Goal: Task Accomplishment & Management: Use online tool/utility

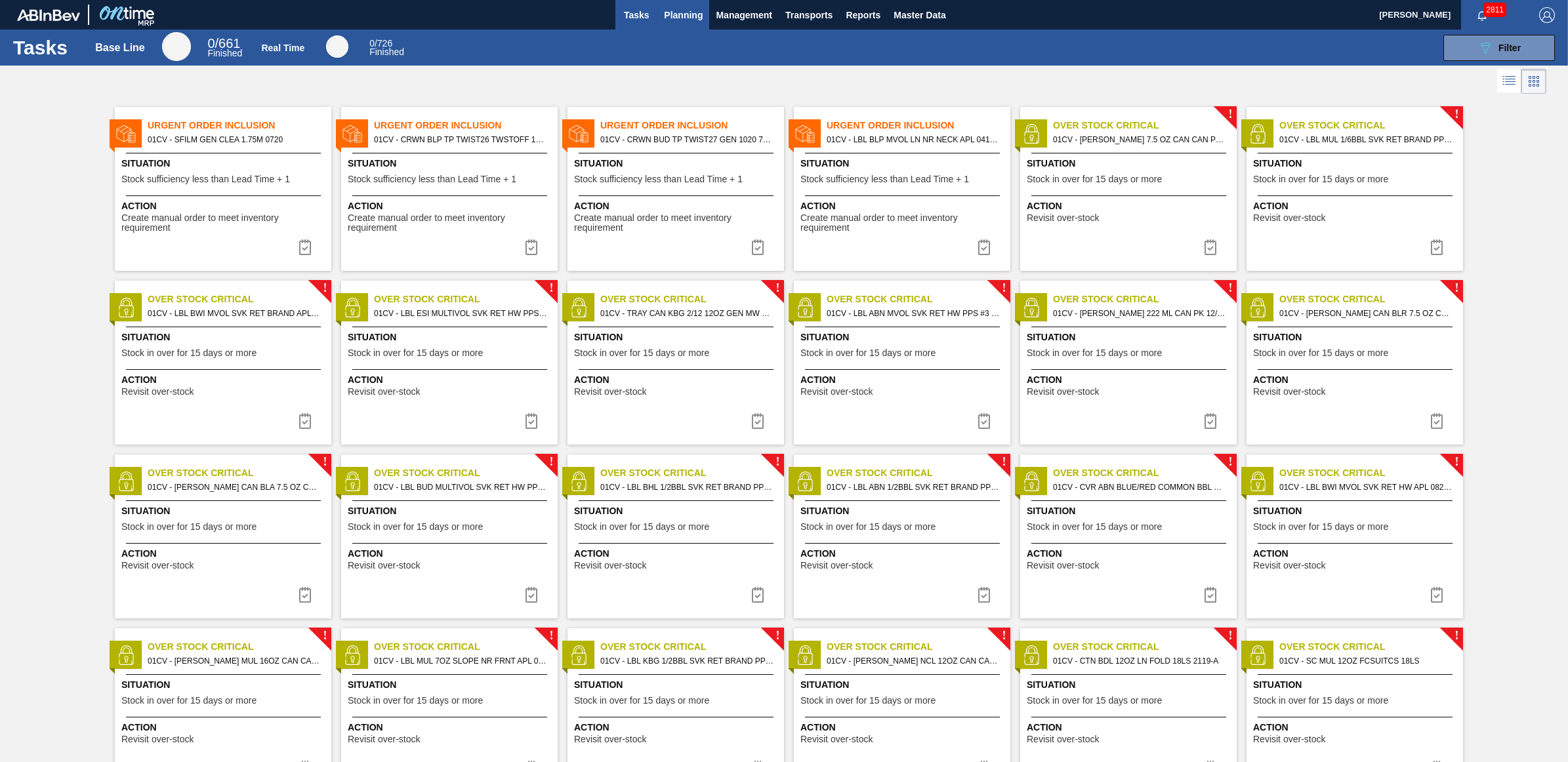
click at [676, 12] on span "Planning" at bounding box center [683, 15] width 39 height 16
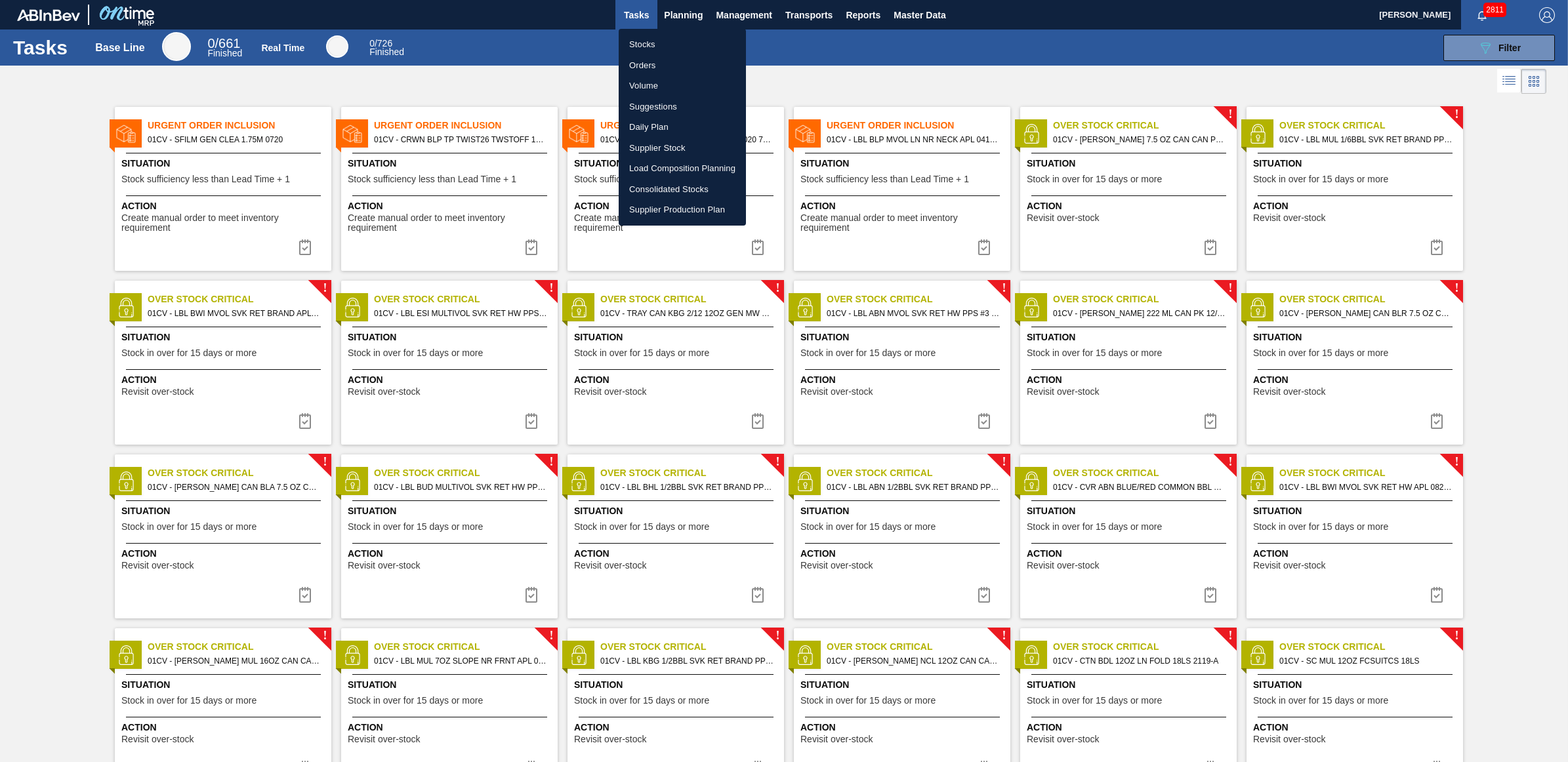
click at [222, 187] on div at bounding box center [784, 381] width 1568 height 762
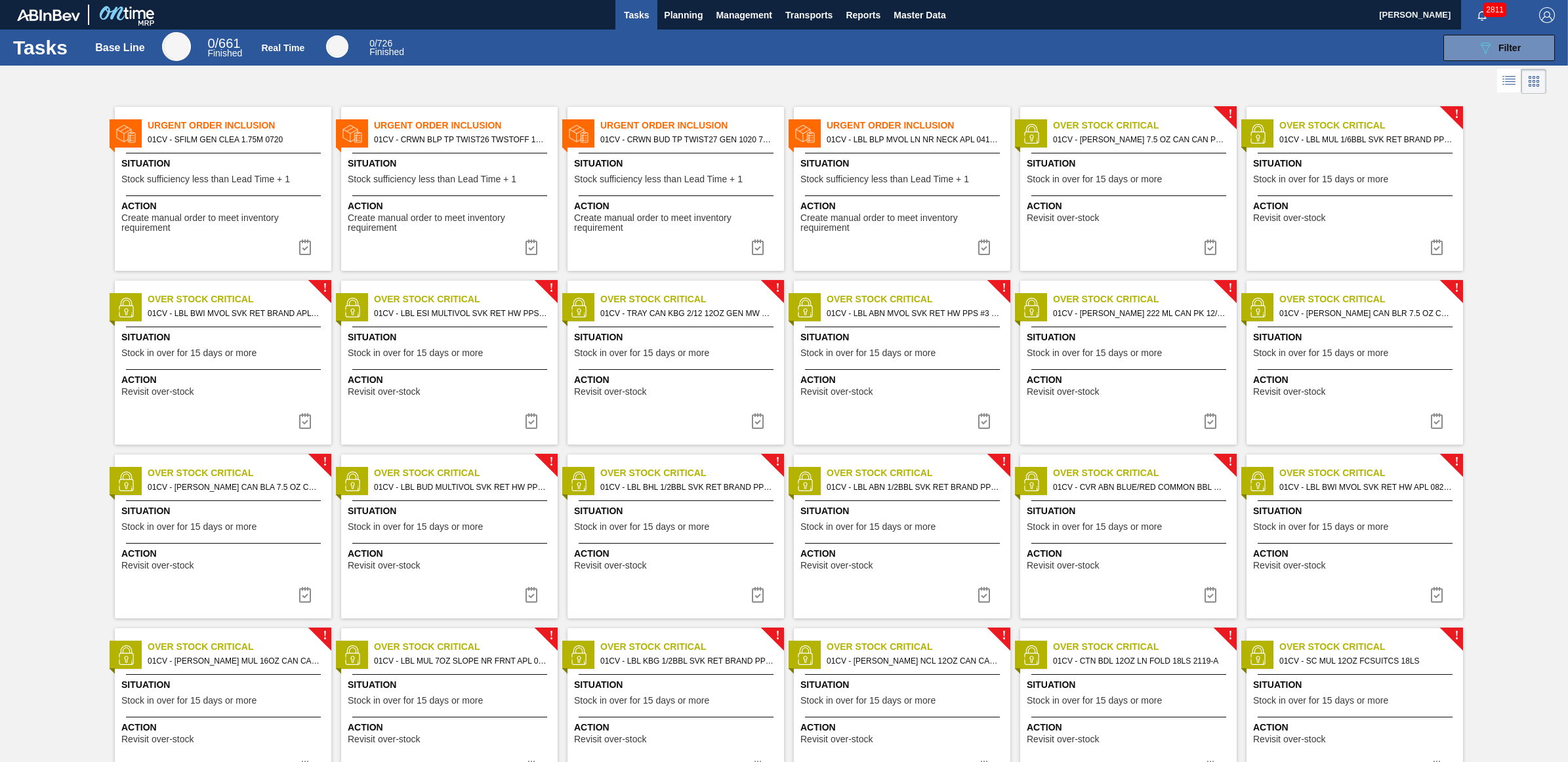
click at [267, 205] on span "Action" at bounding box center [224, 206] width 207 height 13
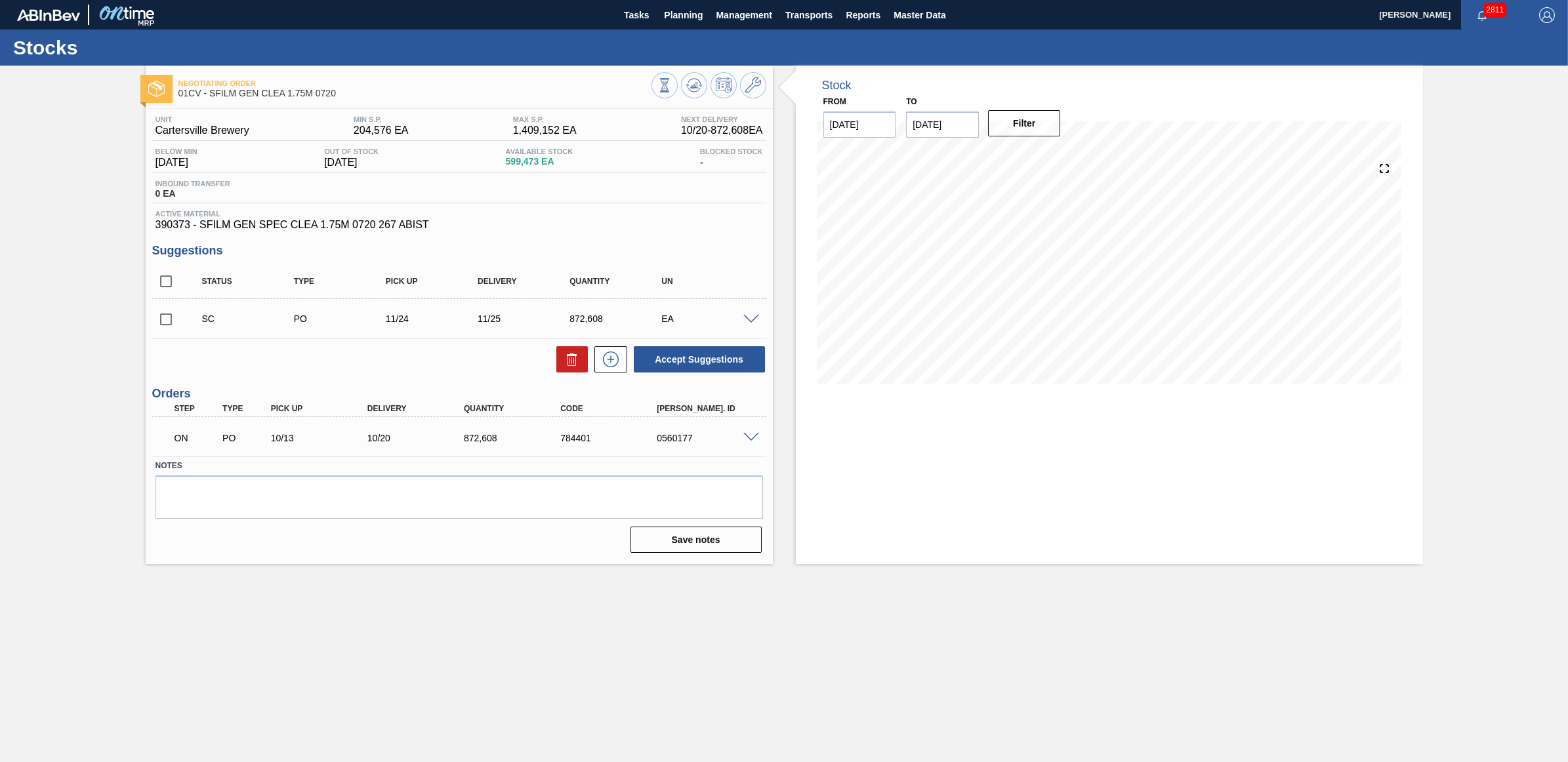
click at [166, 319] on input "checkbox" at bounding box center [166, 319] width 28 height 28
click at [697, 363] on button "Accept Suggestions" at bounding box center [699, 359] width 132 height 26
checkbox input "false"
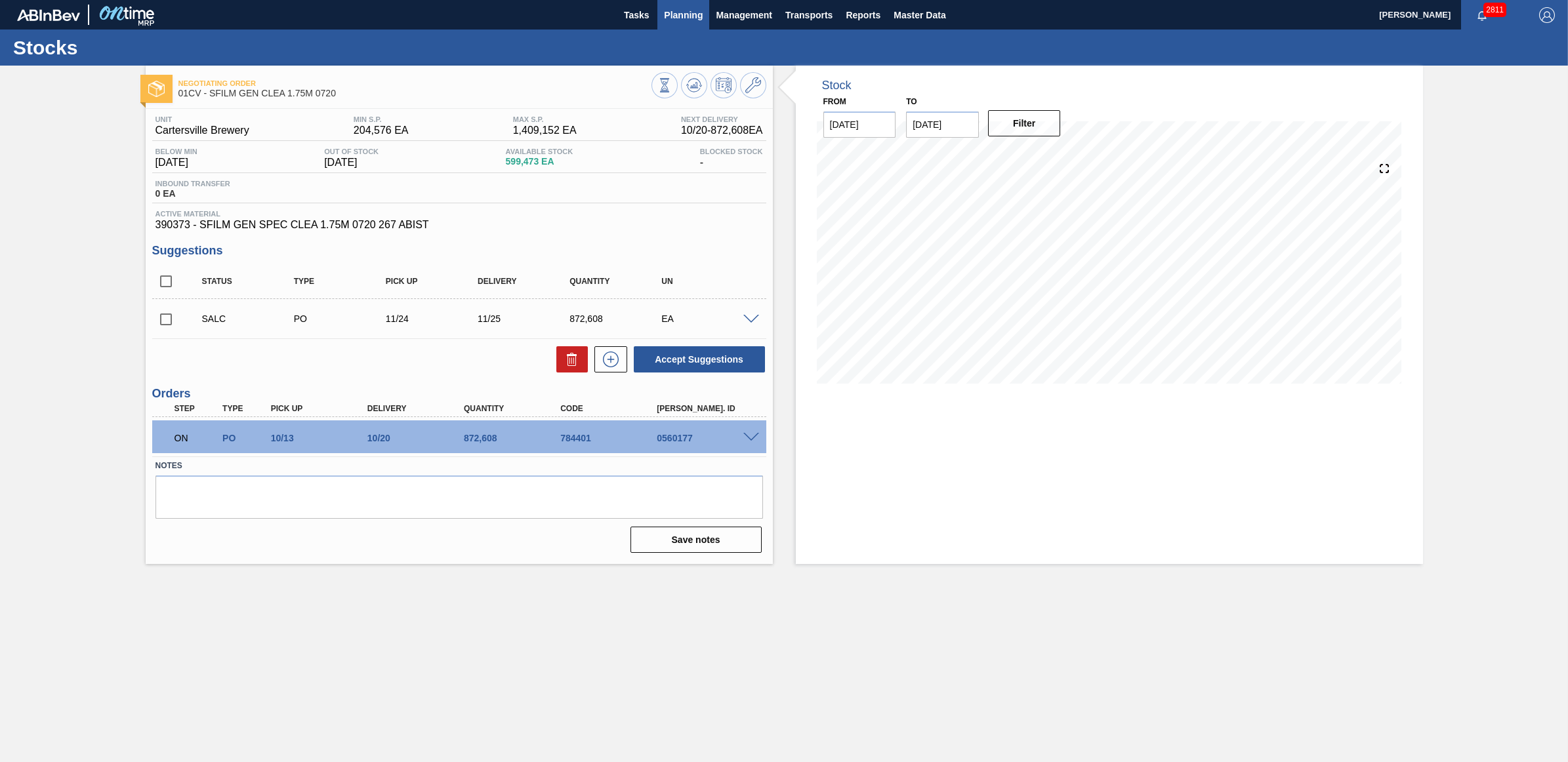
click at [689, 8] on span "Planning" at bounding box center [683, 15] width 39 height 16
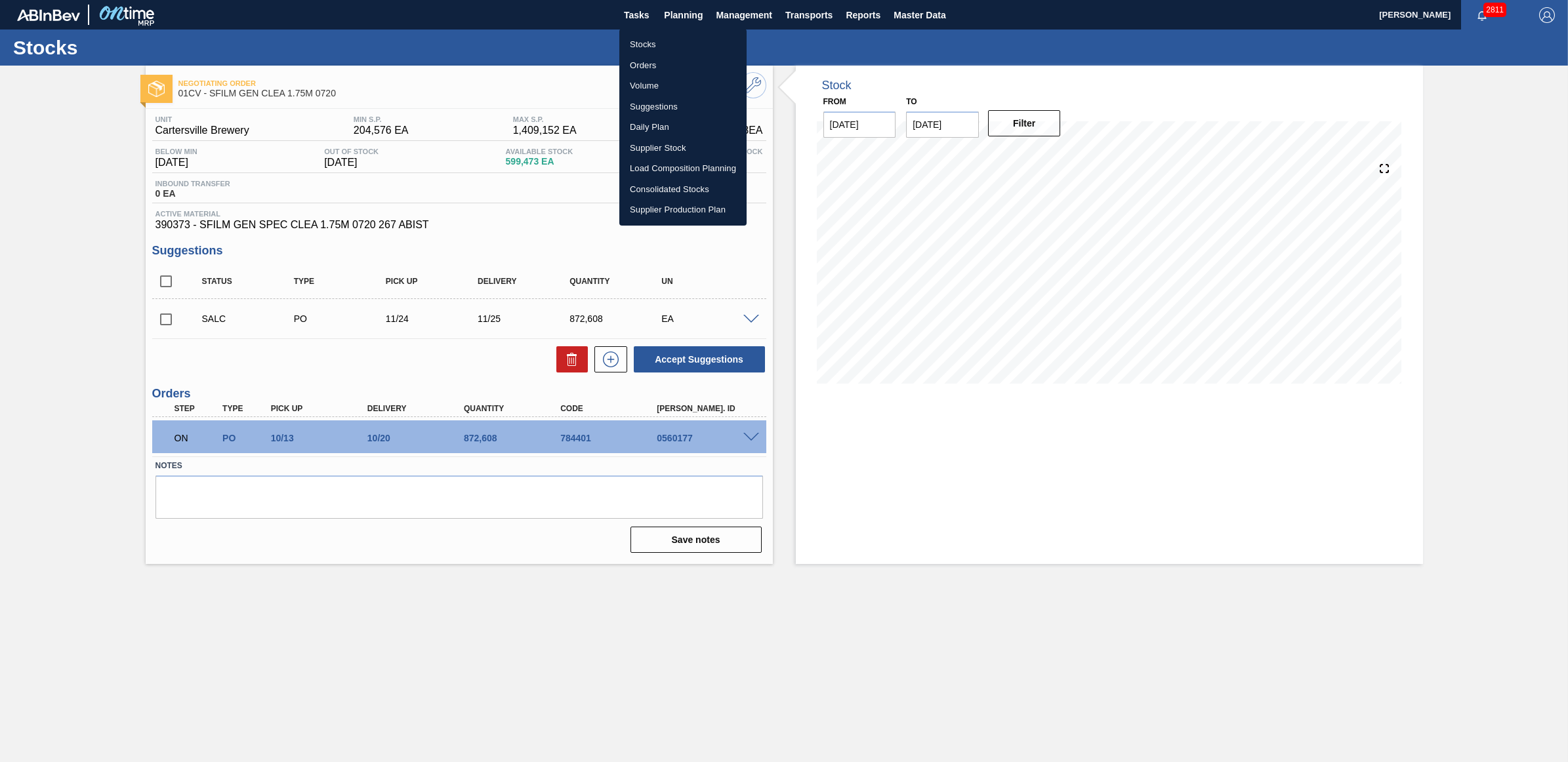
click at [664, 165] on li "Load Composition Planning" at bounding box center [683, 168] width 127 height 21
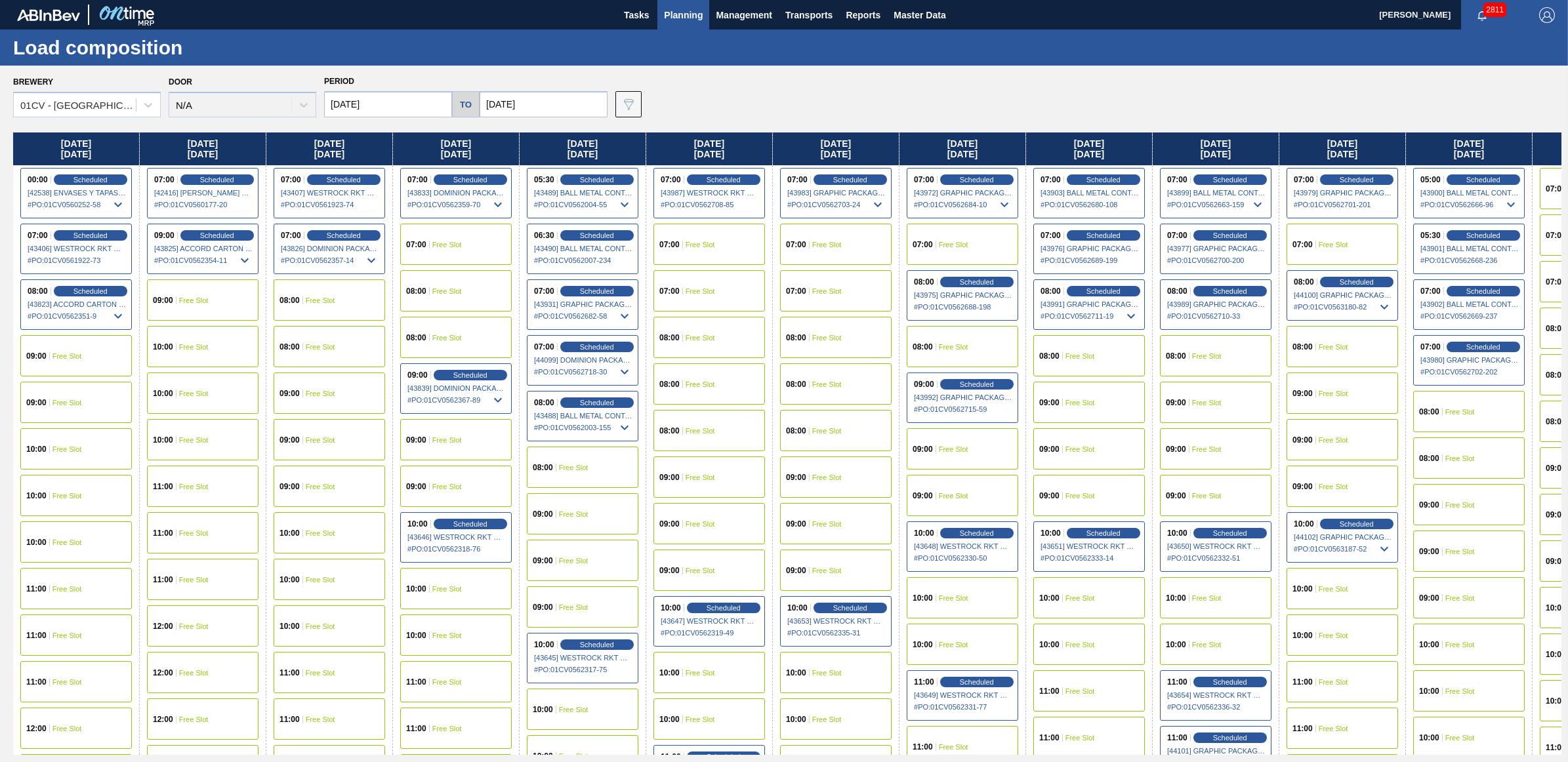
drag, startPoint x: 560, startPoint y: 103, endPoint x: 572, endPoint y: 113, distance: 15.6
click at [560, 103] on input "[DATE]" at bounding box center [544, 104] width 128 height 26
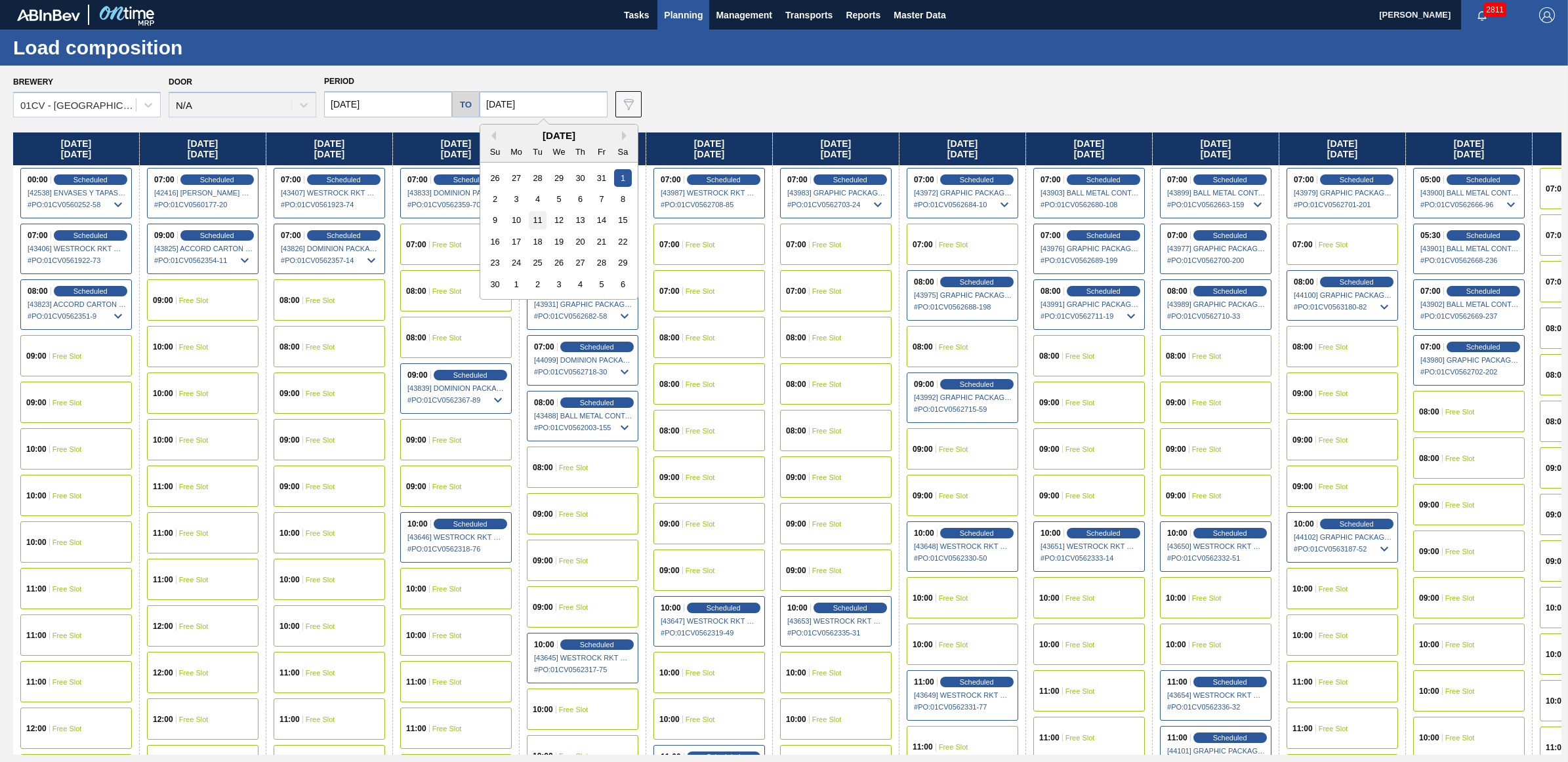
click at [537, 223] on div "11" at bounding box center [537, 219] width 18 height 18
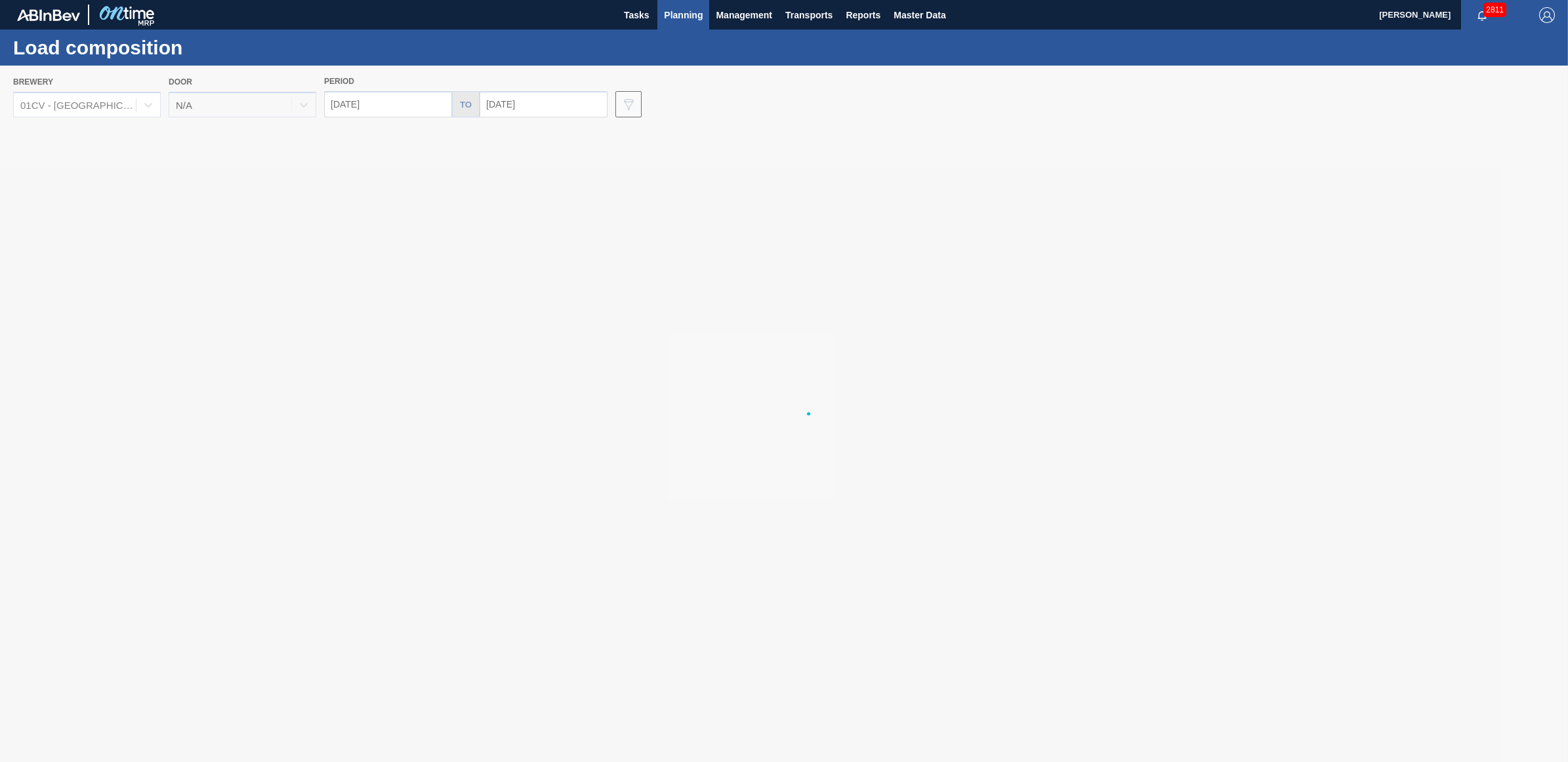
type input "[DATE]"
click at [0, 0] on html "Tasks Planning Management Transports Reports Master Data Juliette Hill 2811 Mar…" at bounding box center [784, 0] width 1568 height 0
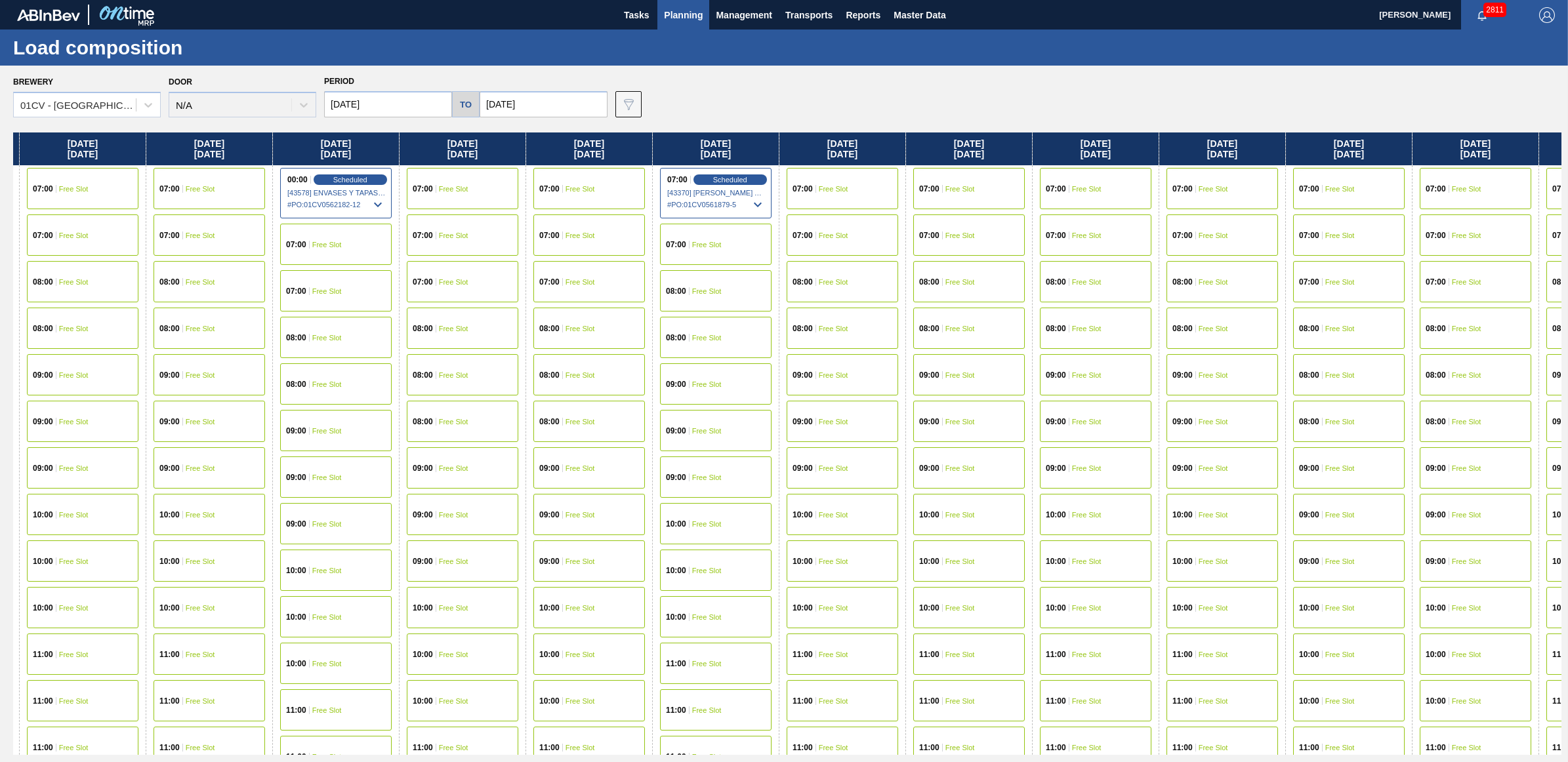
drag, startPoint x: 1496, startPoint y: 147, endPoint x: -544, endPoint y: 154, distance: 2040.0
click at [0, 0] on html "Tasks Planning Management Transports Reports Master Data Juliette Hill 2811 Mar…" at bounding box center [784, 0] width 1568 height 0
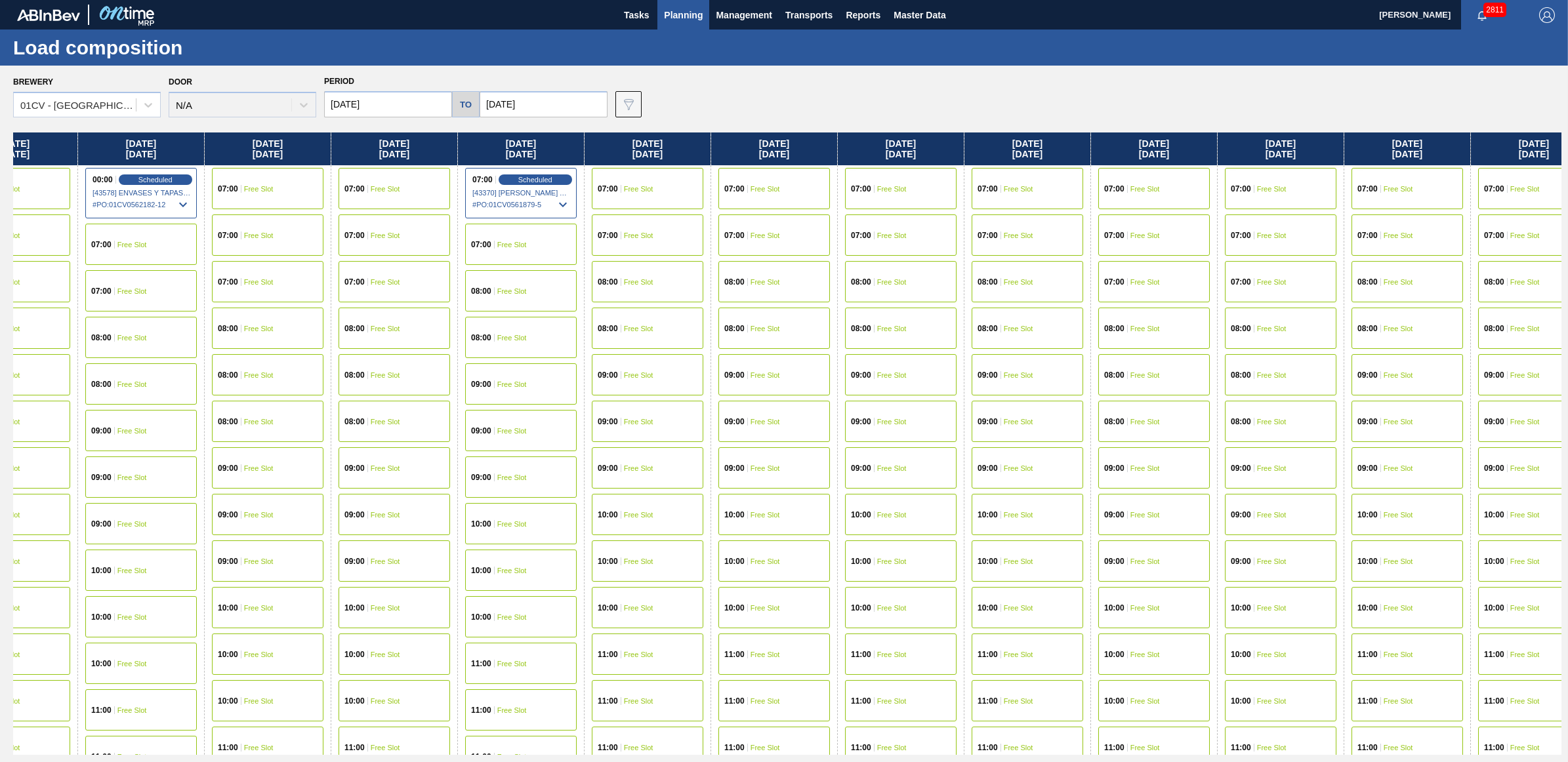
scroll to position [0, 2260]
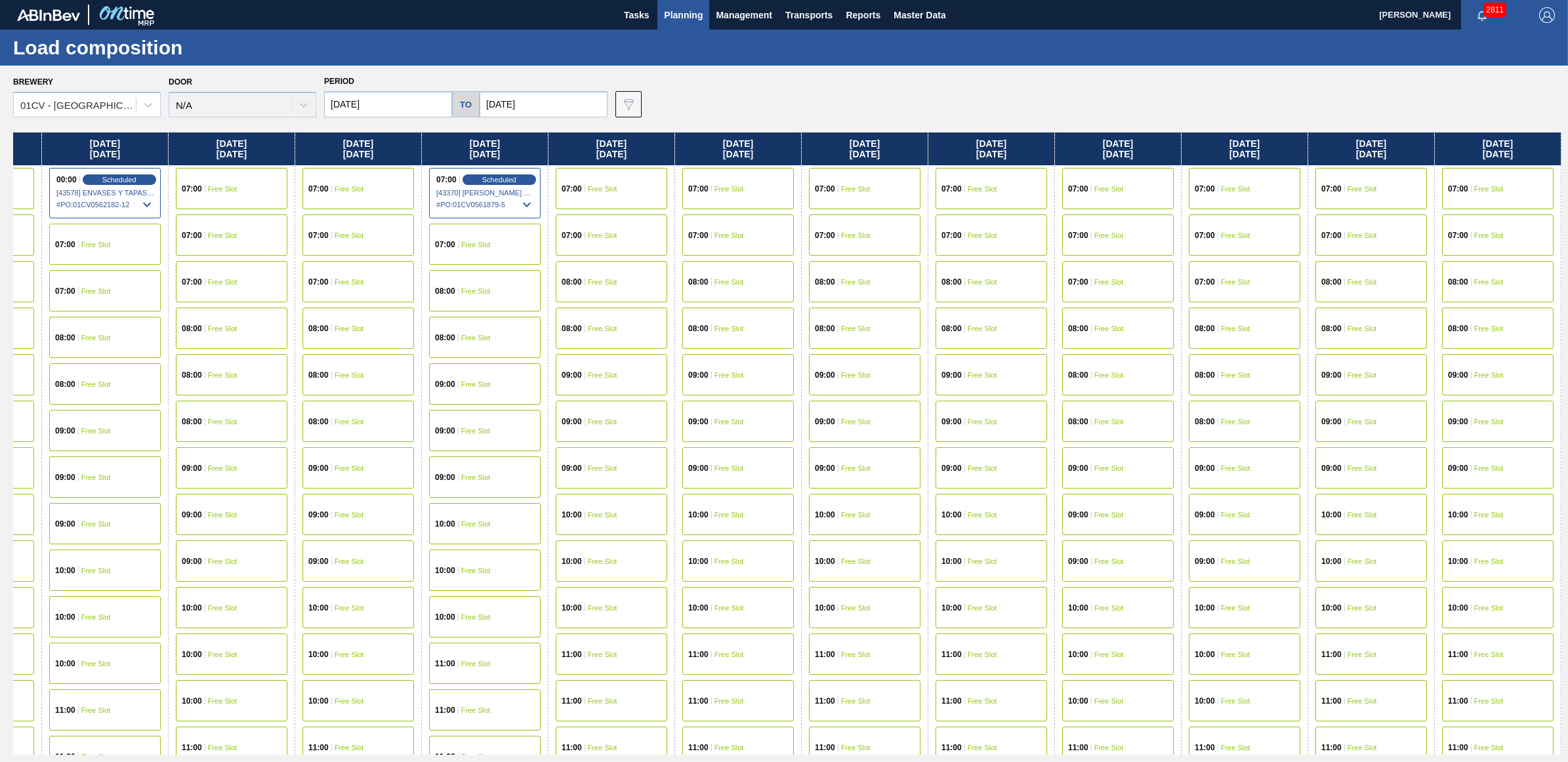
drag, startPoint x: 1435, startPoint y: 147, endPoint x: 870, endPoint y: 151, distance: 565.0
click at [870, 151] on div "[DATE] 00:00 Scheduled [42538] ENVASES Y TAPAS MODELO S A DE - 0008257397 # PO …" at bounding box center [787, 443] width 1549 height 622
click at [1373, 178] on div "07:00 Free Slot" at bounding box center [1370, 188] width 111 height 41
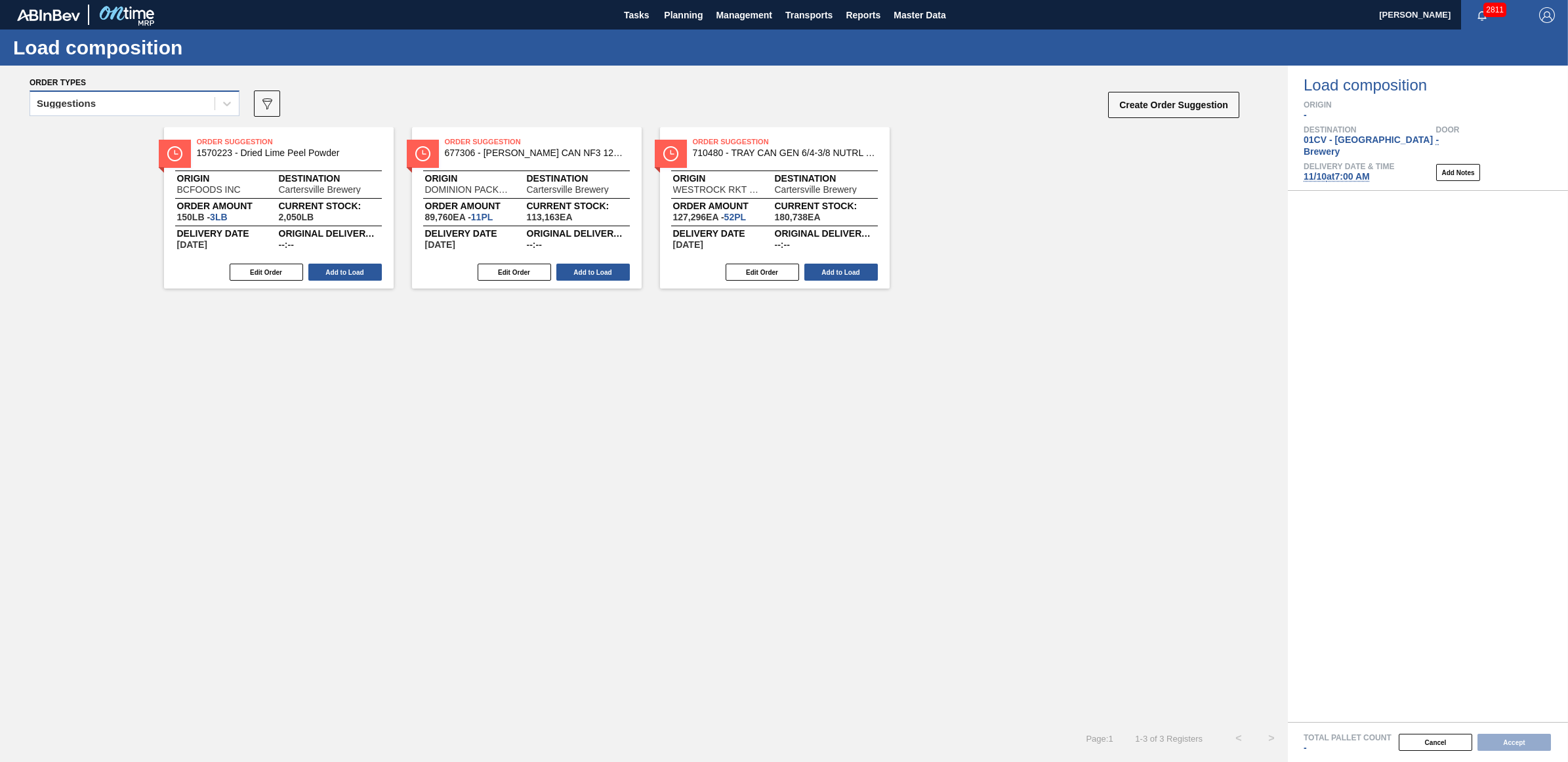
click at [82, 103] on div "Suggestions" at bounding box center [66, 103] width 59 height 9
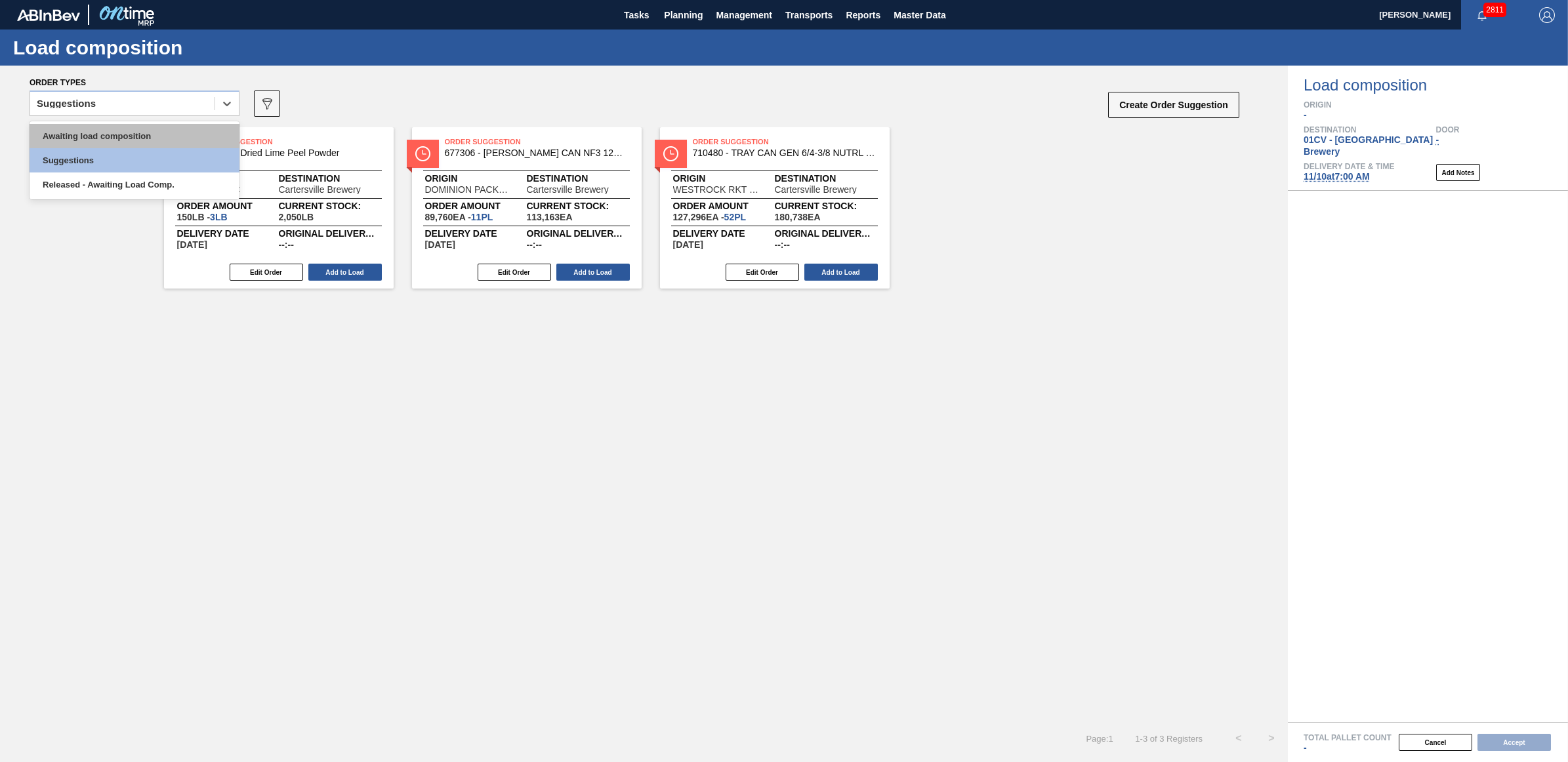
click at [99, 129] on div "Awaiting load composition" at bounding box center [134, 136] width 210 height 24
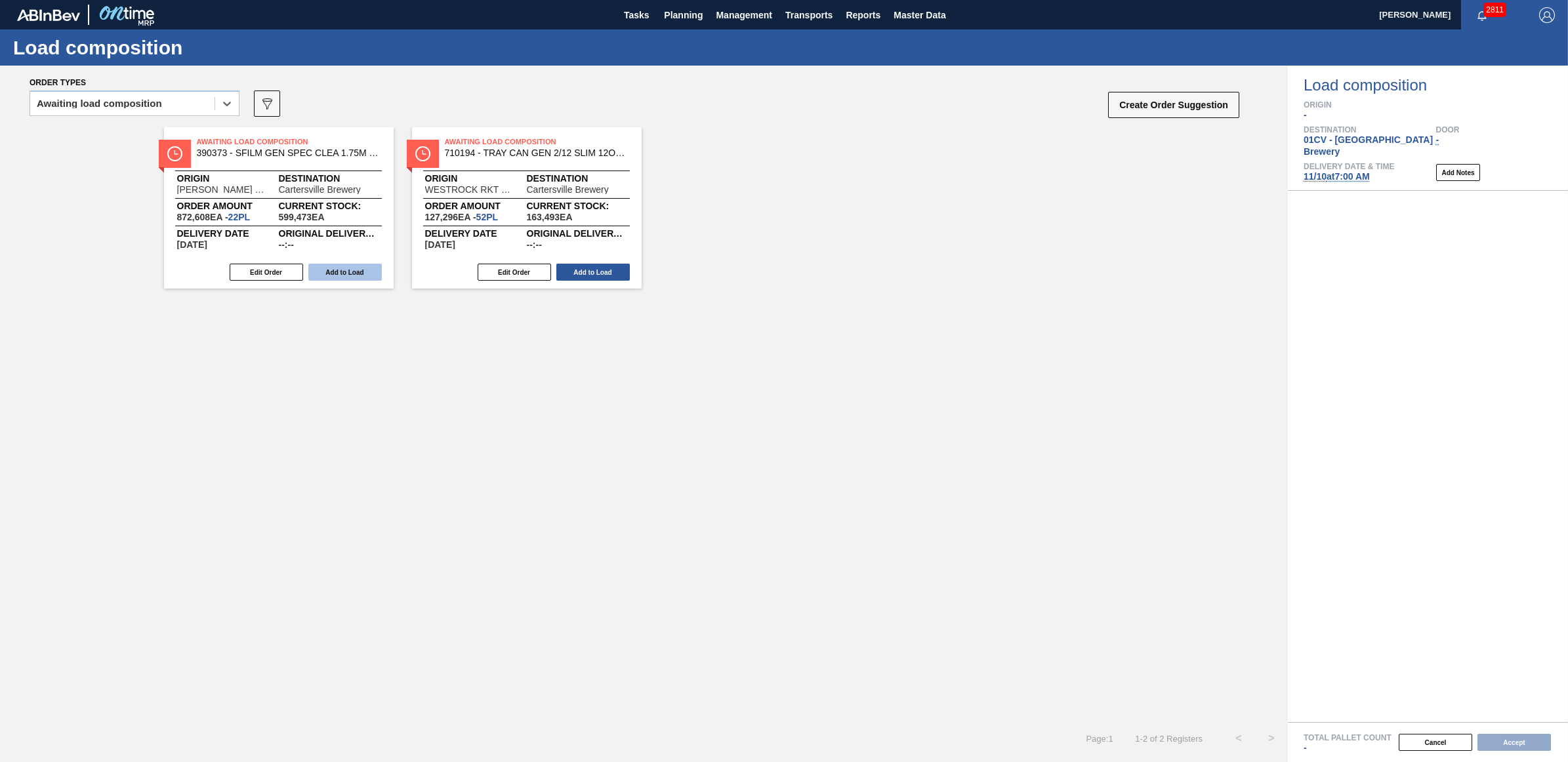
click at [344, 266] on button "Add to Load" at bounding box center [345, 272] width 74 height 17
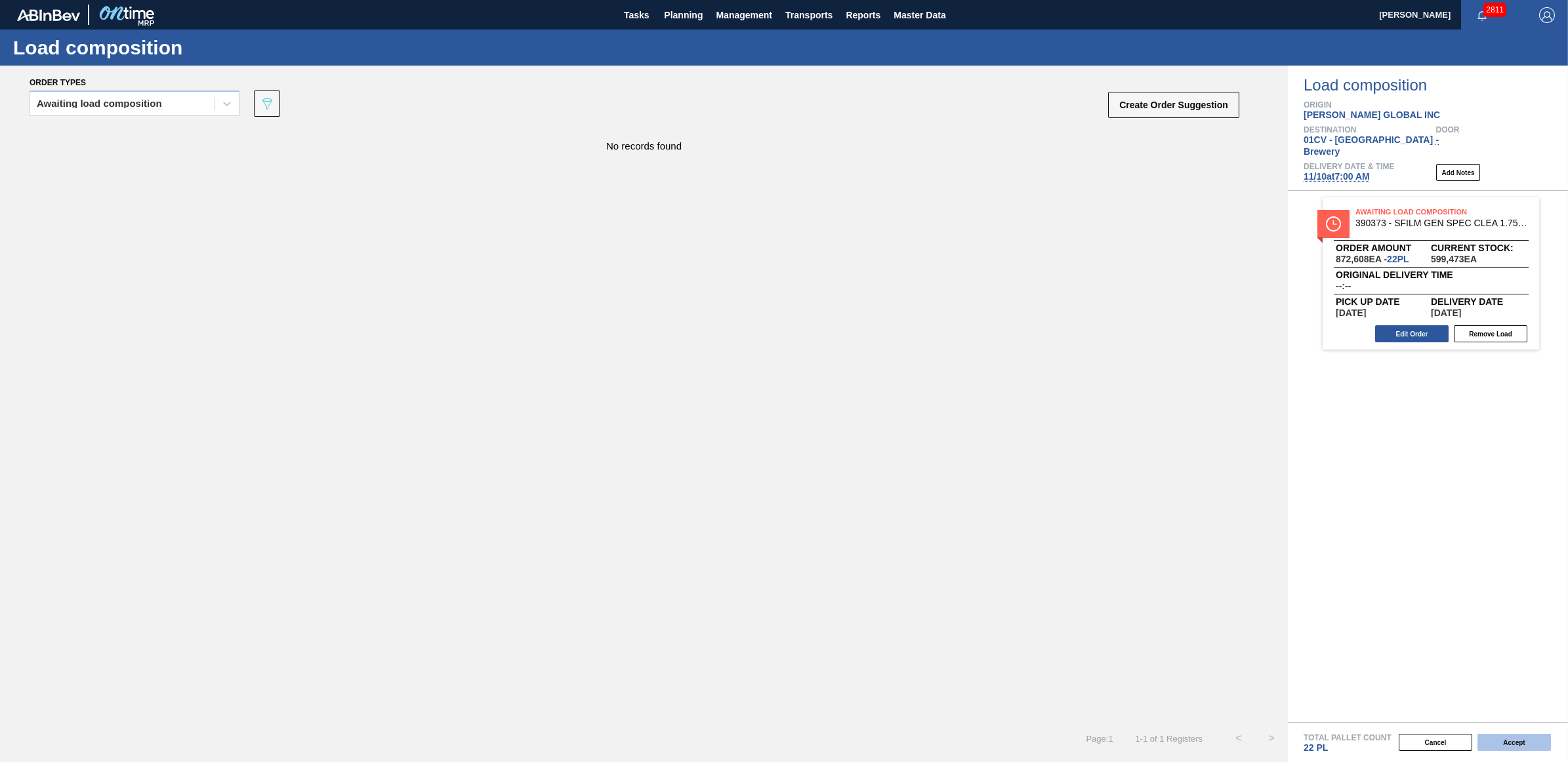
click at [1504, 749] on button "Accept" at bounding box center [1514, 743] width 74 height 17
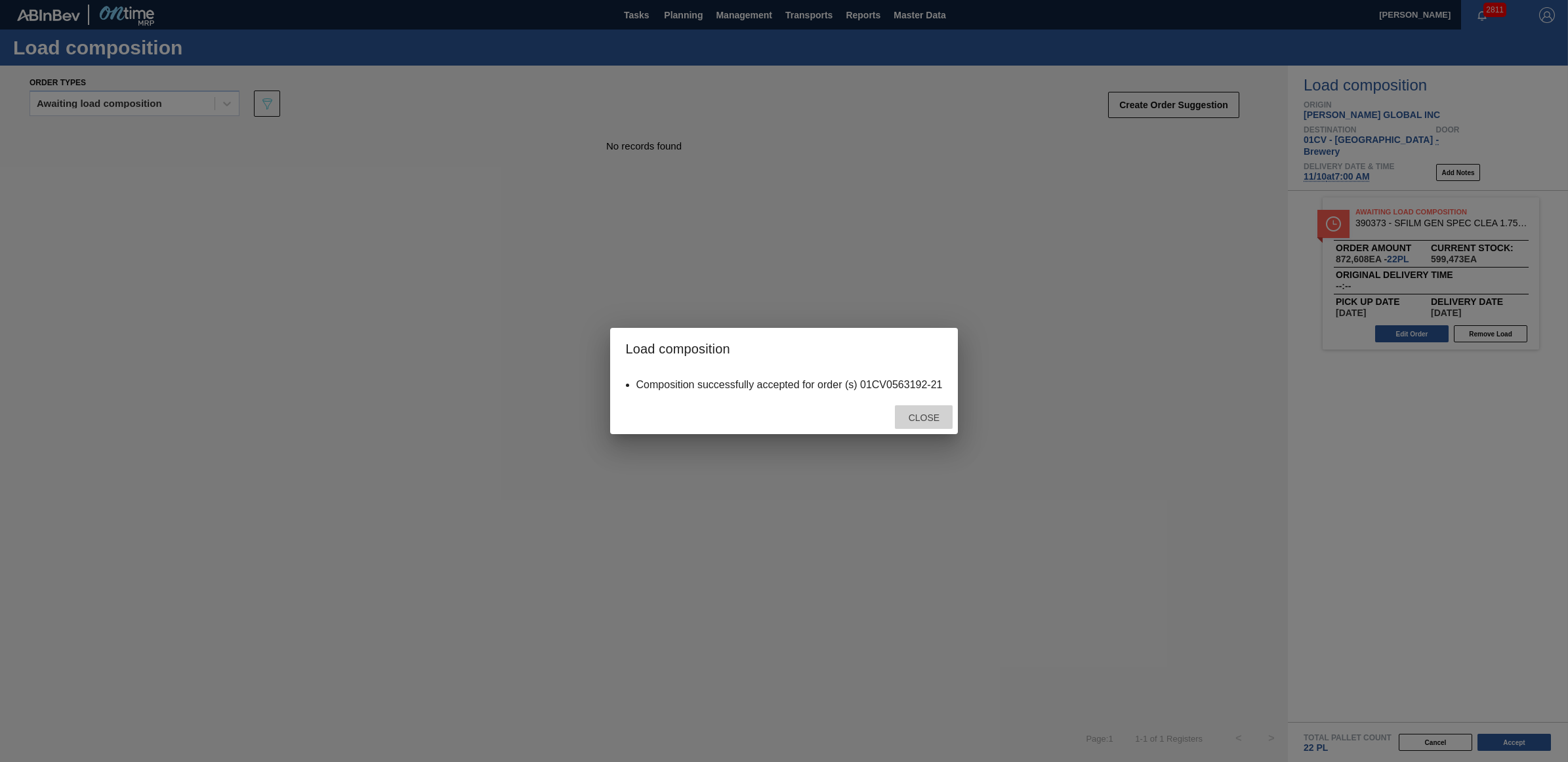
click at [922, 420] on span "Close" at bounding box center [924, 418] width 52 height 11
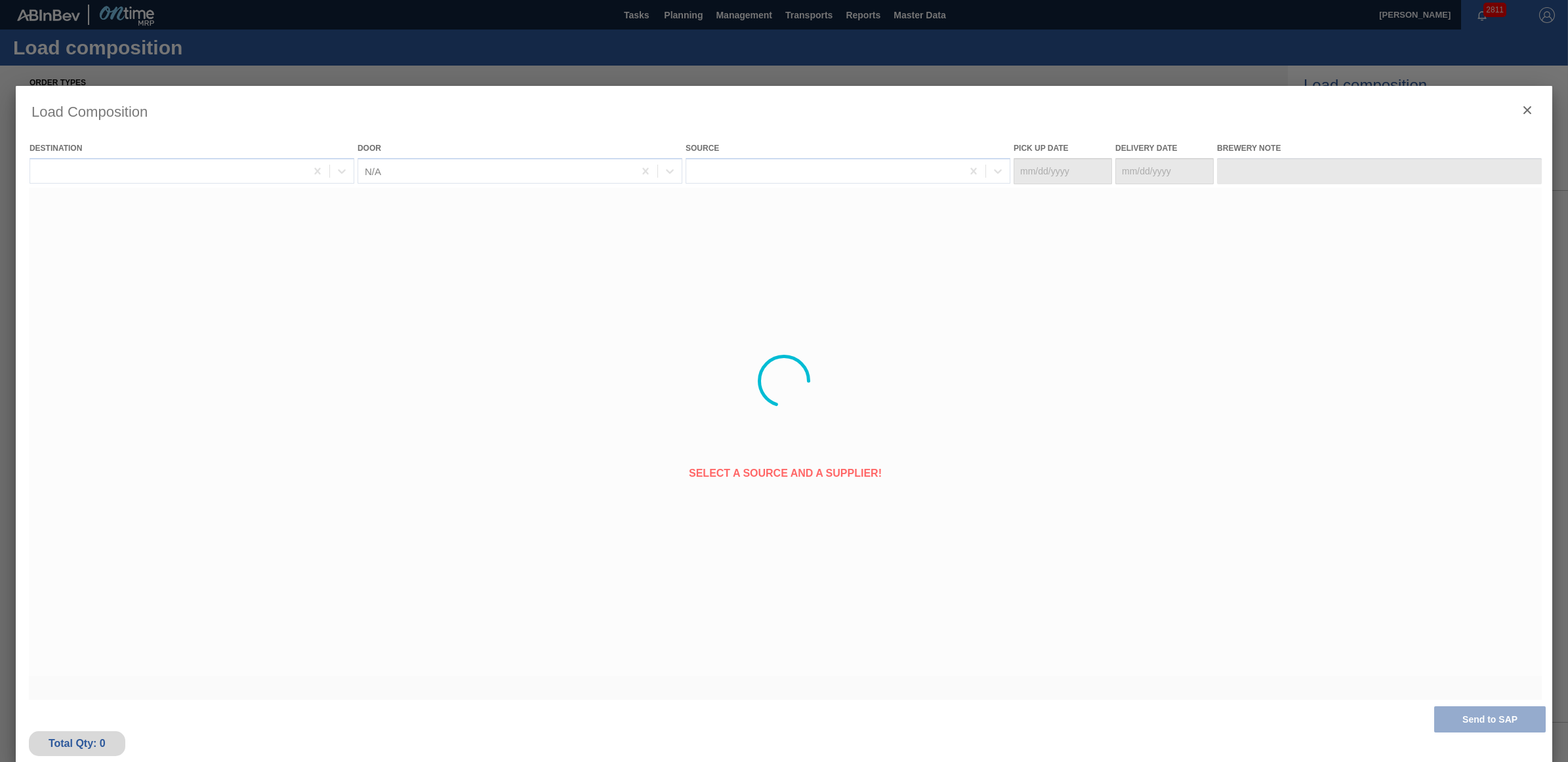
type Date "[DATE]"
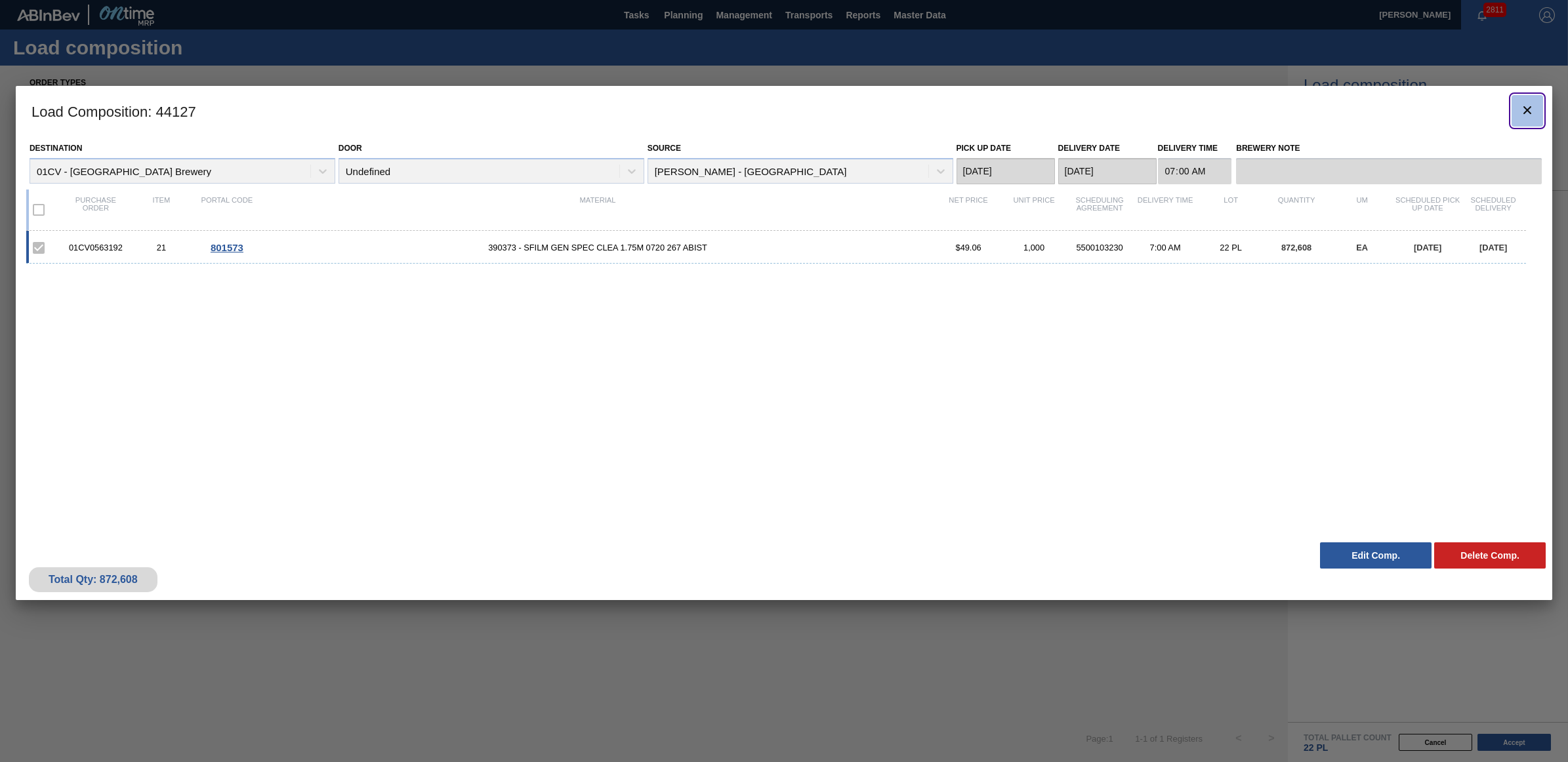
click at [1524, 116] on icon "botão de ícone" at bounding box center [1527, 110] width 16 height 16
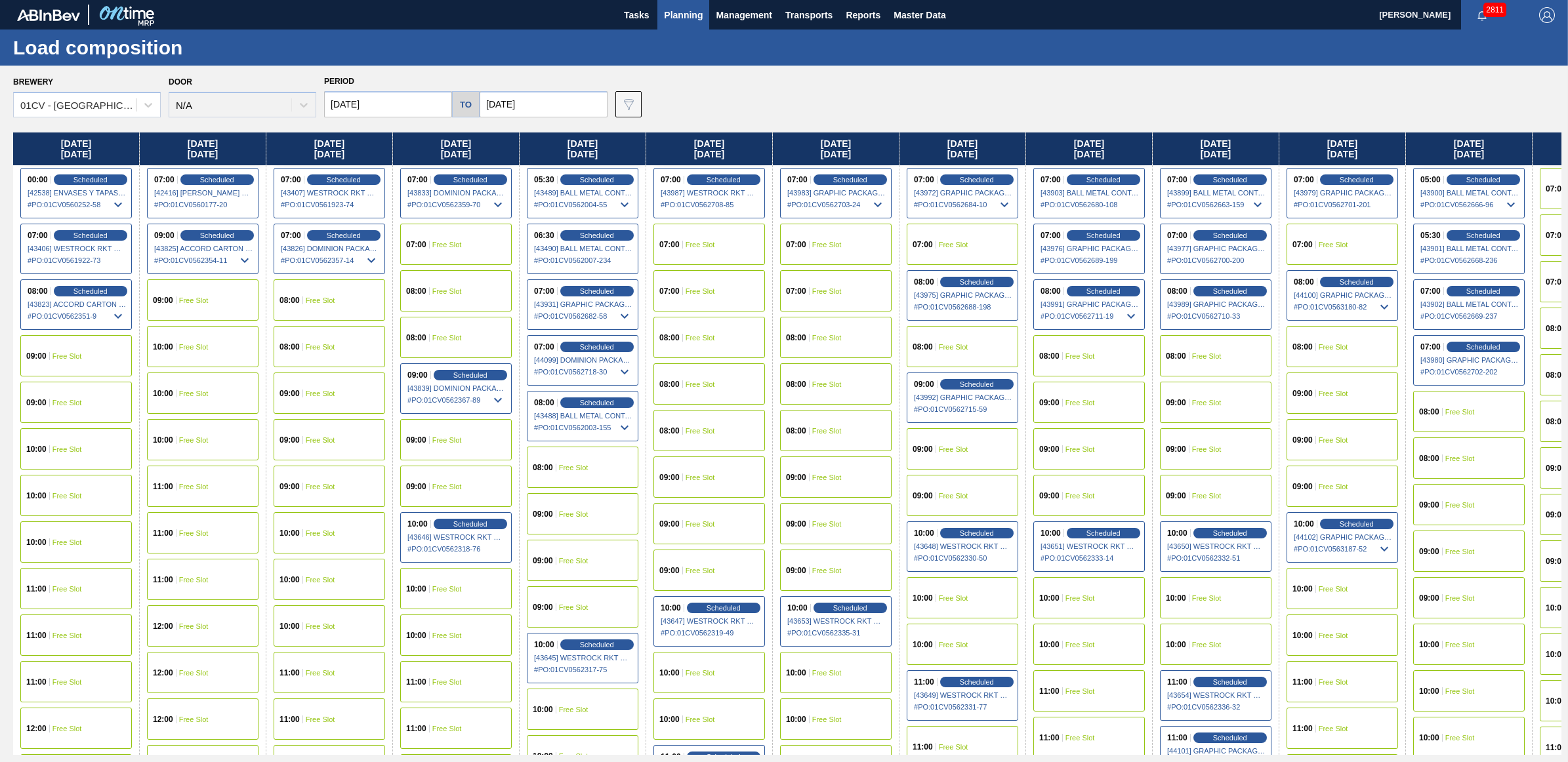
scroll to position [82, 0]
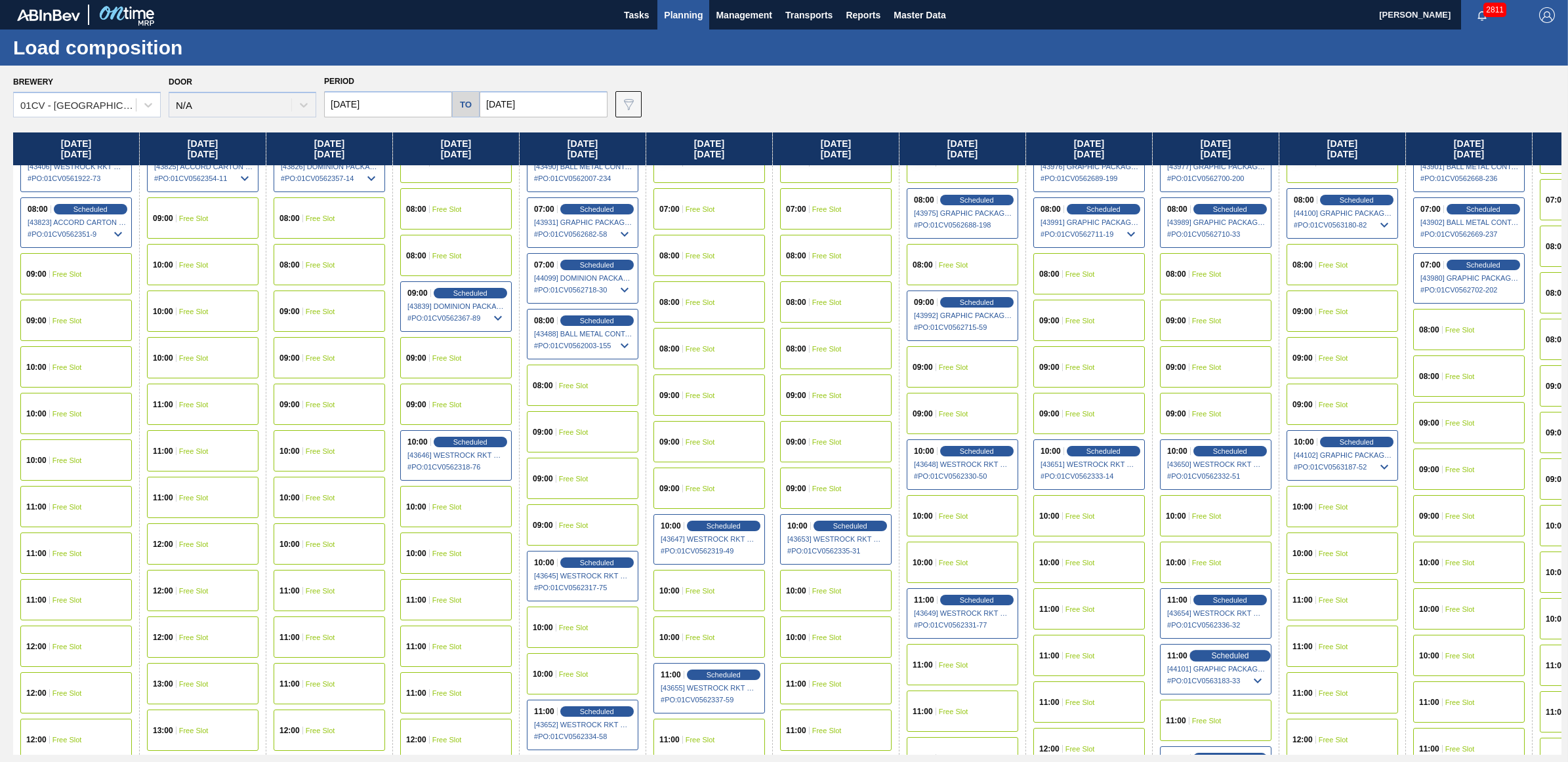
click at [1240, 657] on span "Scheduled" at bounding box center [1230, 656] width 38 height 8
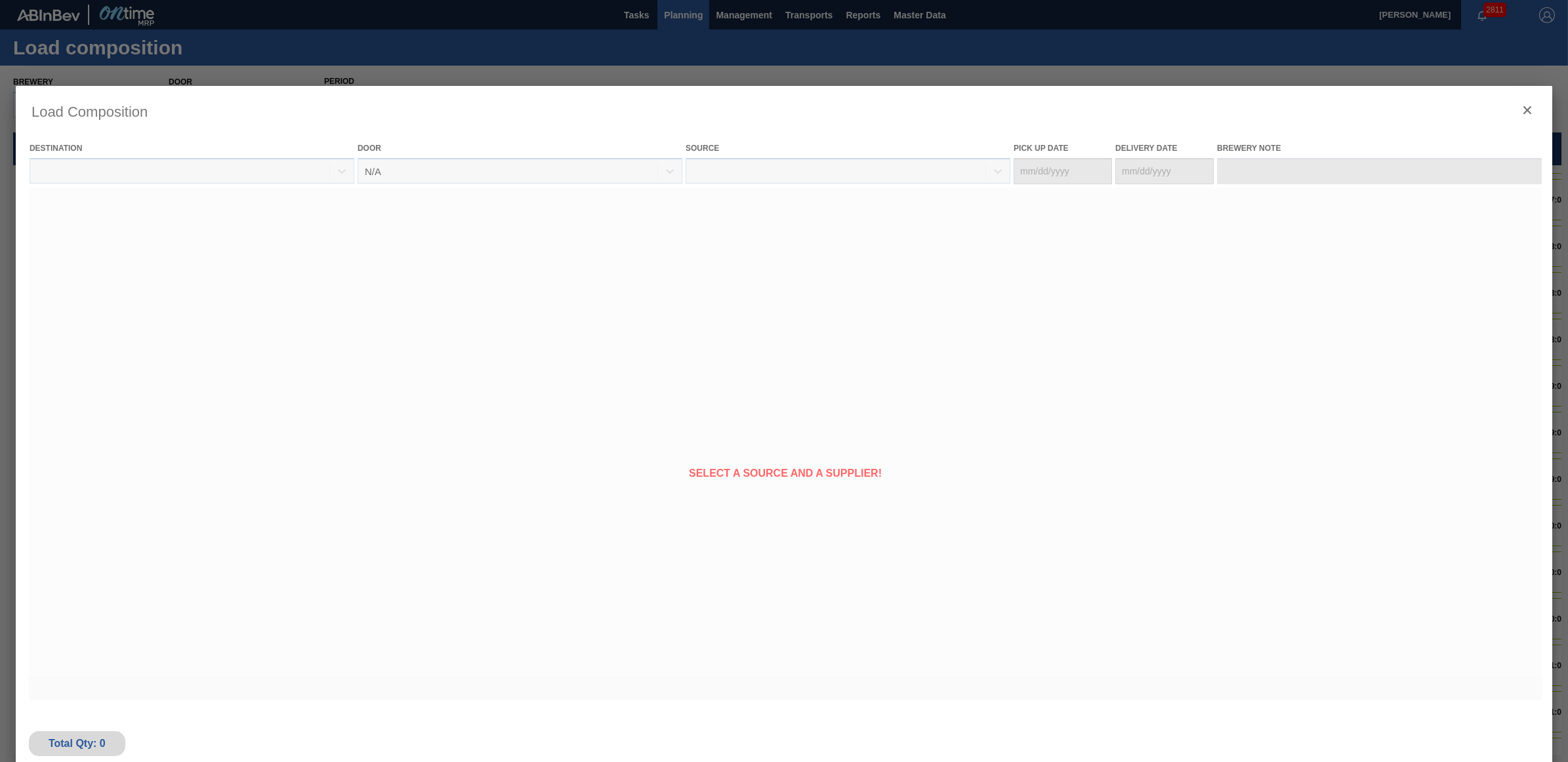
type Date "[DATE]"
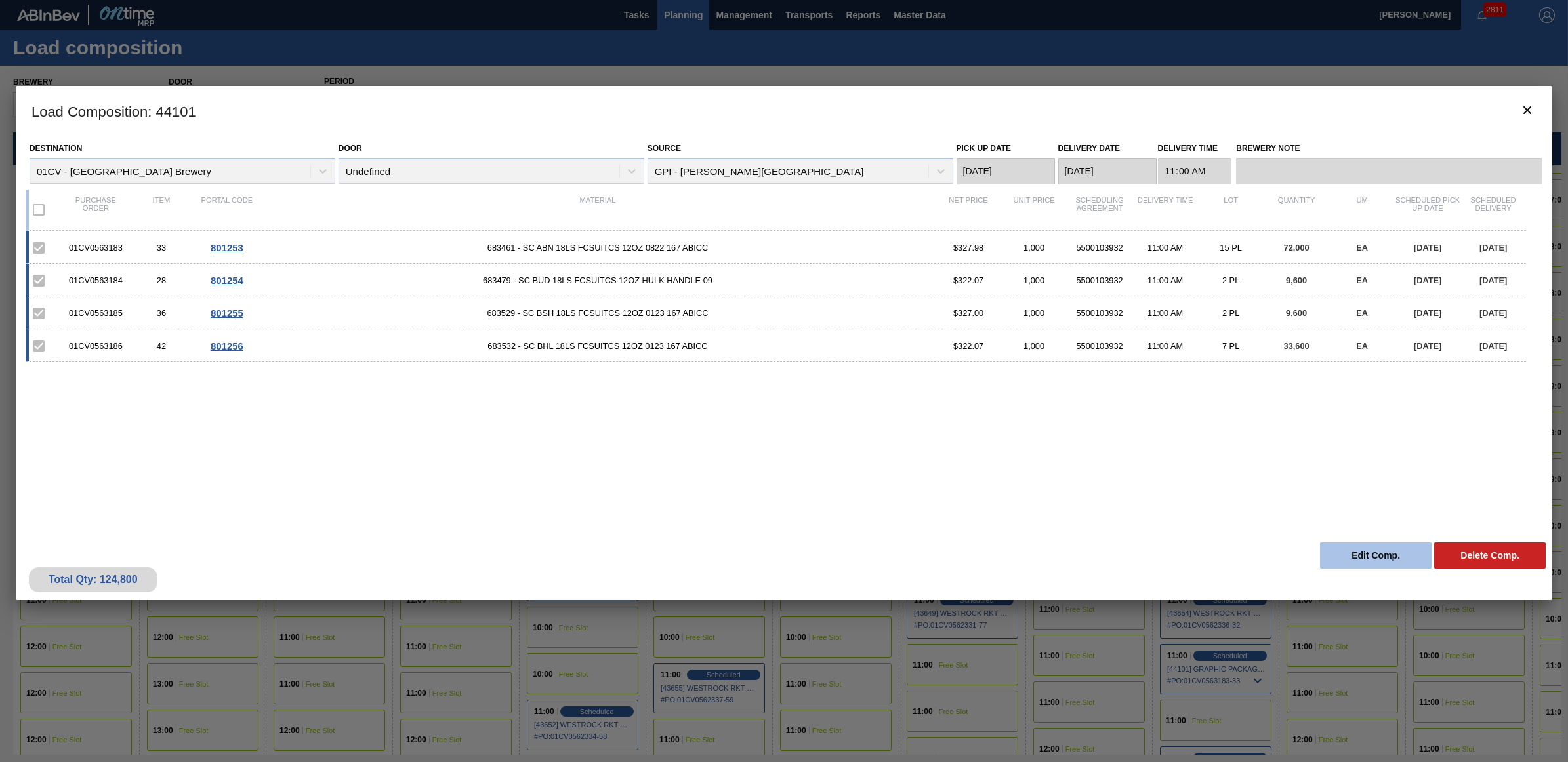
click at [1388, 546] on button "Edit Comp." at bounding box center [1375, 555] width 111 height 26
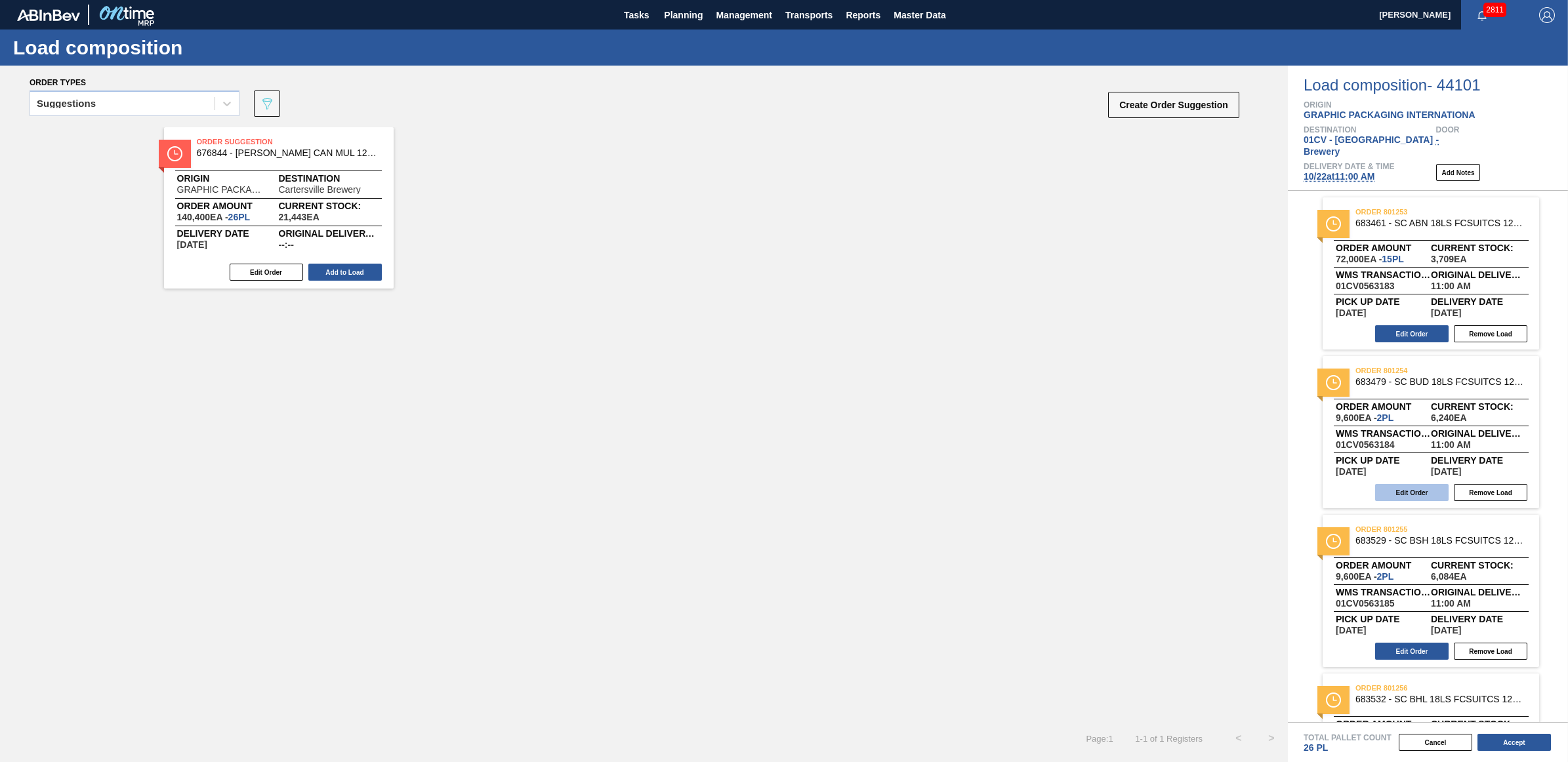
click at [1395, 484] on button "Edit Order" at bounding box center [1412, 492] width 74 height 17
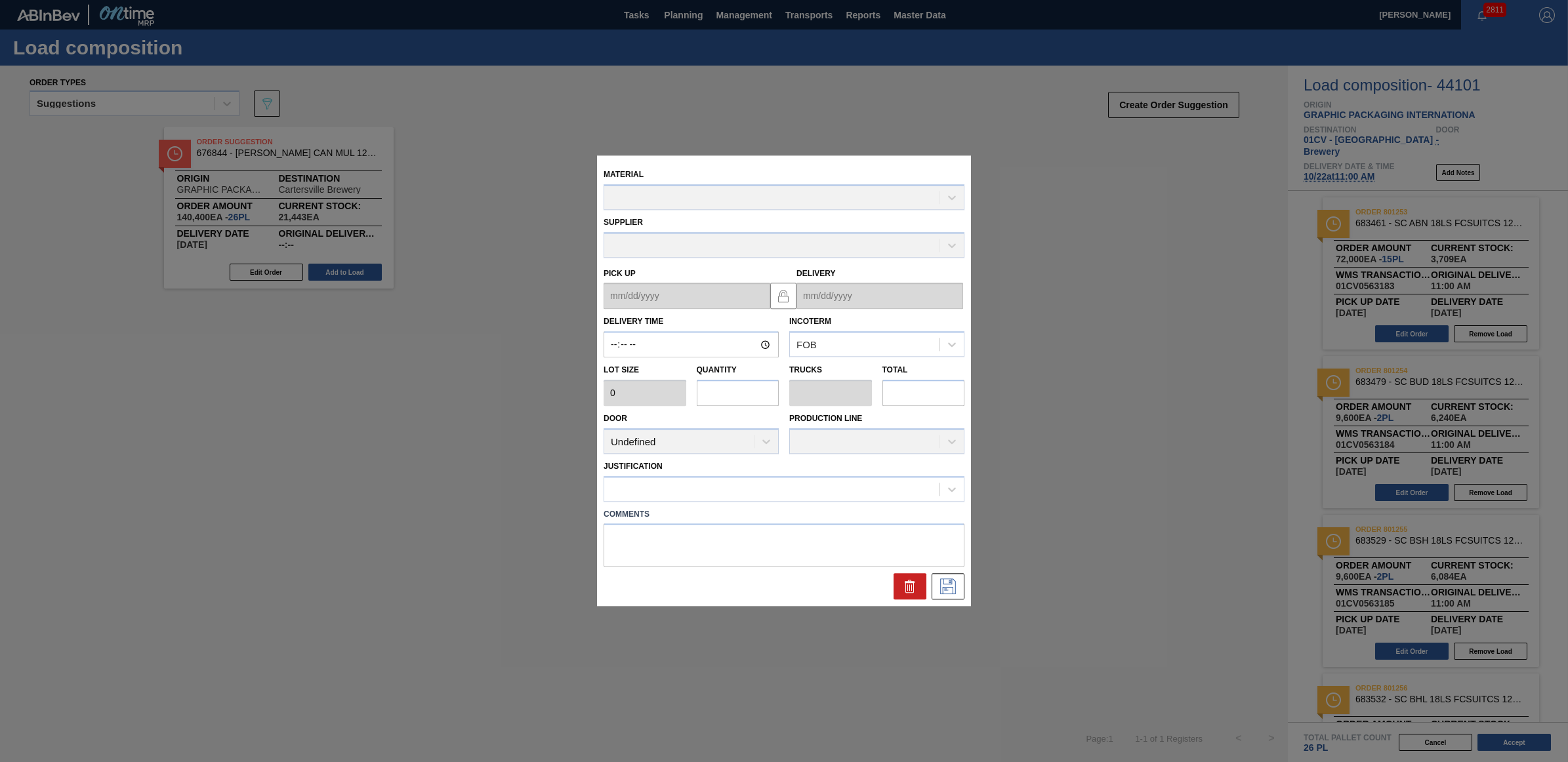
type input "11:00:00"
type input "4,800"
type input "2"
type input "0.077"
type input "9,600"
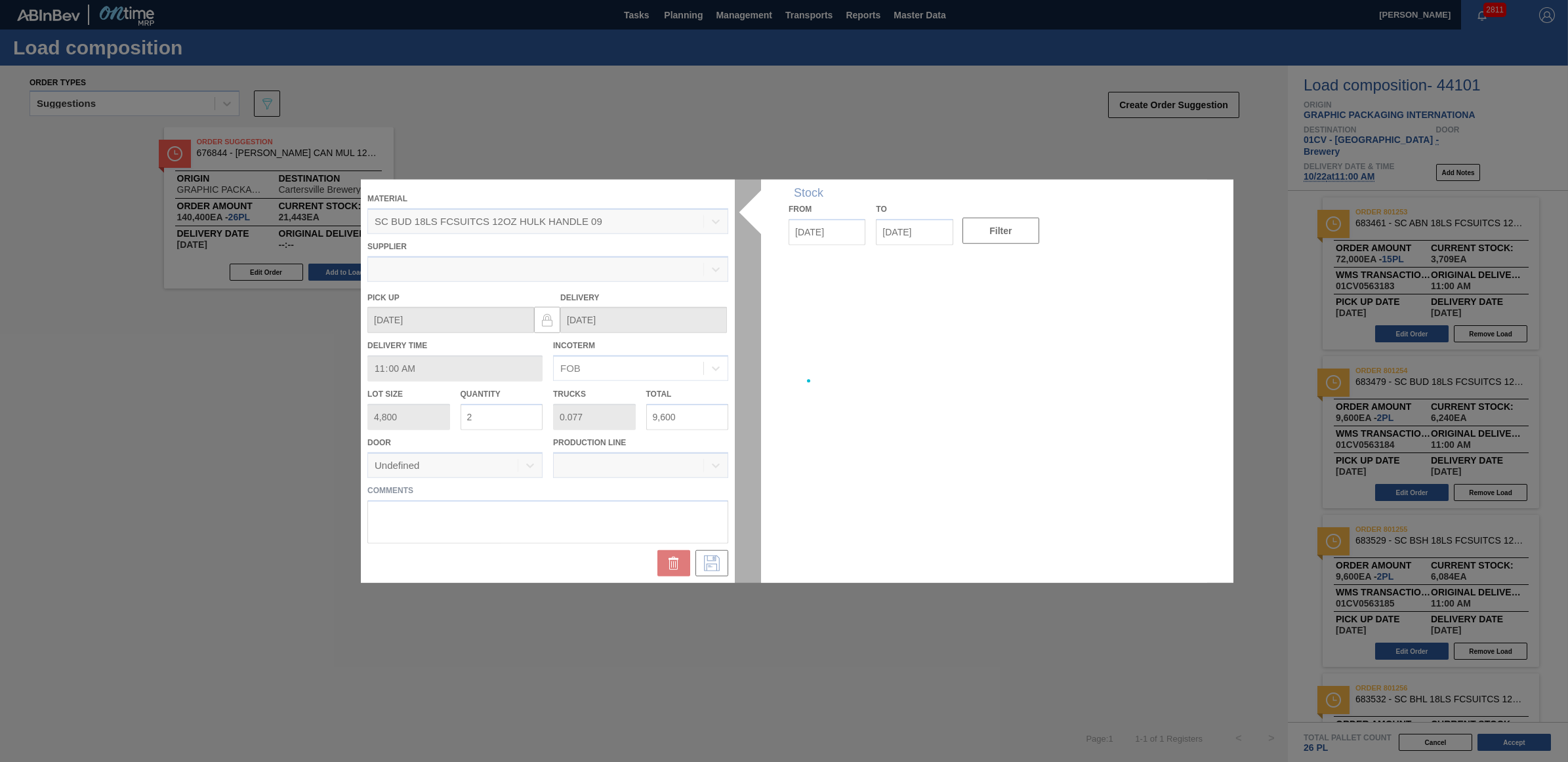
type up "[DATE]"
type input "[DATE]"
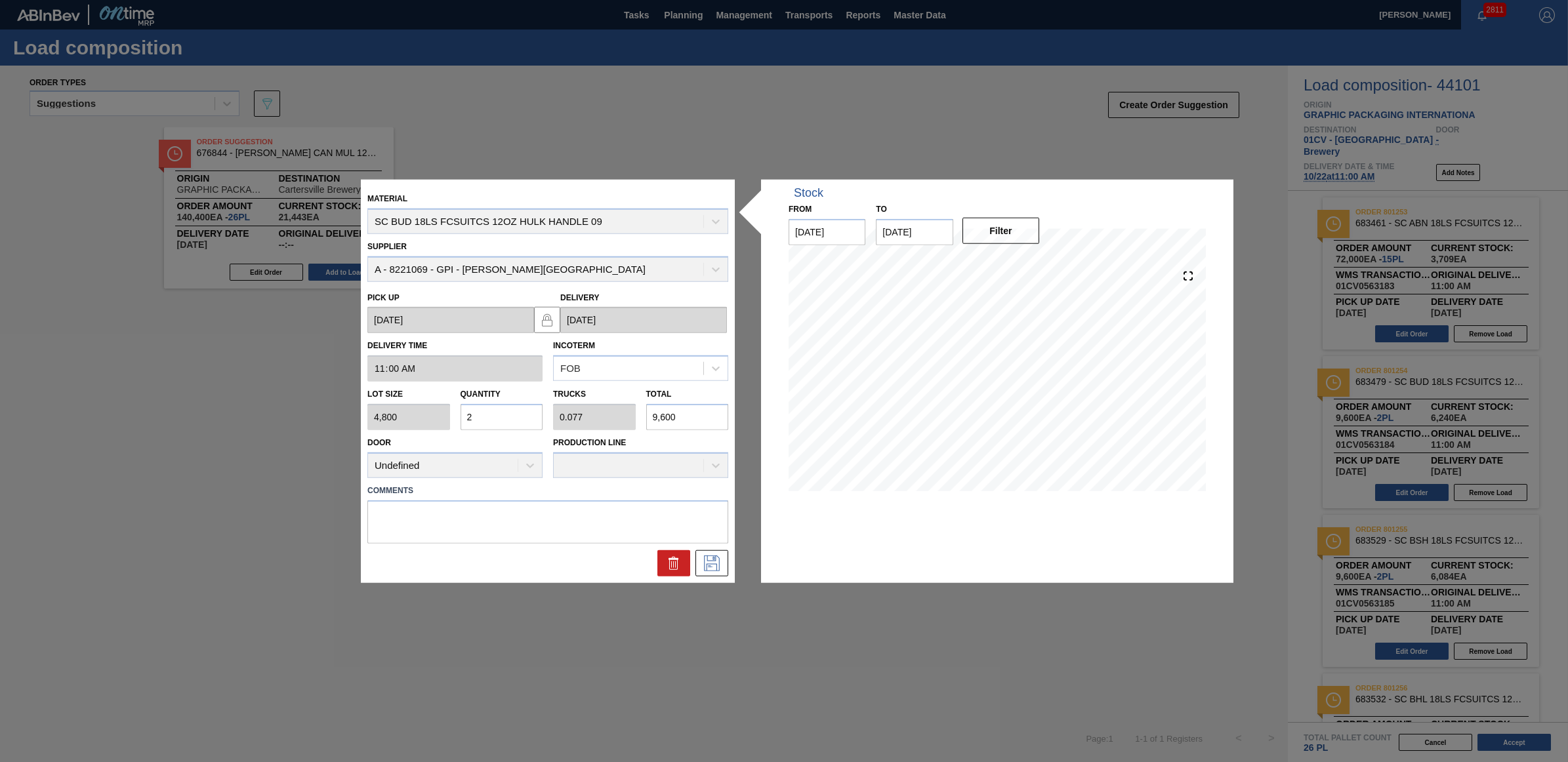
drag, startPoint x: 477, startPoint y: 416, endPoint x: 464, endPoint y: 415, distance: 13.0
click at [464, 415] on input "2" at bounding box center [502, 417] width 83 height 26
type input "1"
type input "0.038"
type input "4,800"
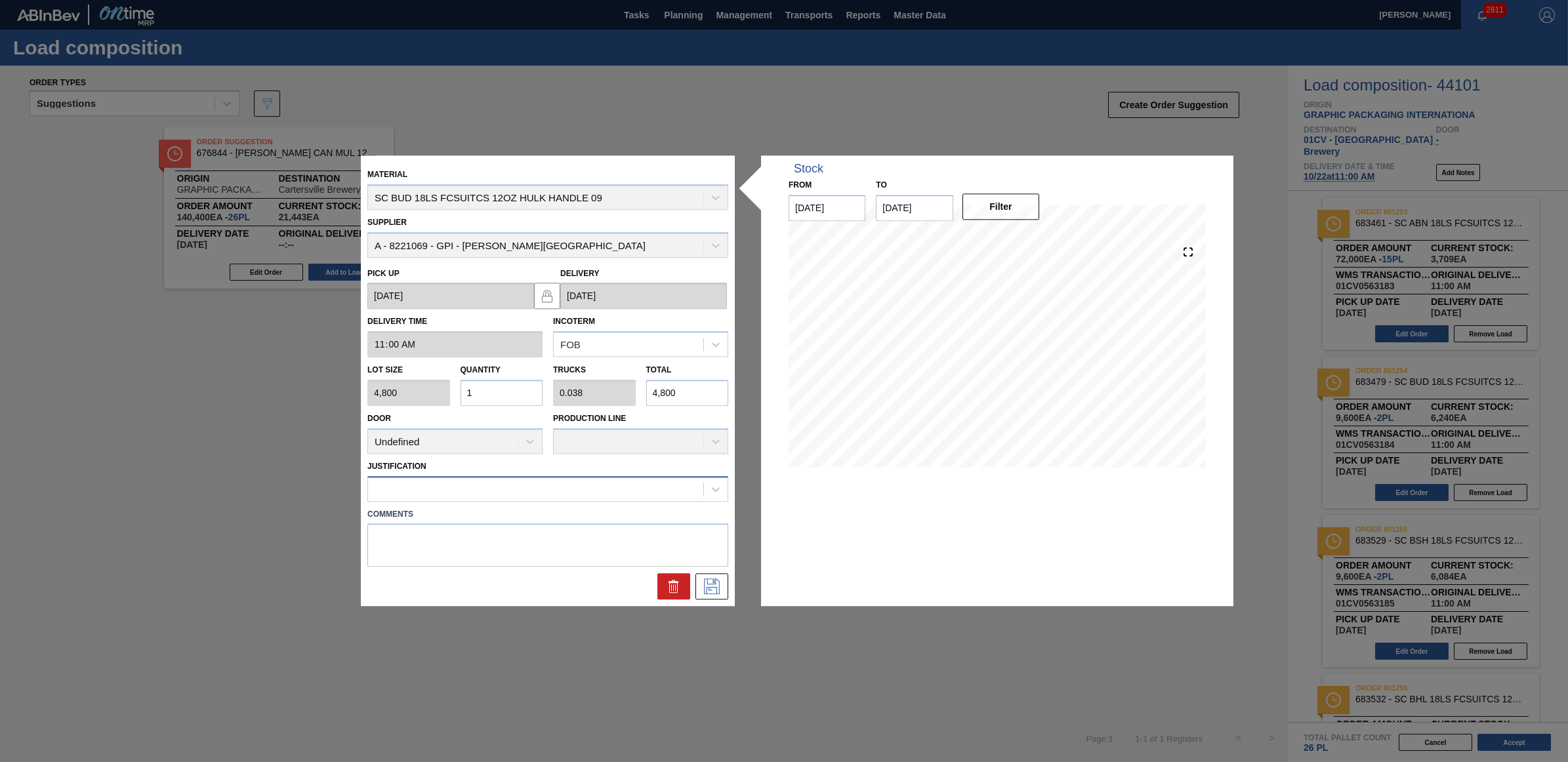
type input "1"
click at [637, 481] on div at bounding box center [535, 489] width 335 height 19
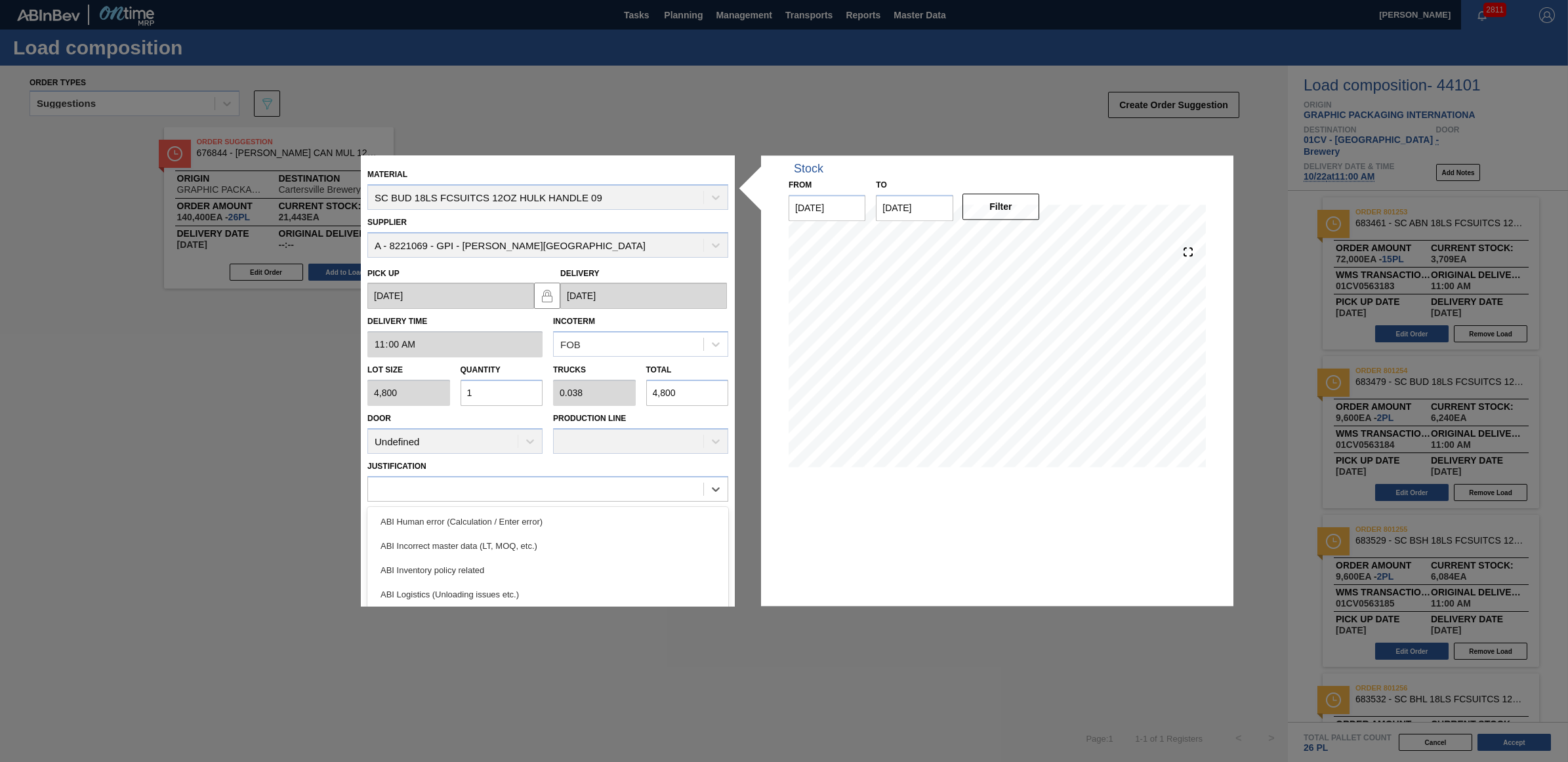
scroll to position [82, 0]
click at [561, 579] on div "ABI Planning - Raw material unavailability" at bounding box center [548, 585] width 361 height 24
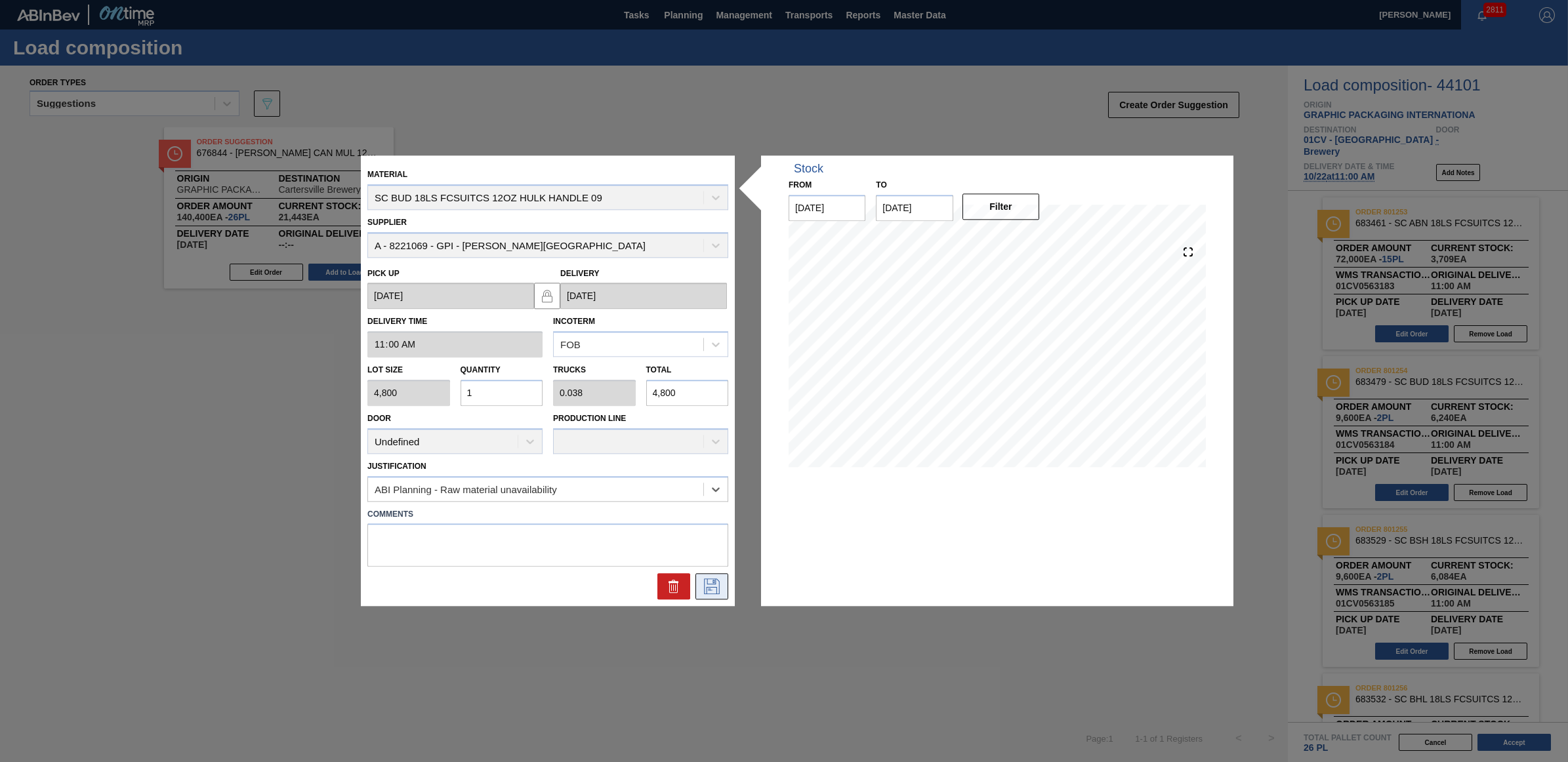
click at [710, 582] on icon at bounding box center [711, 587] width 21 height 16
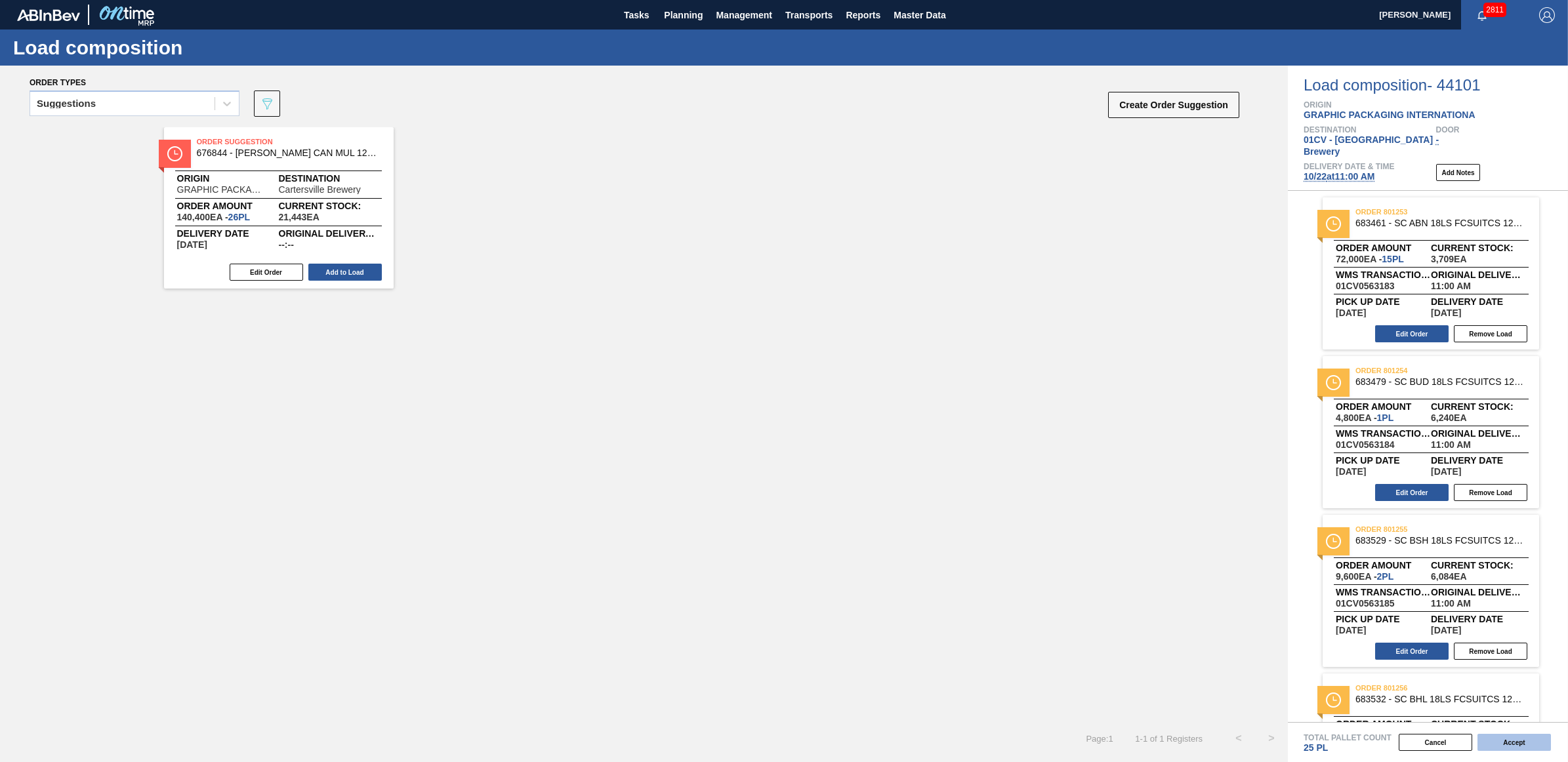
click at [1532, 746] on button "Accept" at bounding box center [1514, 743] width 74 height 17
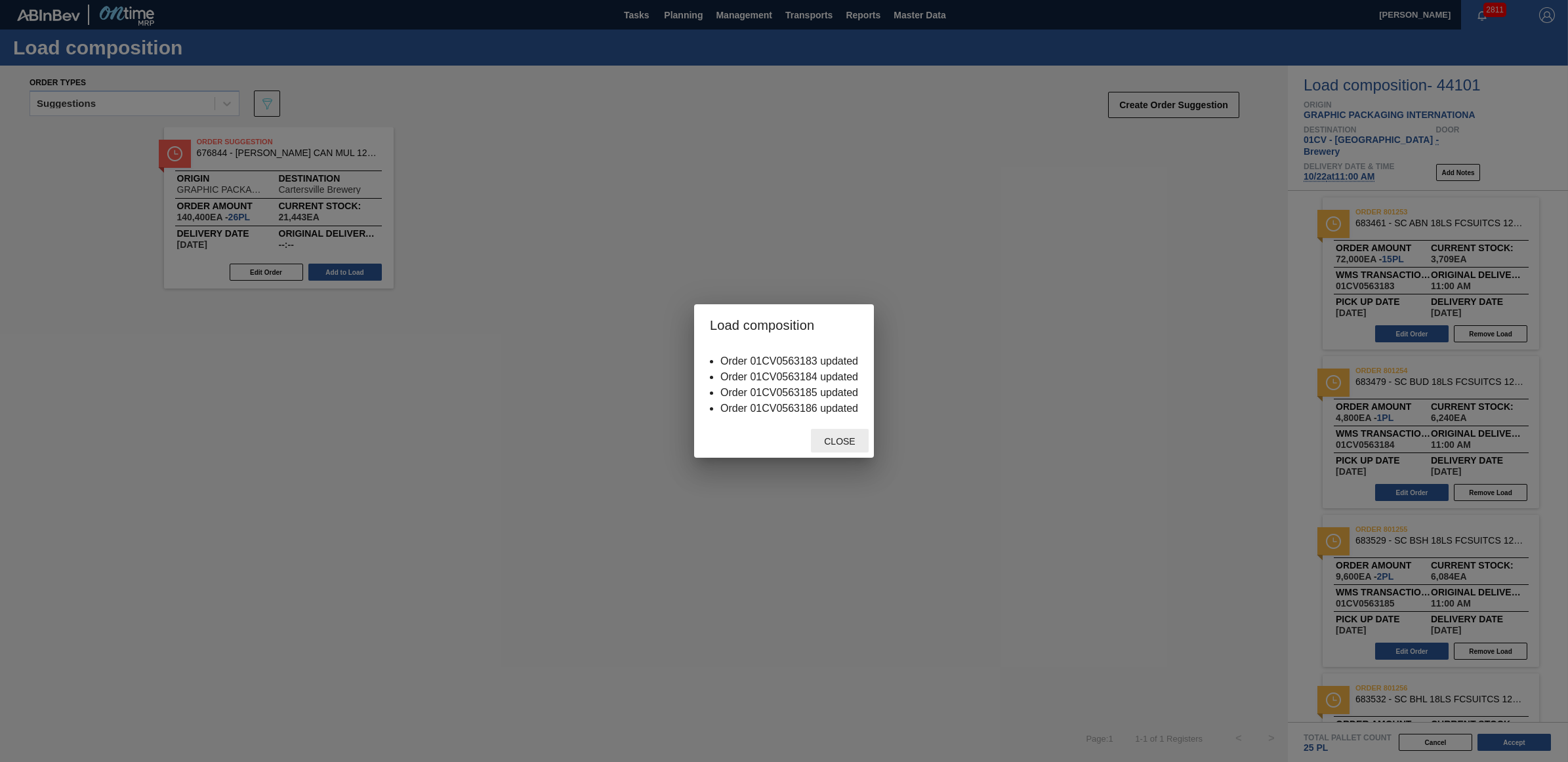
click at [852, 450] on div "Close" at bounding box center [839, 440] width 58 height 24
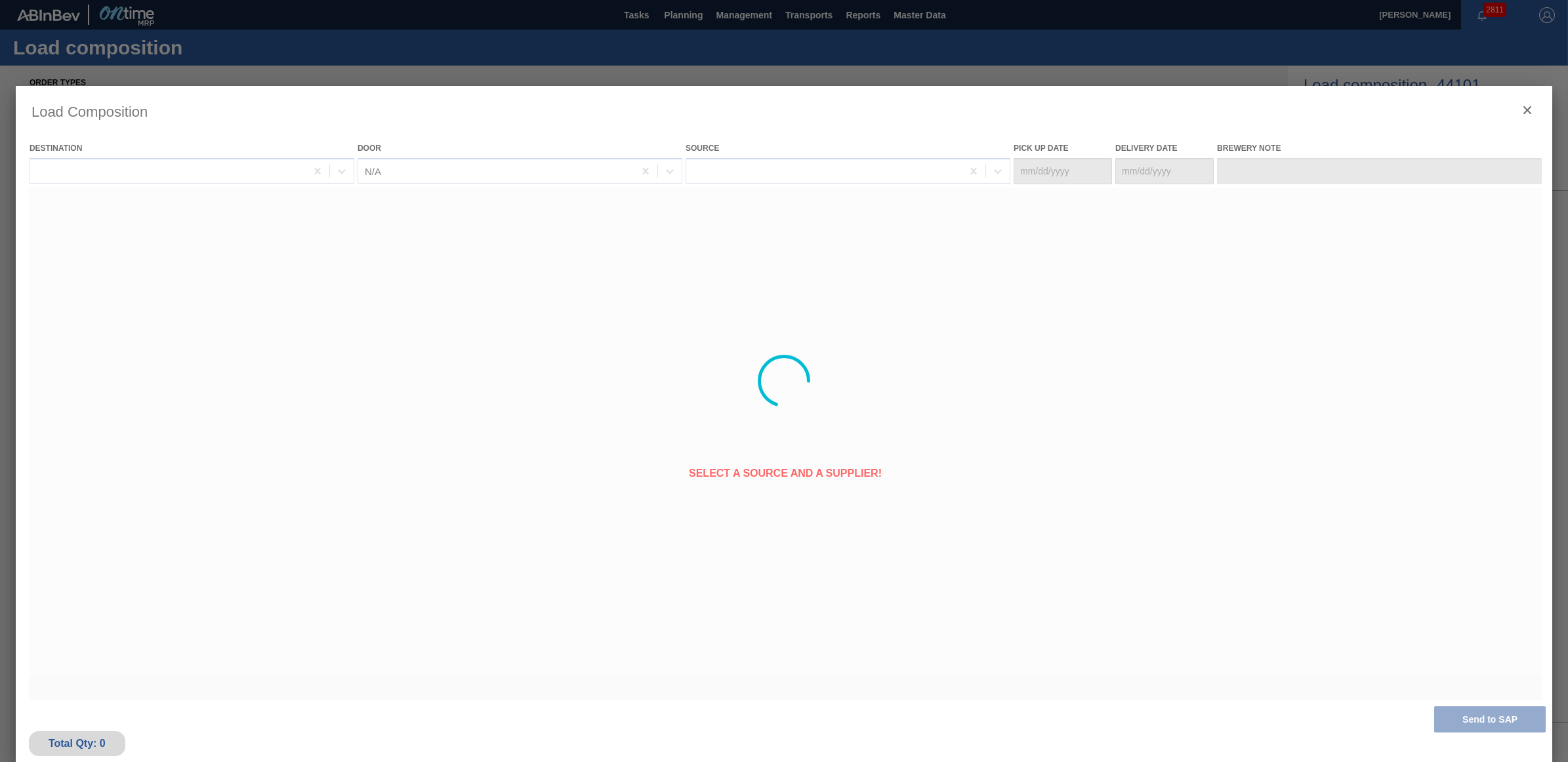
type Date "[DATE]"
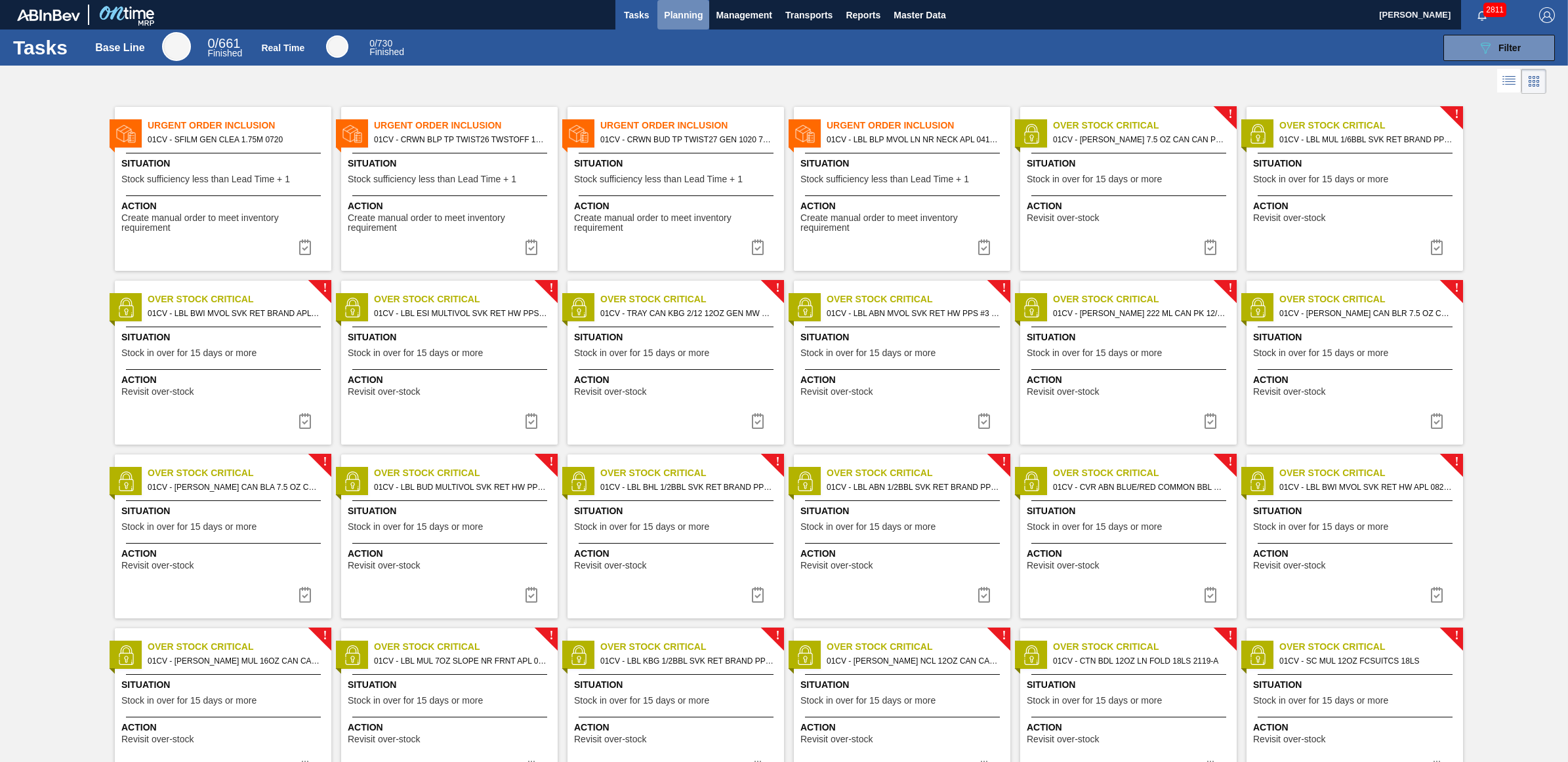
click at [702, 17] on span "Planning" at bounding box center [683, 15] width 39 height 16
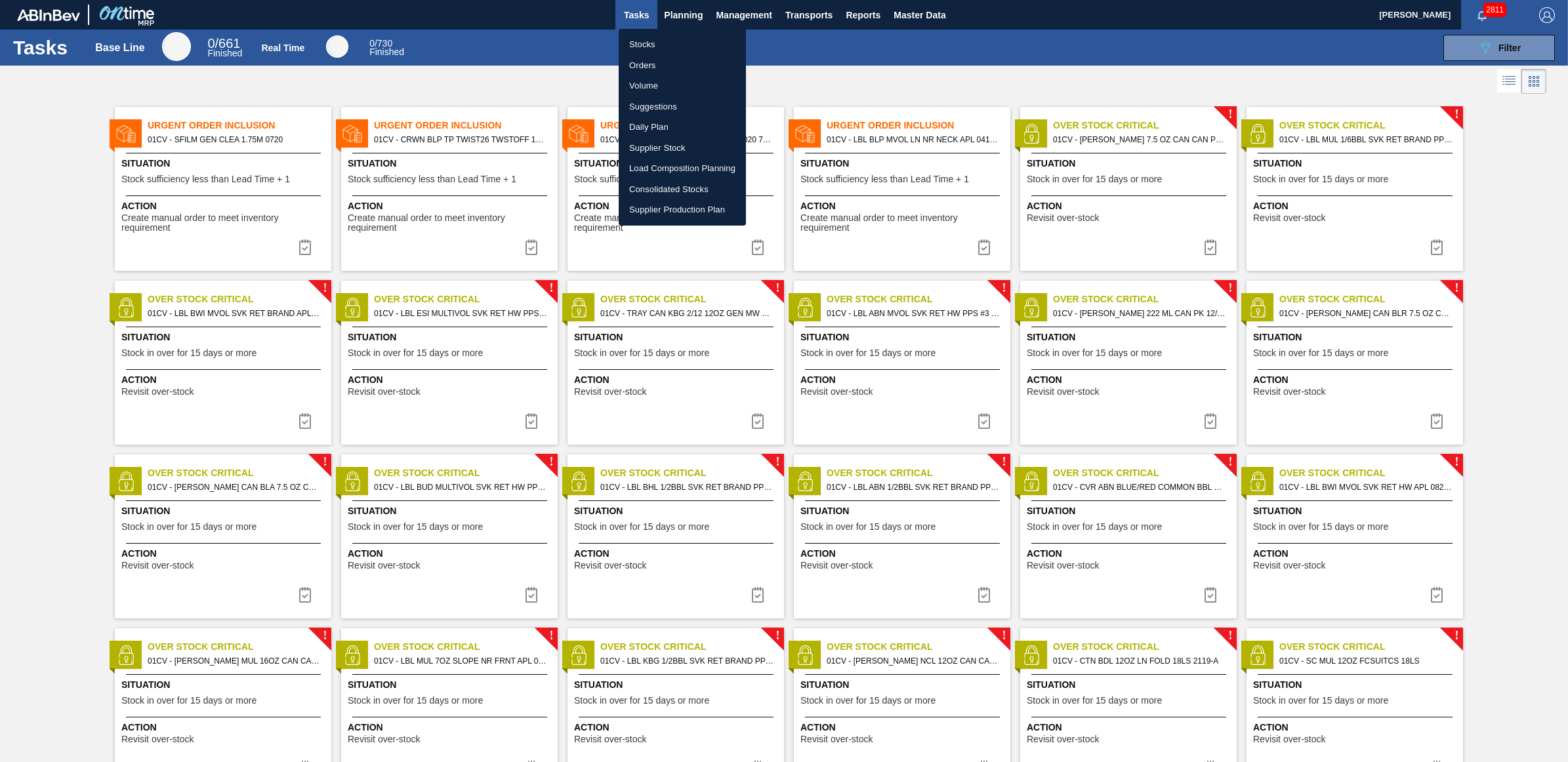
click at [671, 168] on li "Load Composition Planning" at bounding box center [683, 168] width 127 height 21
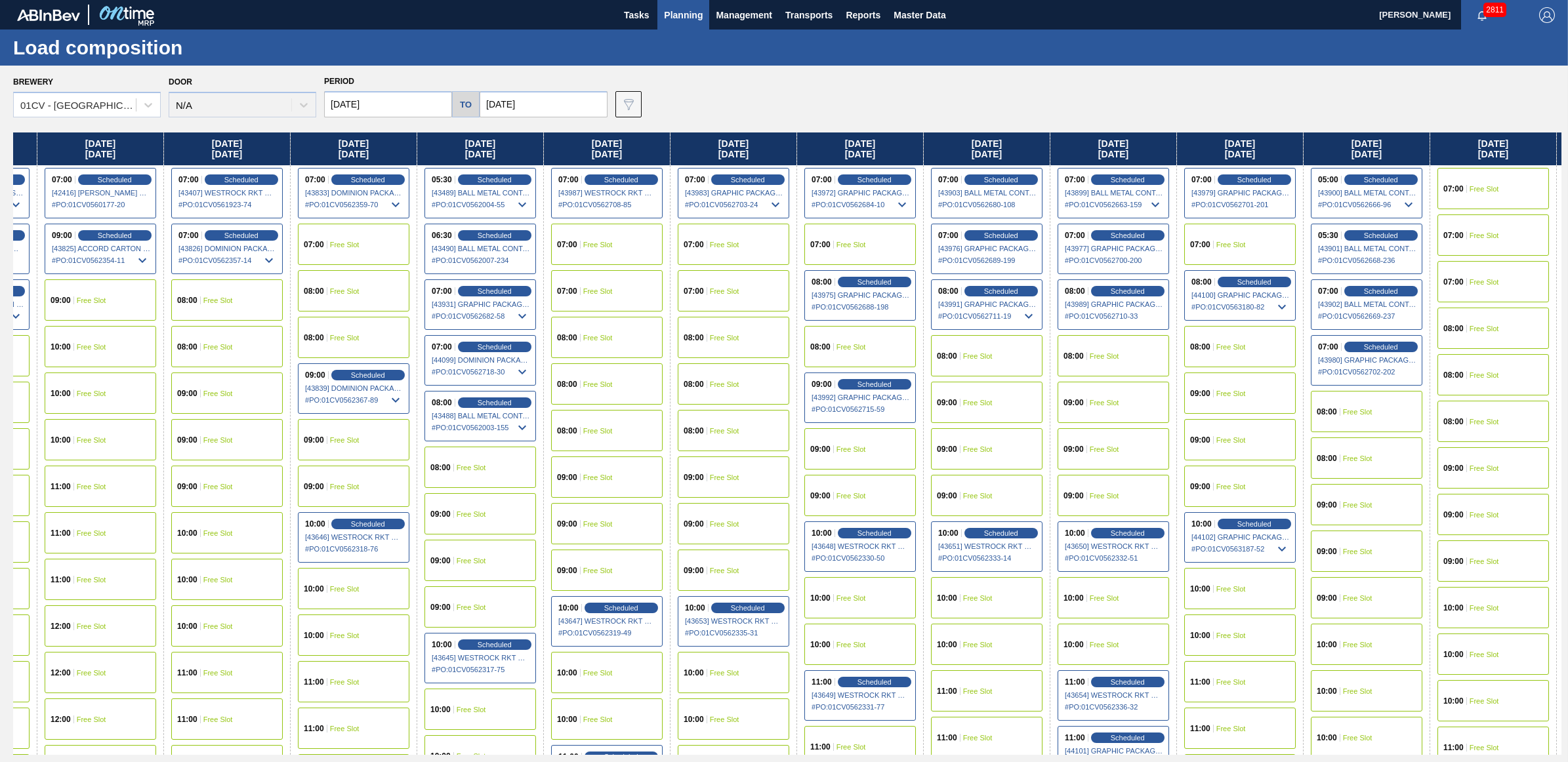
scroll to position [0, 120]
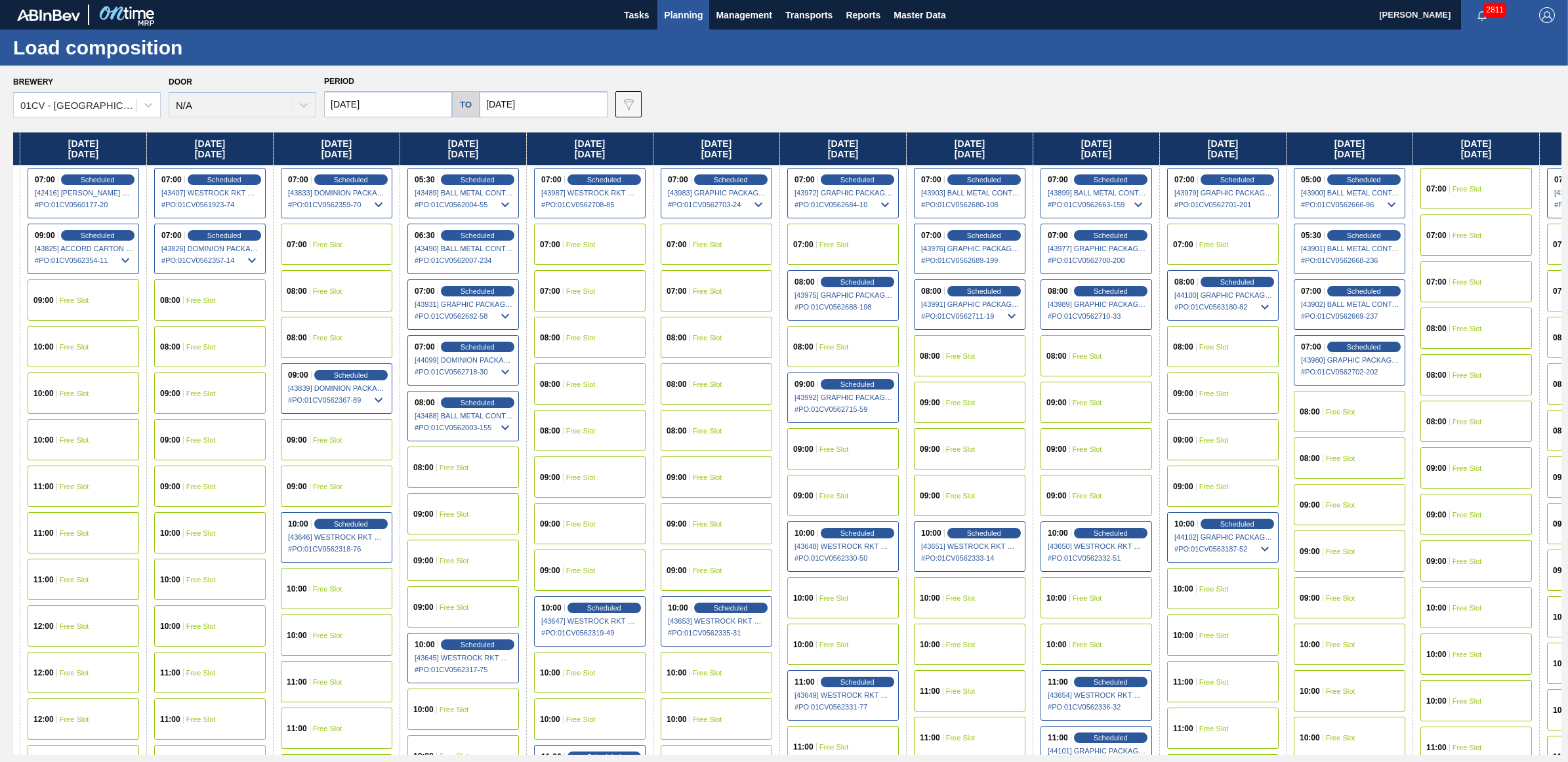
drag, startPoint x: 1001, startPoint y: 143, endPoint x: 860, endPoint y: 142, distance: 141.0
click at [860, 142] on div "[DATE] 00:00 Scheduled [42538] ENVASES Y TAPAS MODELO S A DE - 0008257397 # PO …" at bounding box center [787, 443] width 1549 height 622
click at [1231, 518] on div "Scheduled" at bounding box center [1237, 524] width 80 height 12
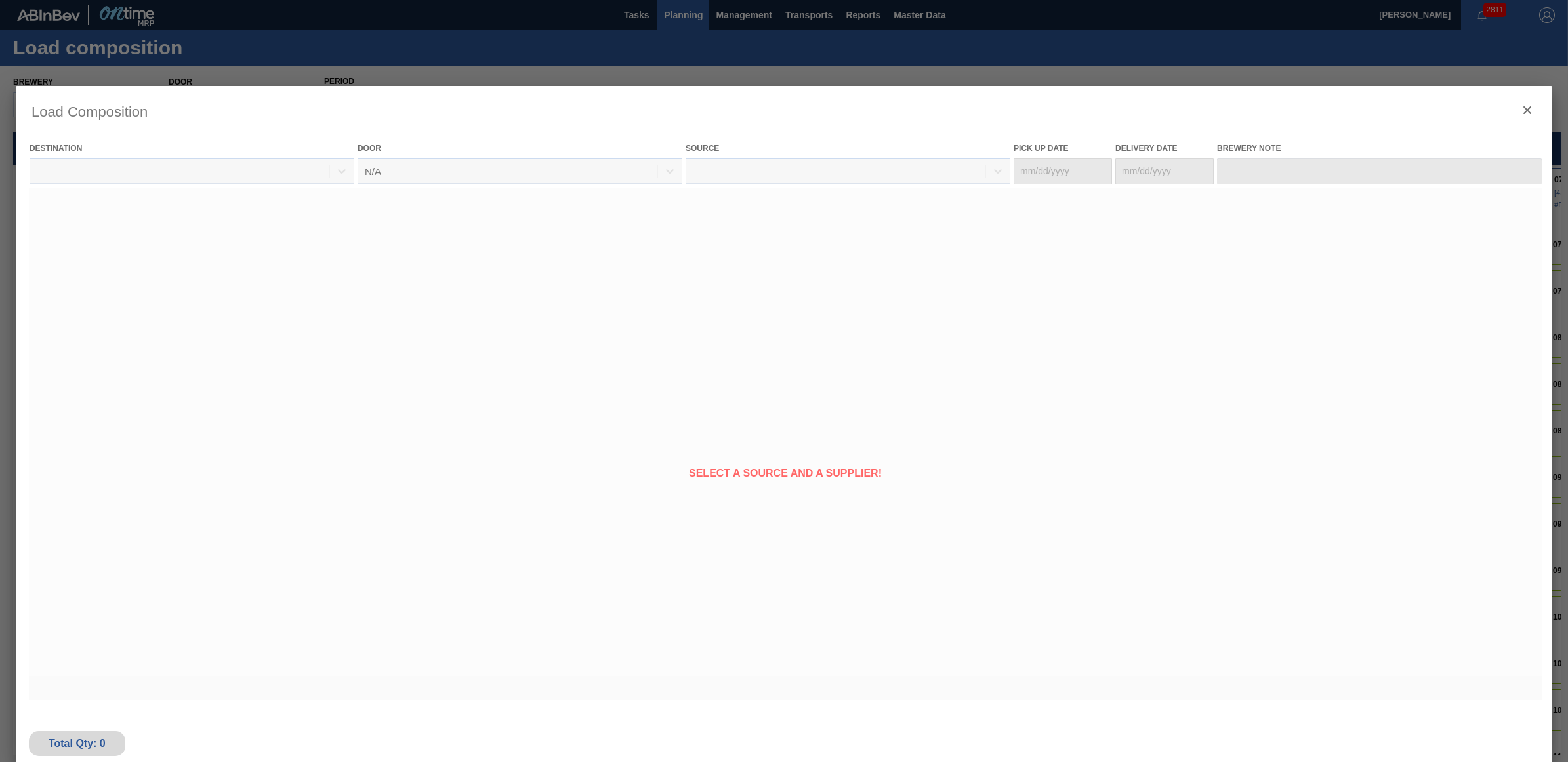
type Date "[DATE]"
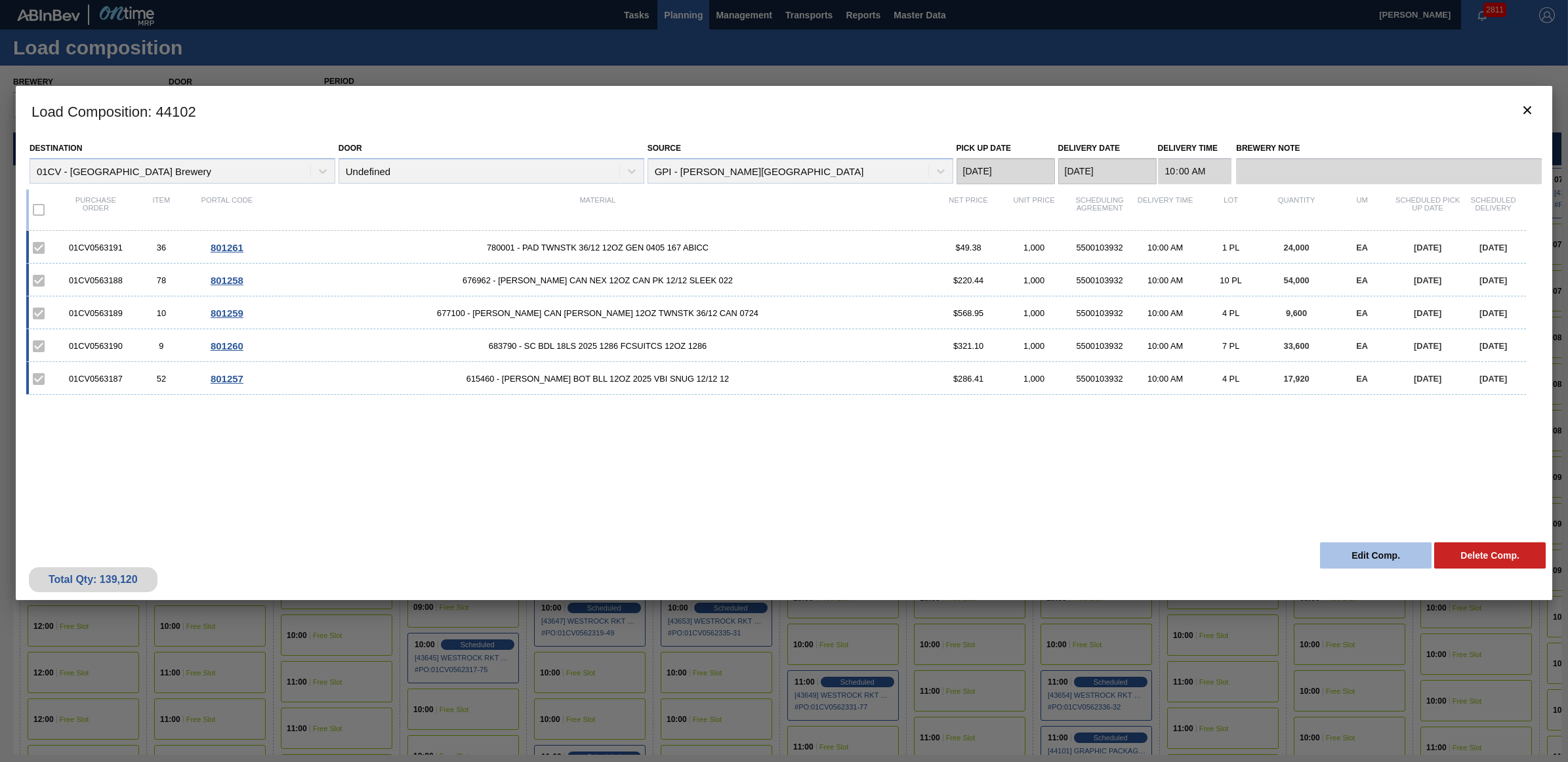
click at [1339, 559] on button "Edit Comp." at bounding box center [1375, 555] width 111 height 26
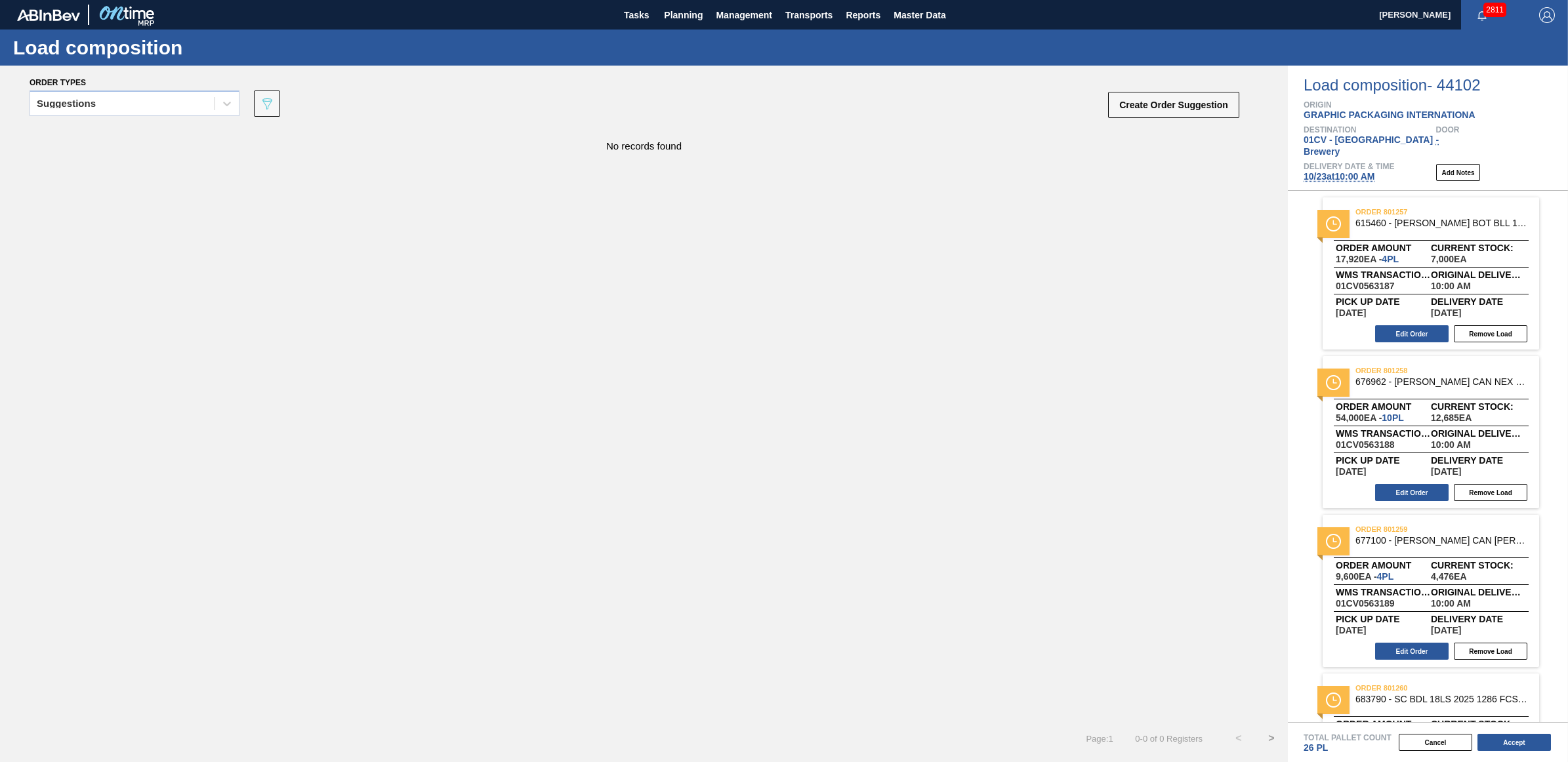
click at [1416, 493] on div "order 801258 676962 - [PERSON_NAME] CAN NEX 12OZ CAN PK 12/12 SLEEK 022 Order a…" at bounding box center [1431, 432] width 216 height 152
click at [1414, 484] on button "Edit Order" at bounding box center [1412, 492] width 74 height 17
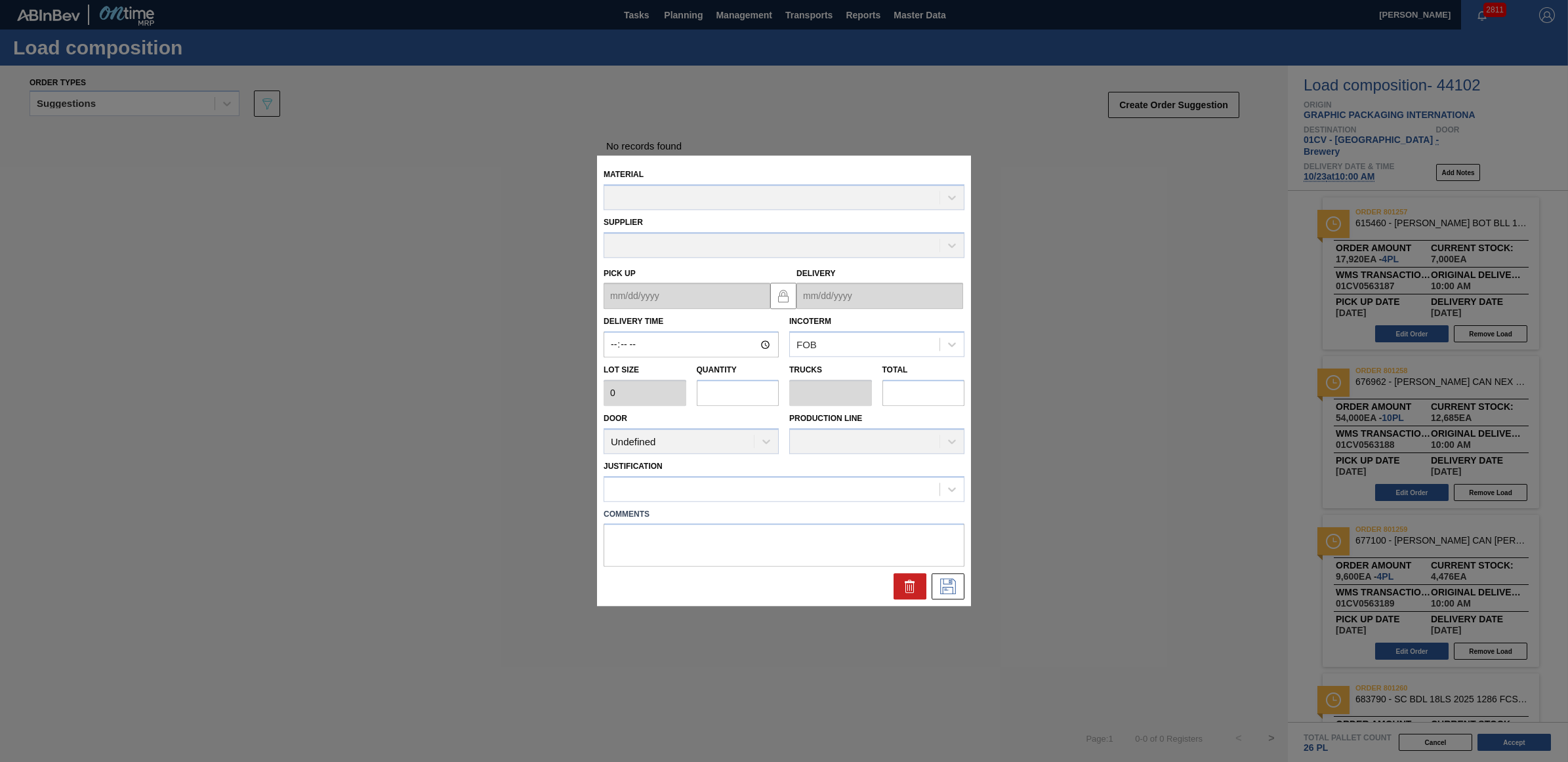
type input "10:00:00"
type input "5,400"
type input "10"
type input "0.385"
type input "54,000"
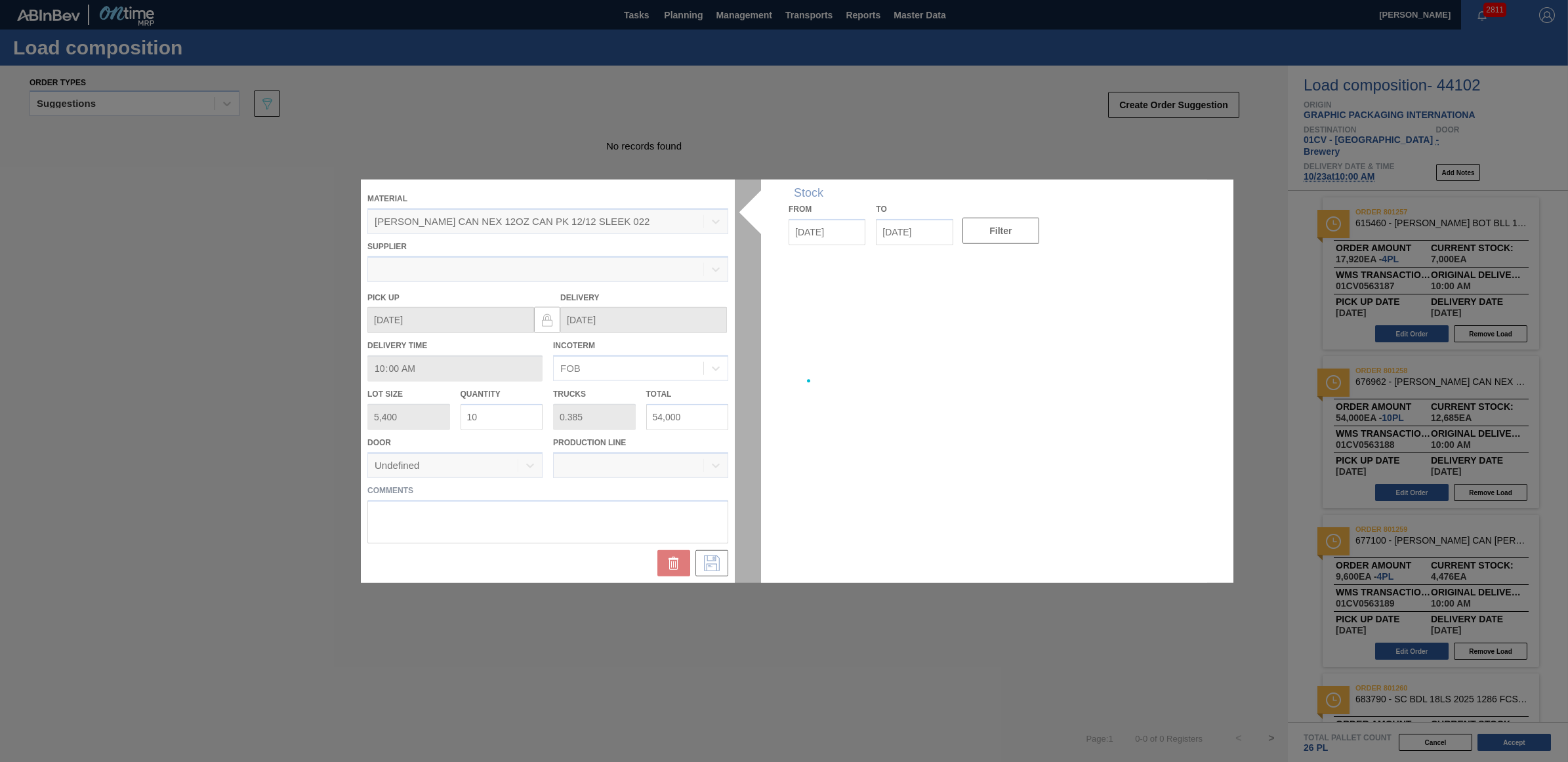
type up "[DATE]"
type input "[DATE]"
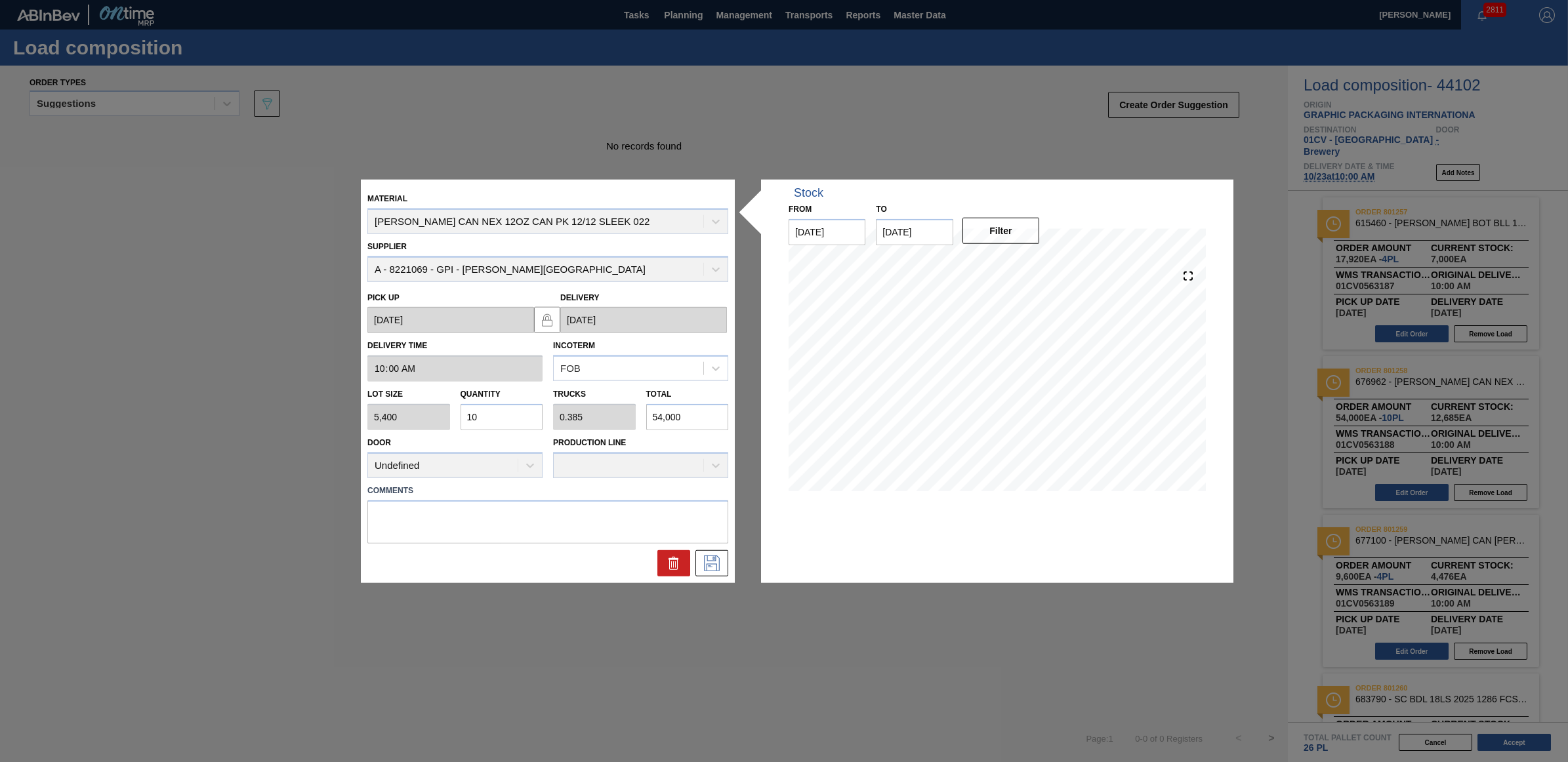
drag, startPoint x: 481, startPoint y: 416, endPoint x: 456, endPoint y: 415, distance: 25.0
click at [456, 415] on div "Quantity 10" at bounding box center [502, 408] width 93 height 45
type input "9"
type input "0.346"
type input "48,600"
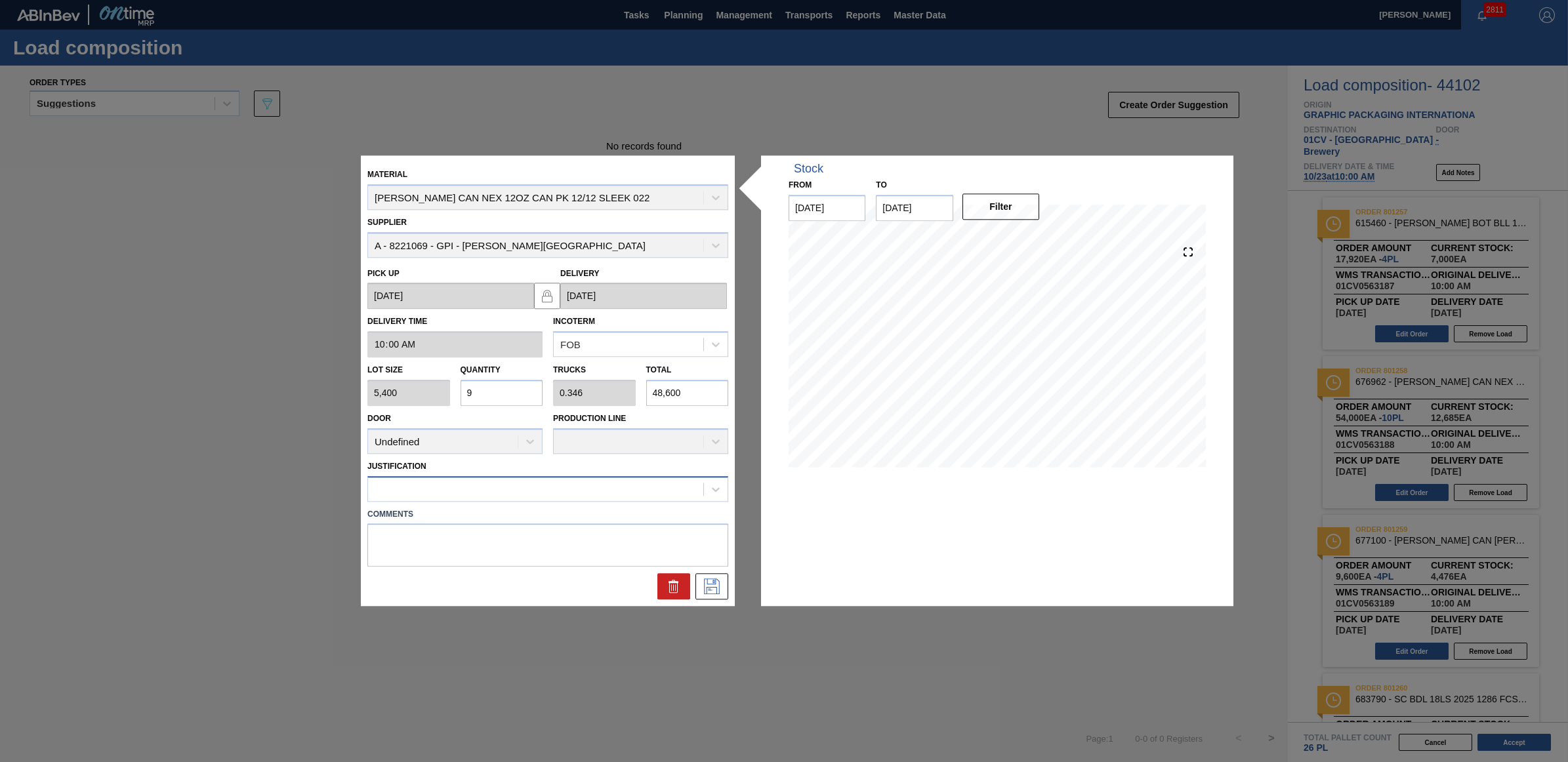
type input "9"
click at [474, 483] on div at bounding box center [535, 489] width 335 height 19
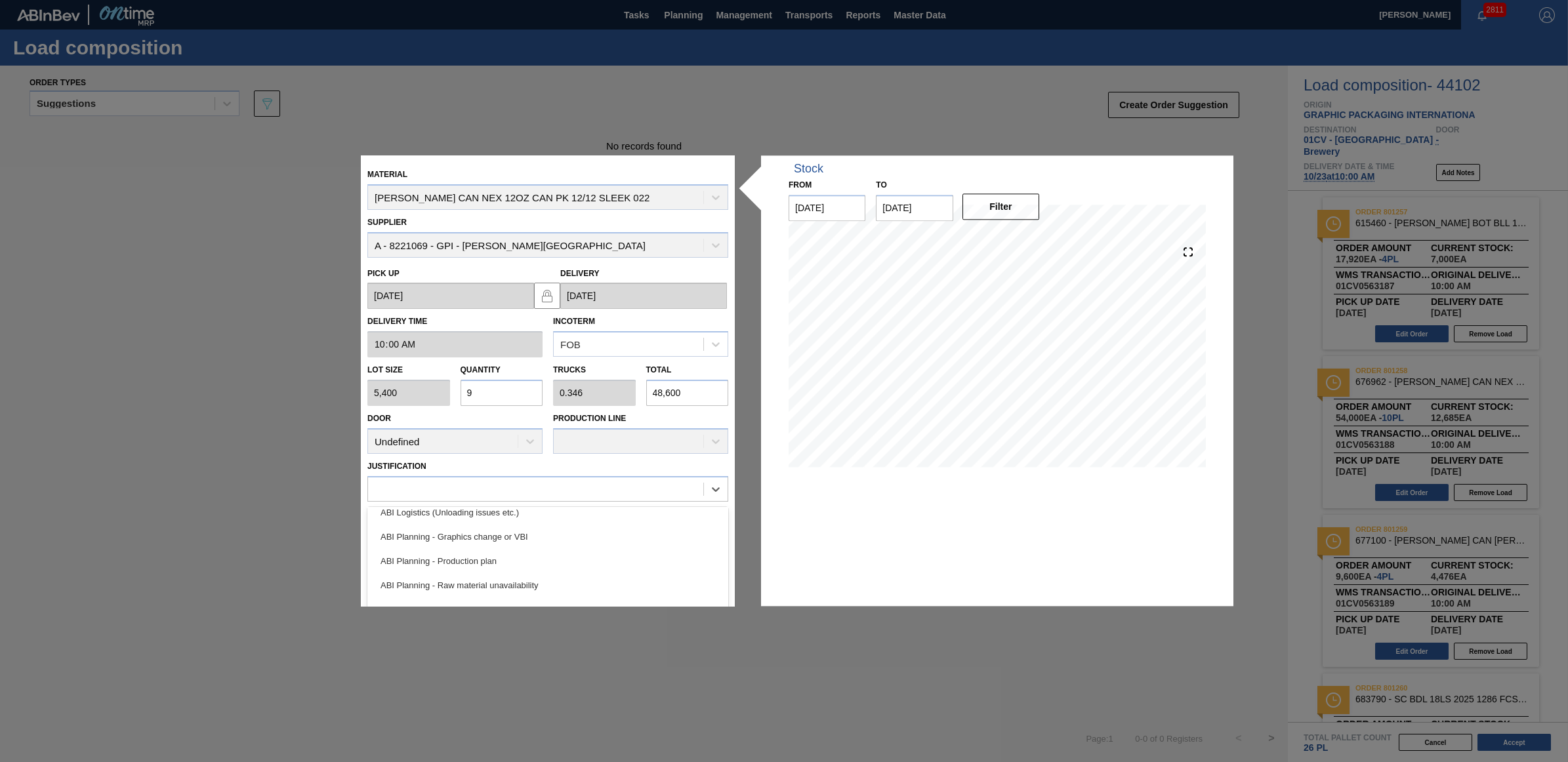
scroll to position [245, 0]
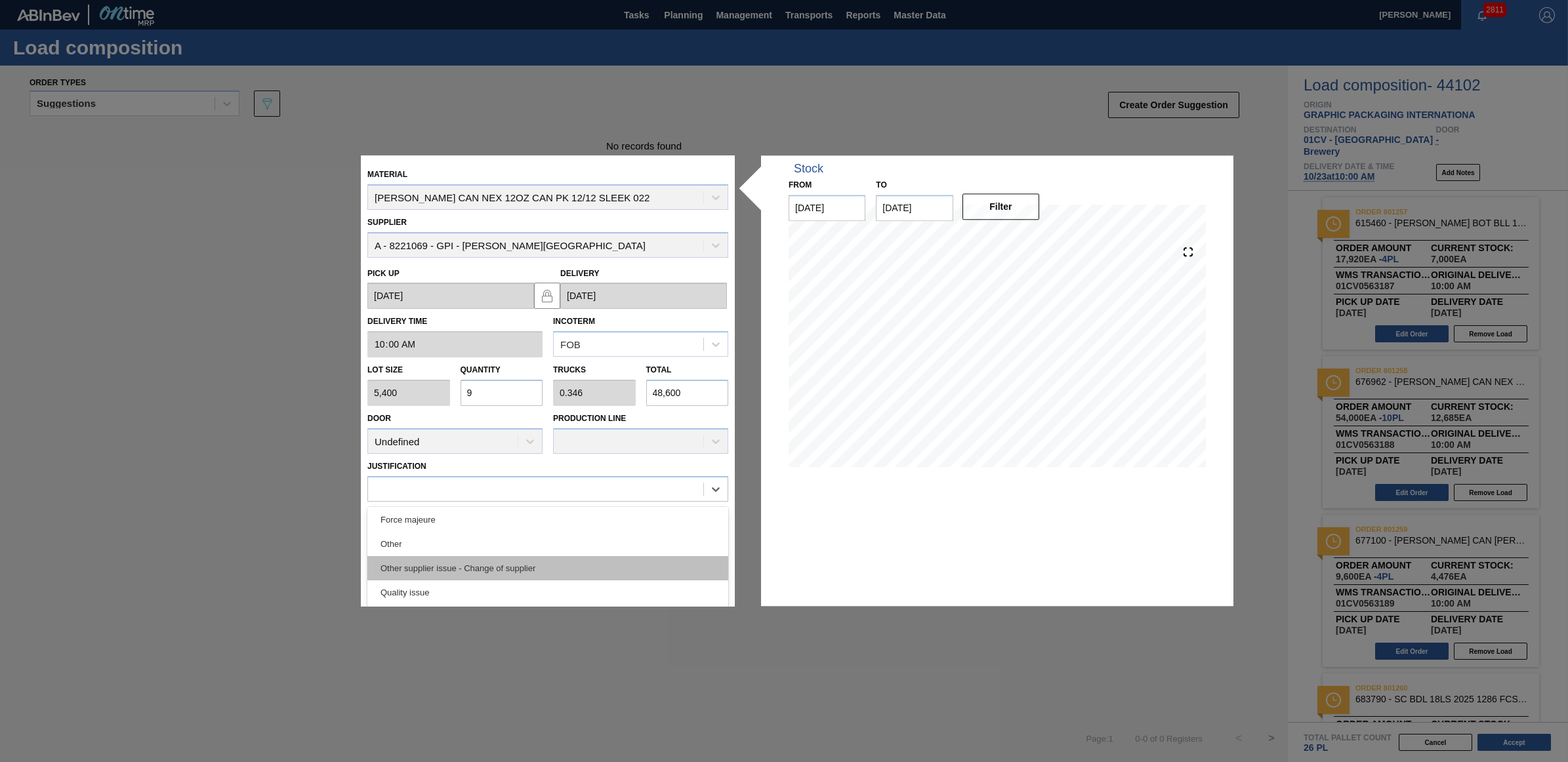
click at [534, 559] on div "Other supplier issue - Change of supplier" at bounding box center [548, 568] width 361 height 24
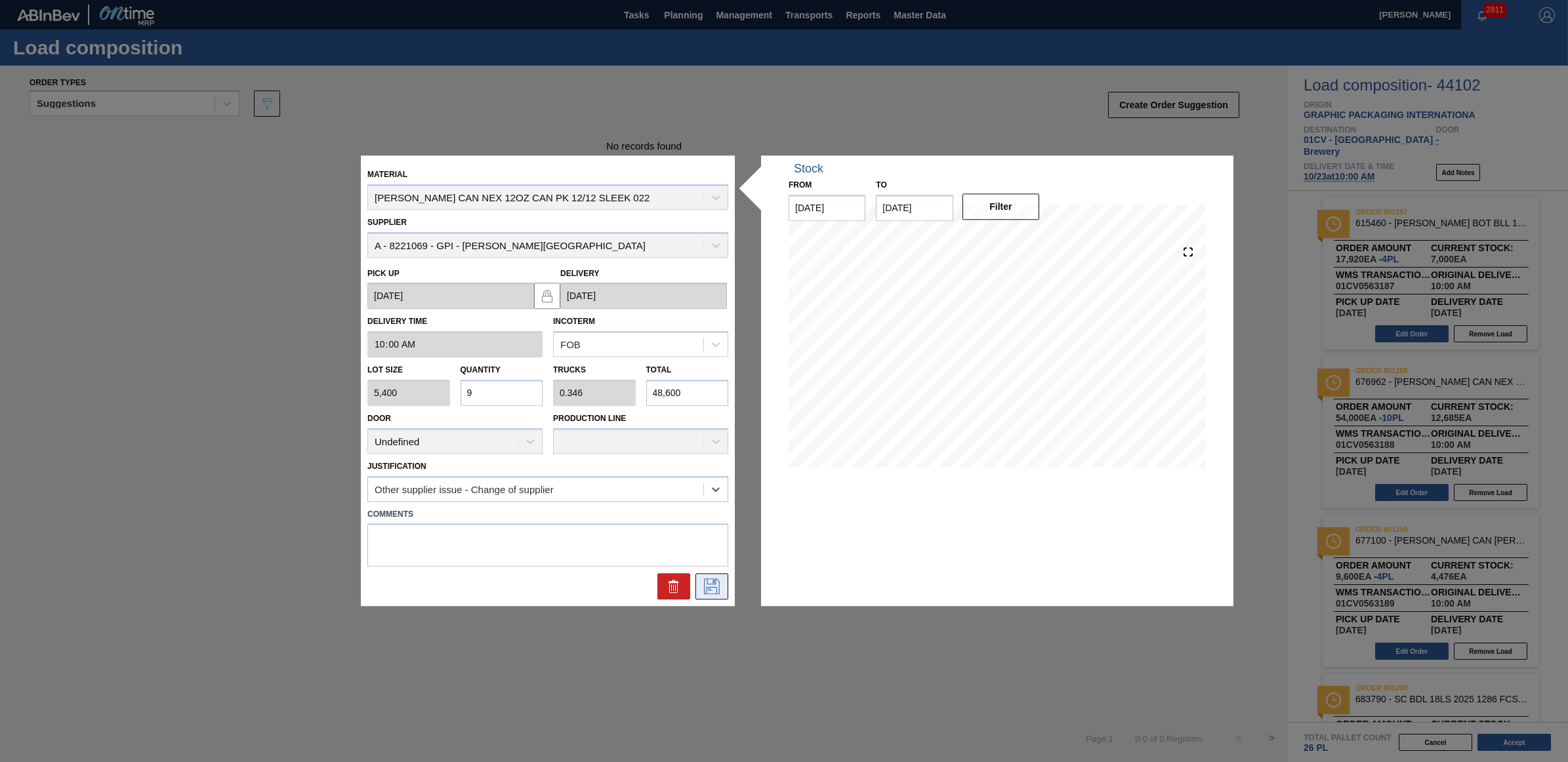
click at [722, 589] on button at bounding box center [711, 586] width 33 height 26
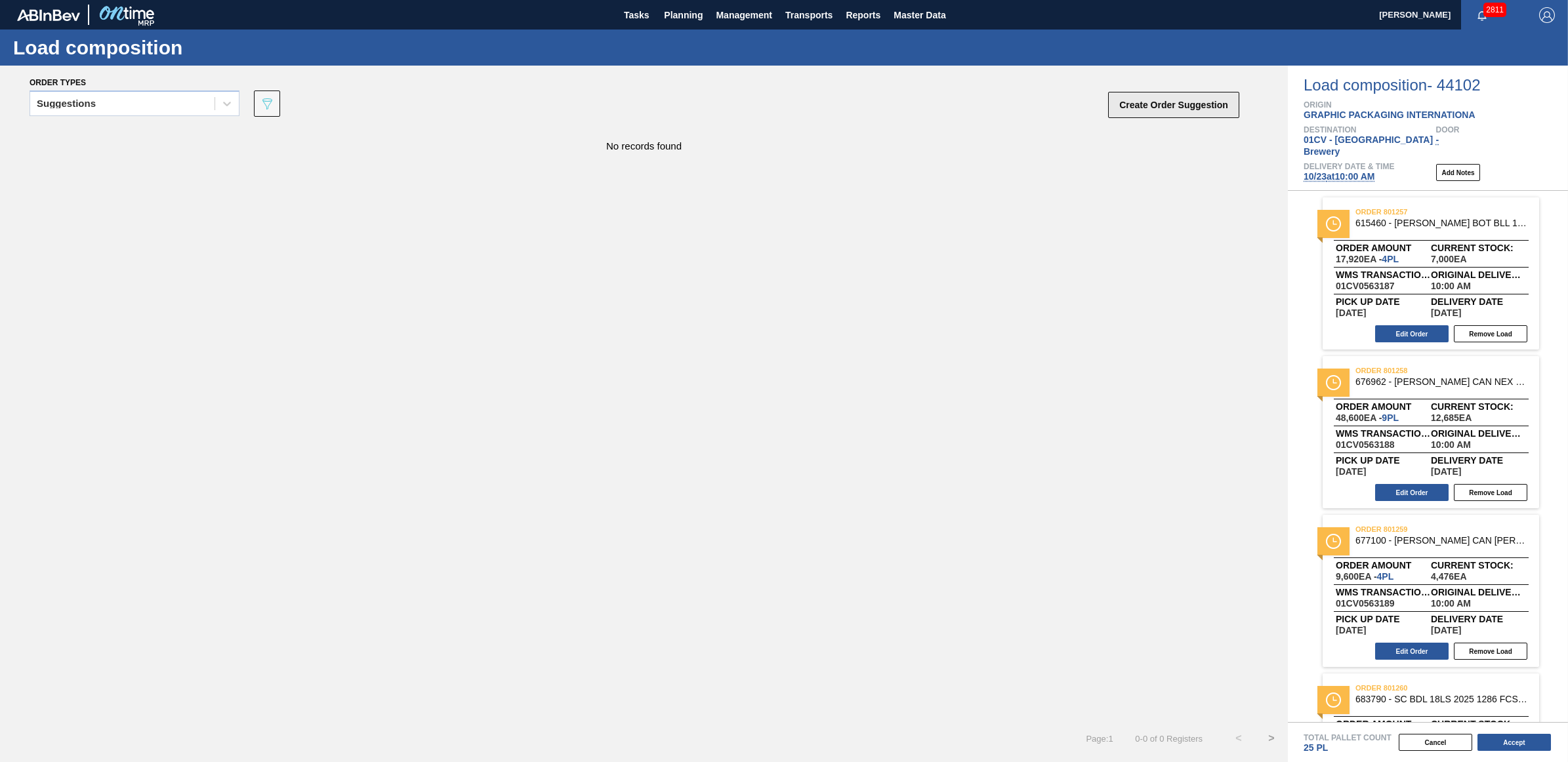
click at [1119, 106] on button "Create Order Suggestion" at bounding box center [1173, 105] width 132 height 26
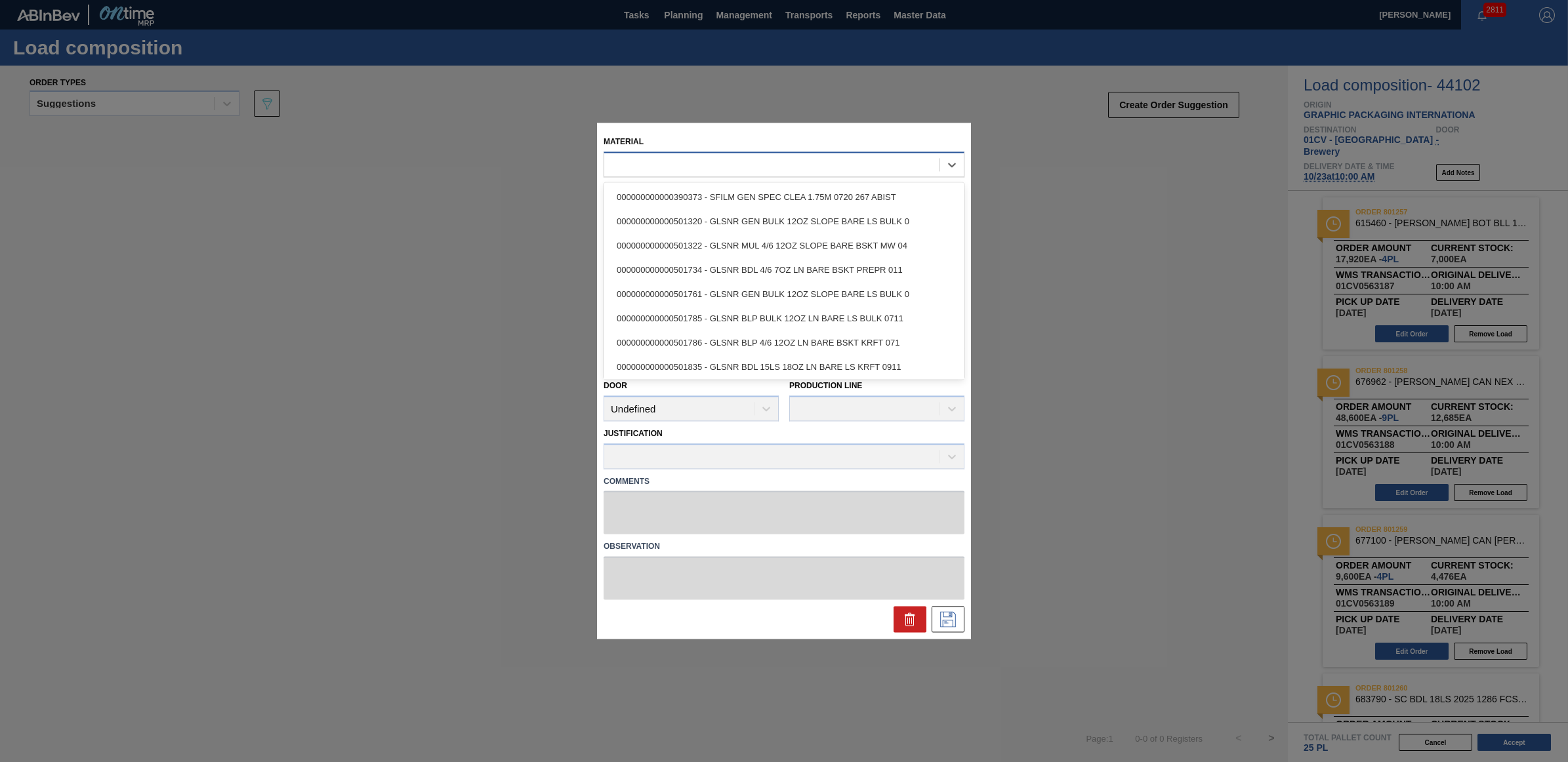
click at [695, 165] on div at bounding box center [771, 165] width 335 height 19
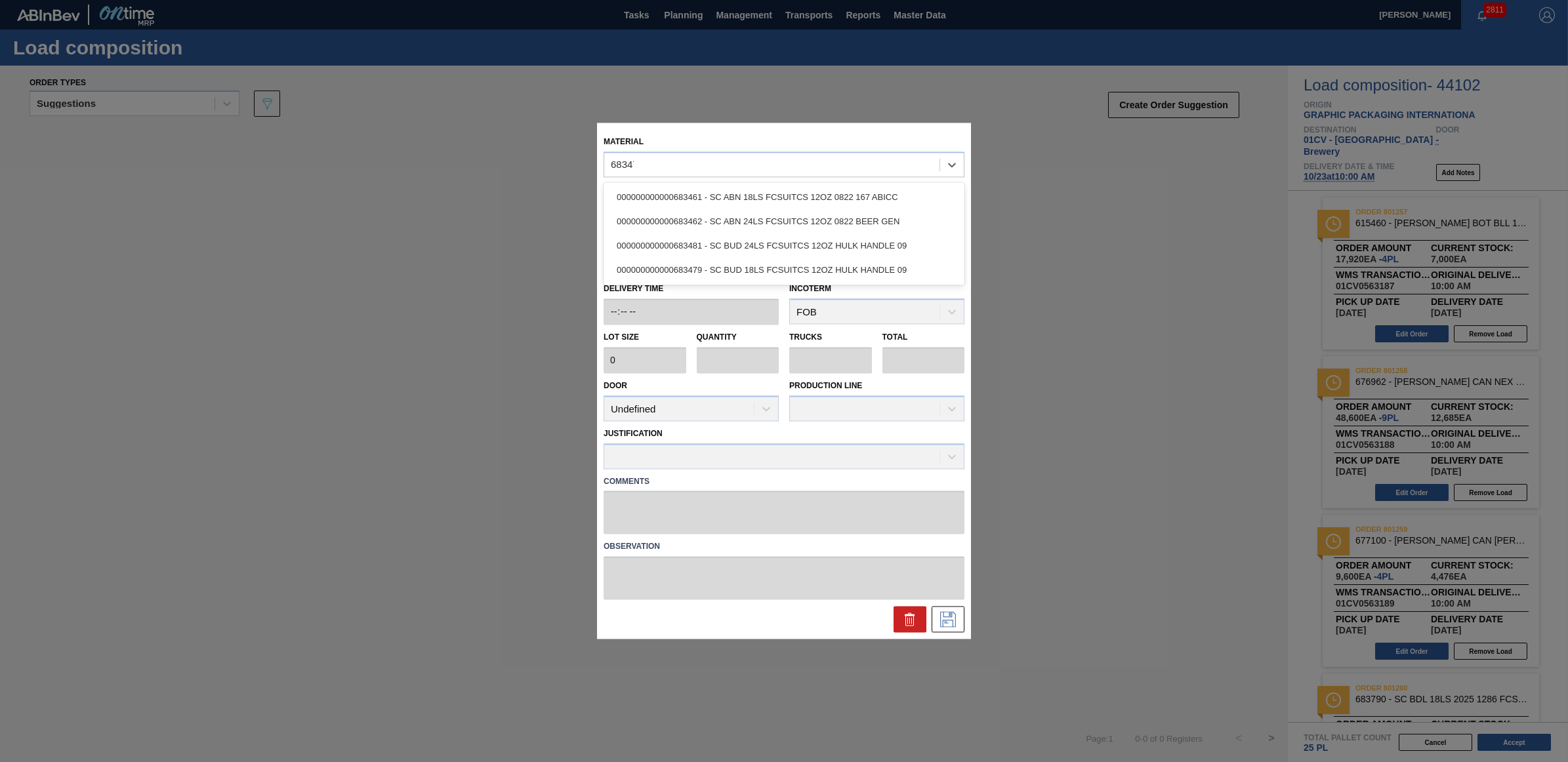
type input "683479"
type input "4,800"
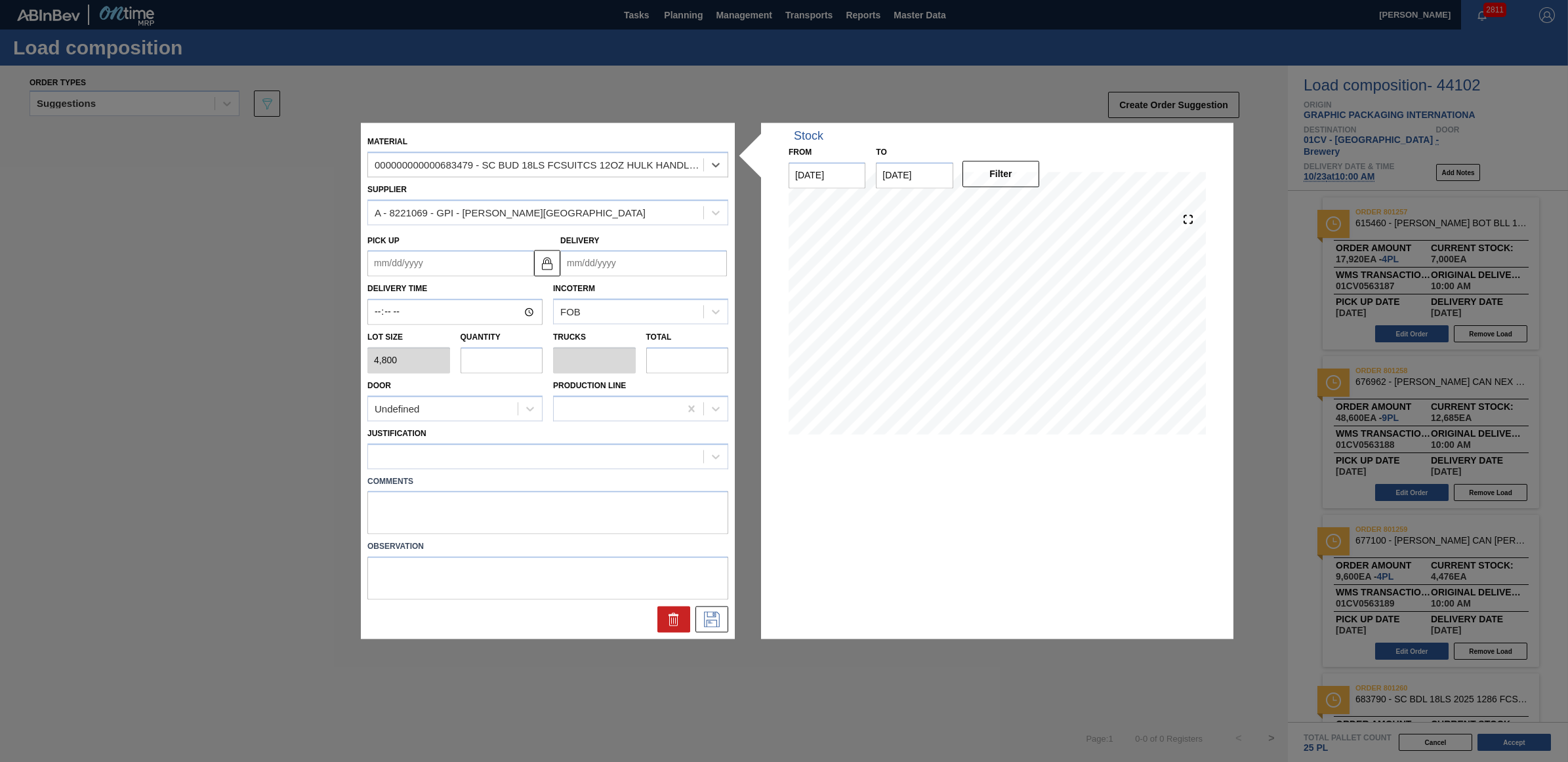
click at [481, 366] on input "text" at bounding box center [502, 359] width 83 height 26
type input "1"
type input "0.038"
type input "4,800"
type input "1"
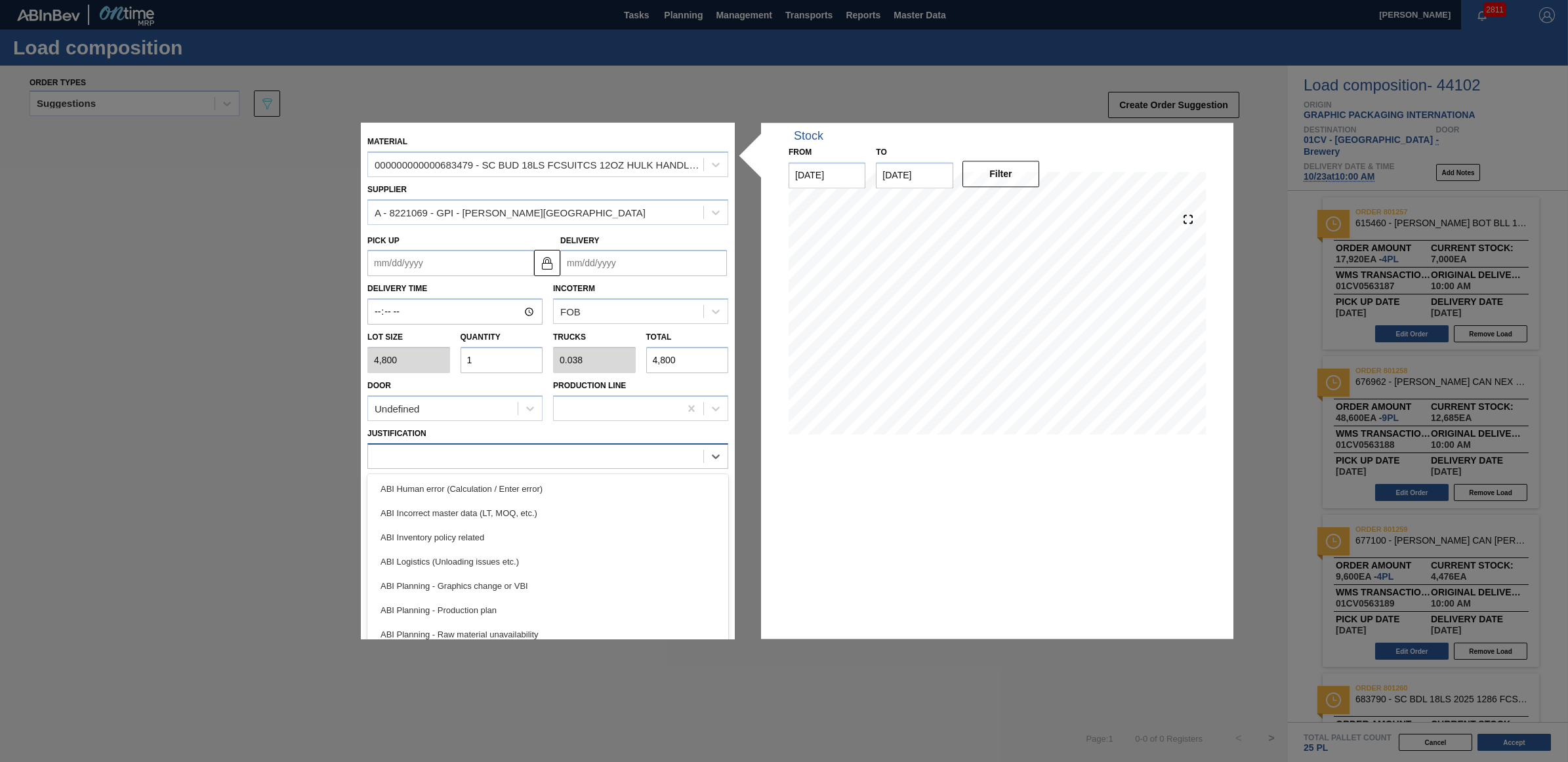
click at [552, 450] on div at bounding box center [535, 456] width 335 height 19
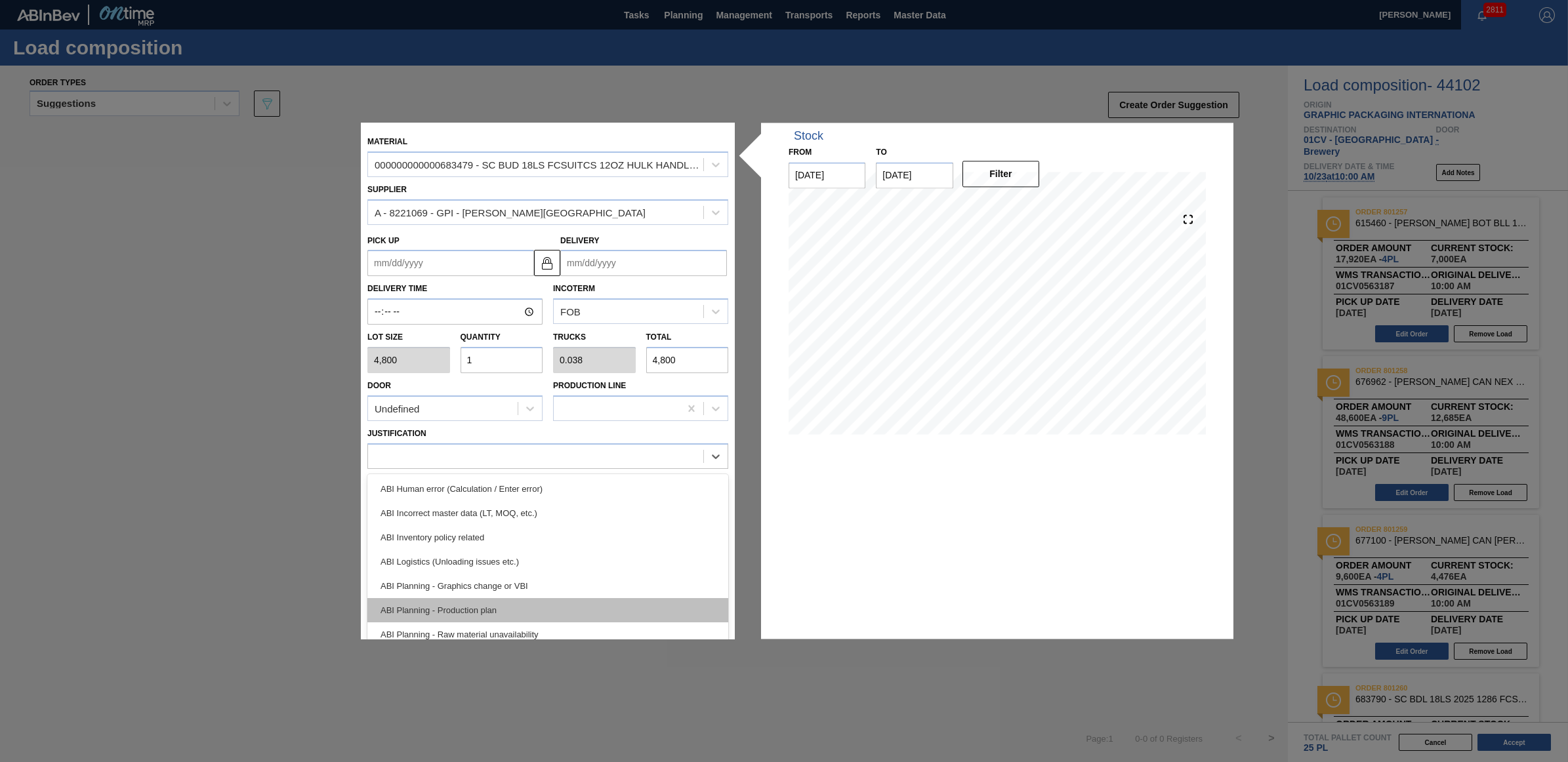
scroll to position [82, 0]
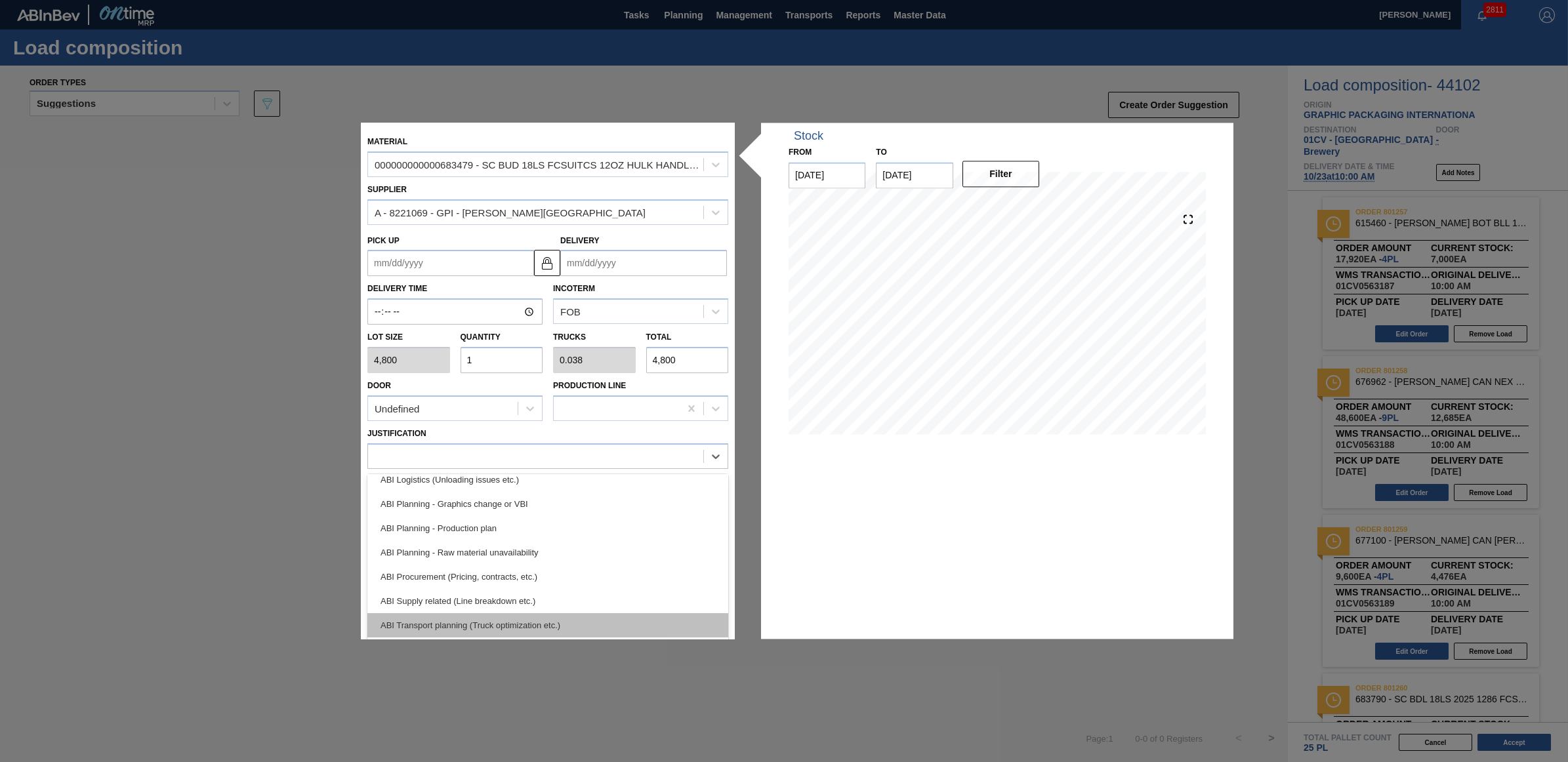
click at [525, 613] on div "ABI Transport planning (Truck optimization etc.)" at bounding box center [548, 625] width 361 height 24
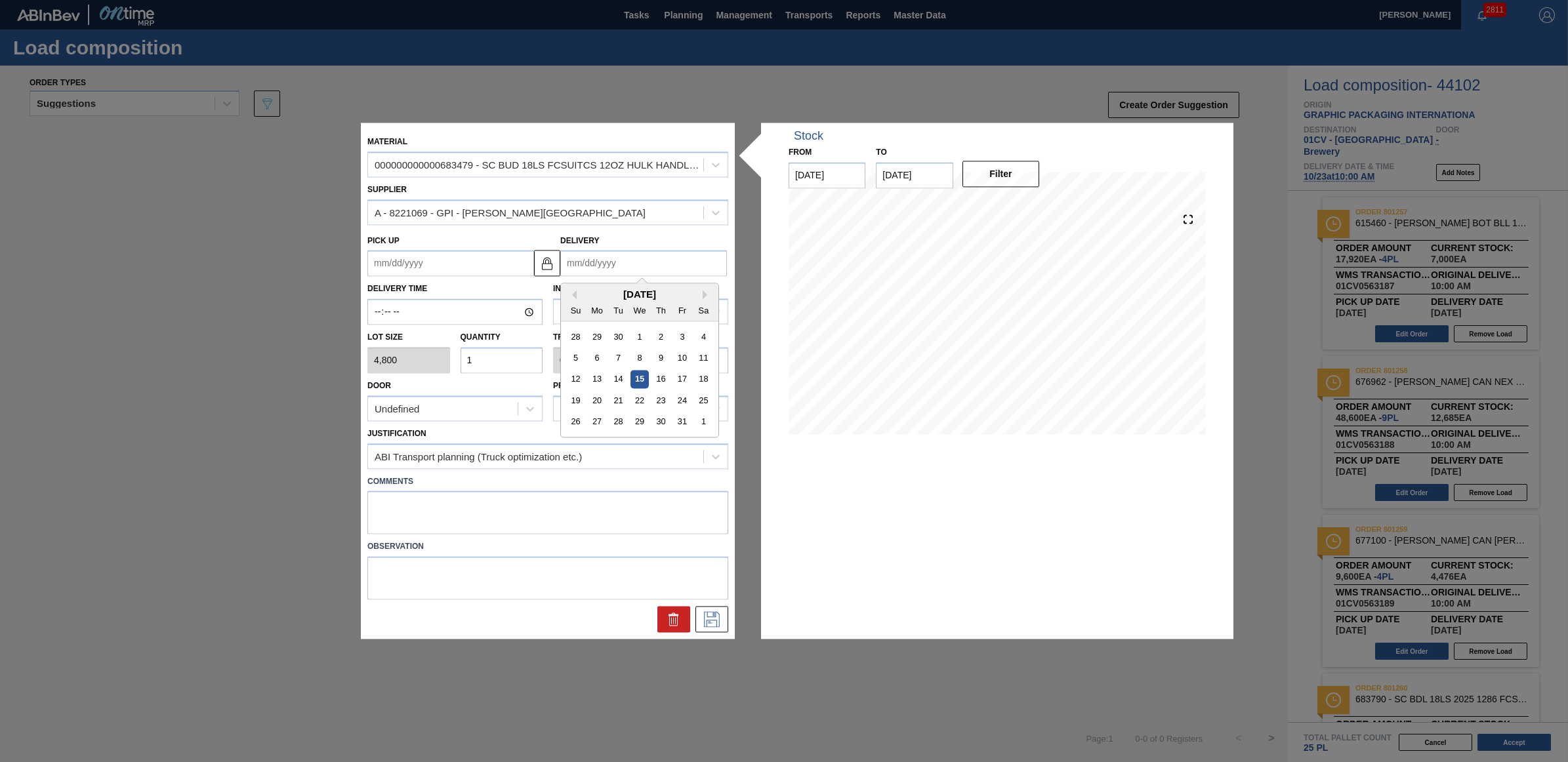
click at [648, 264] on input "Delivery" at bounding box center [643, 263] width 167 height 26
click at [658, 404] on div "23" at bounding box center [661, 400] width 18 height 18
type up "[DATE]"
type input "[DATE]"
click at [715, 625] on icon at bounding box center [711, 620] width 21 height 16
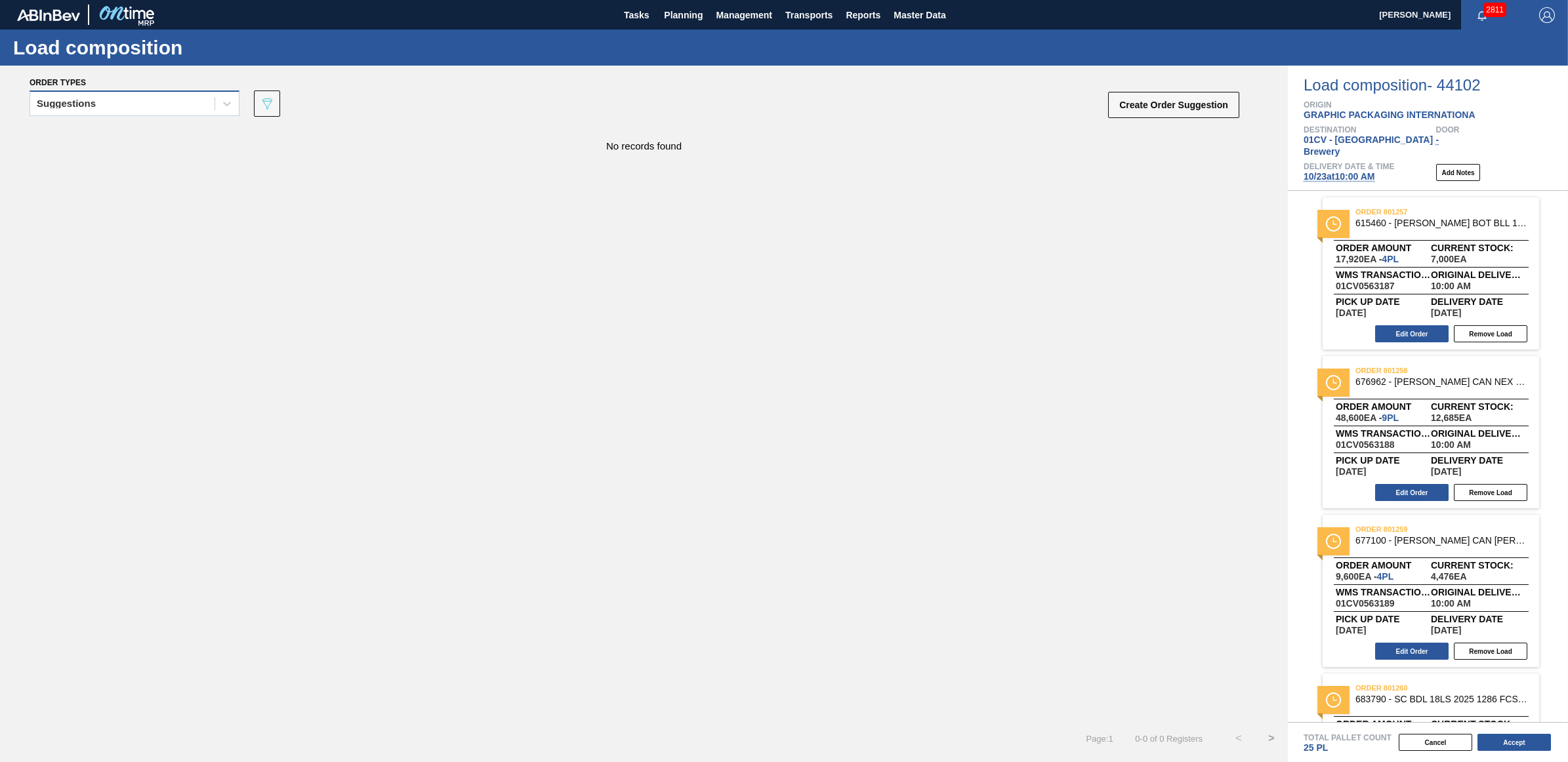
click at [153, 107] on div "Suggestions" at bounding box center [122, 104] width 184 height 19
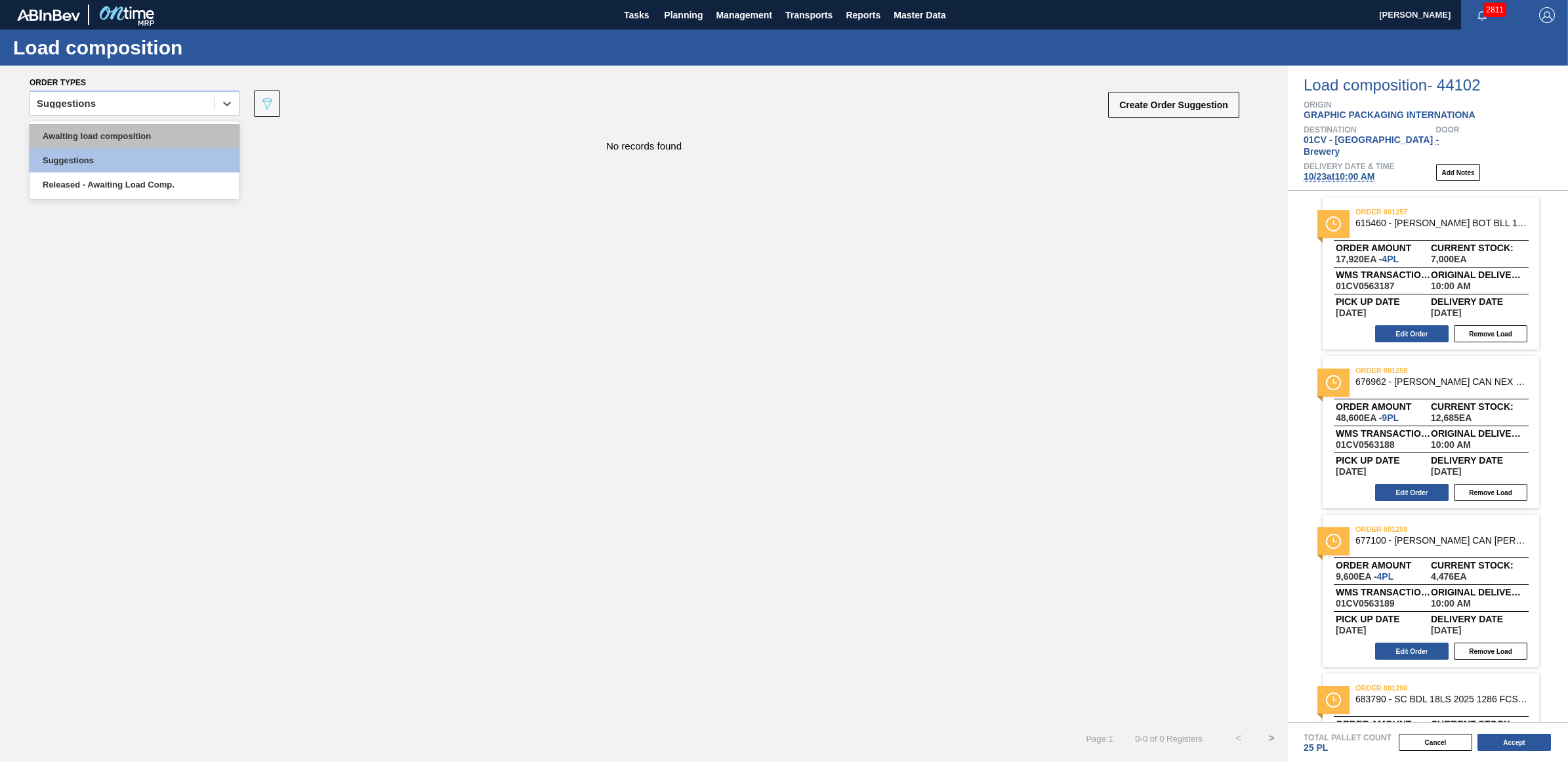
click at [137, 131] on div "Awaiting load composition" at bounding box center [134, 136] width 210 height 24
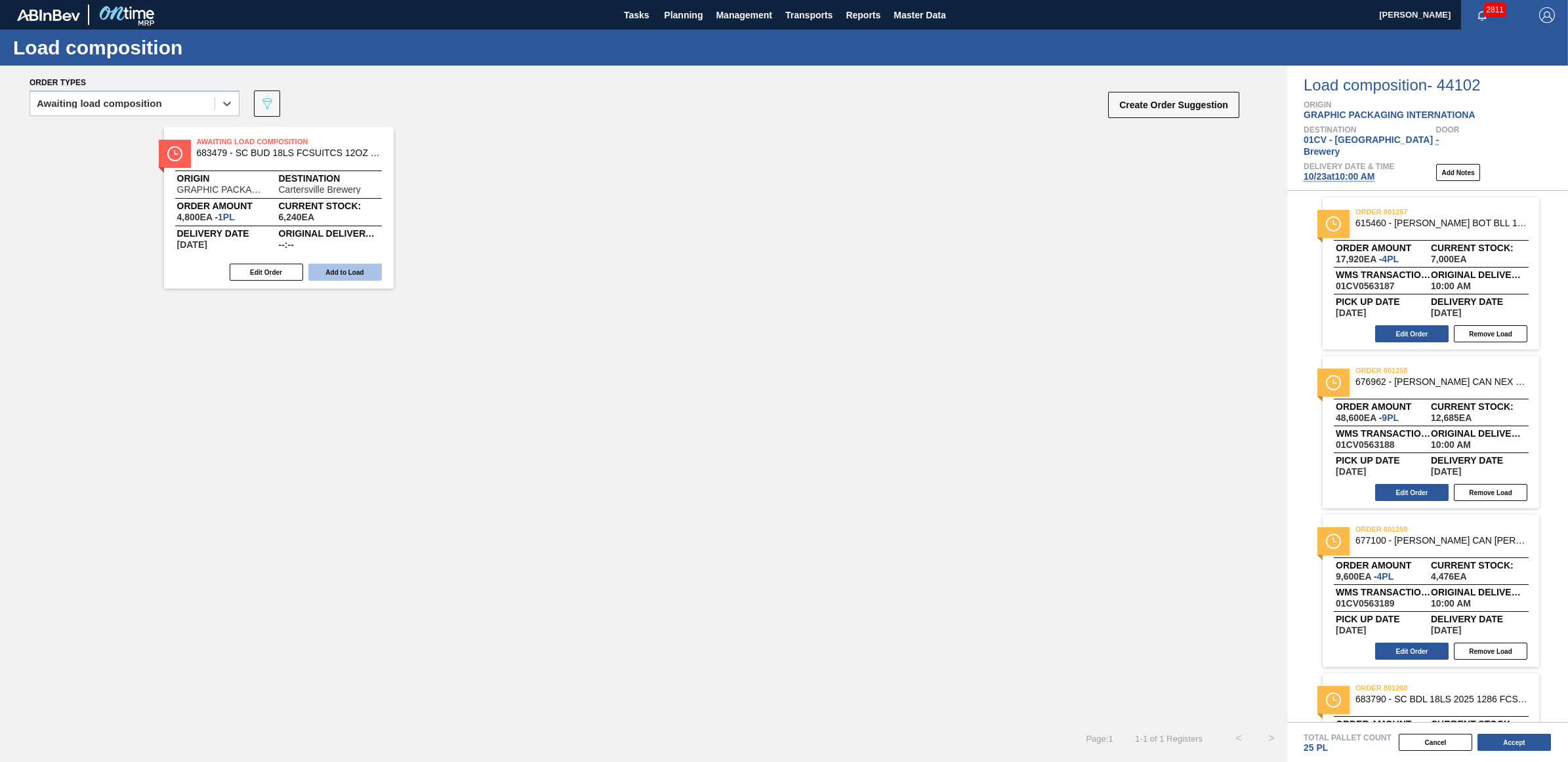
click at [348, 273] on button "Add to Load" at bounding box center [345, 272] width 74 height 17
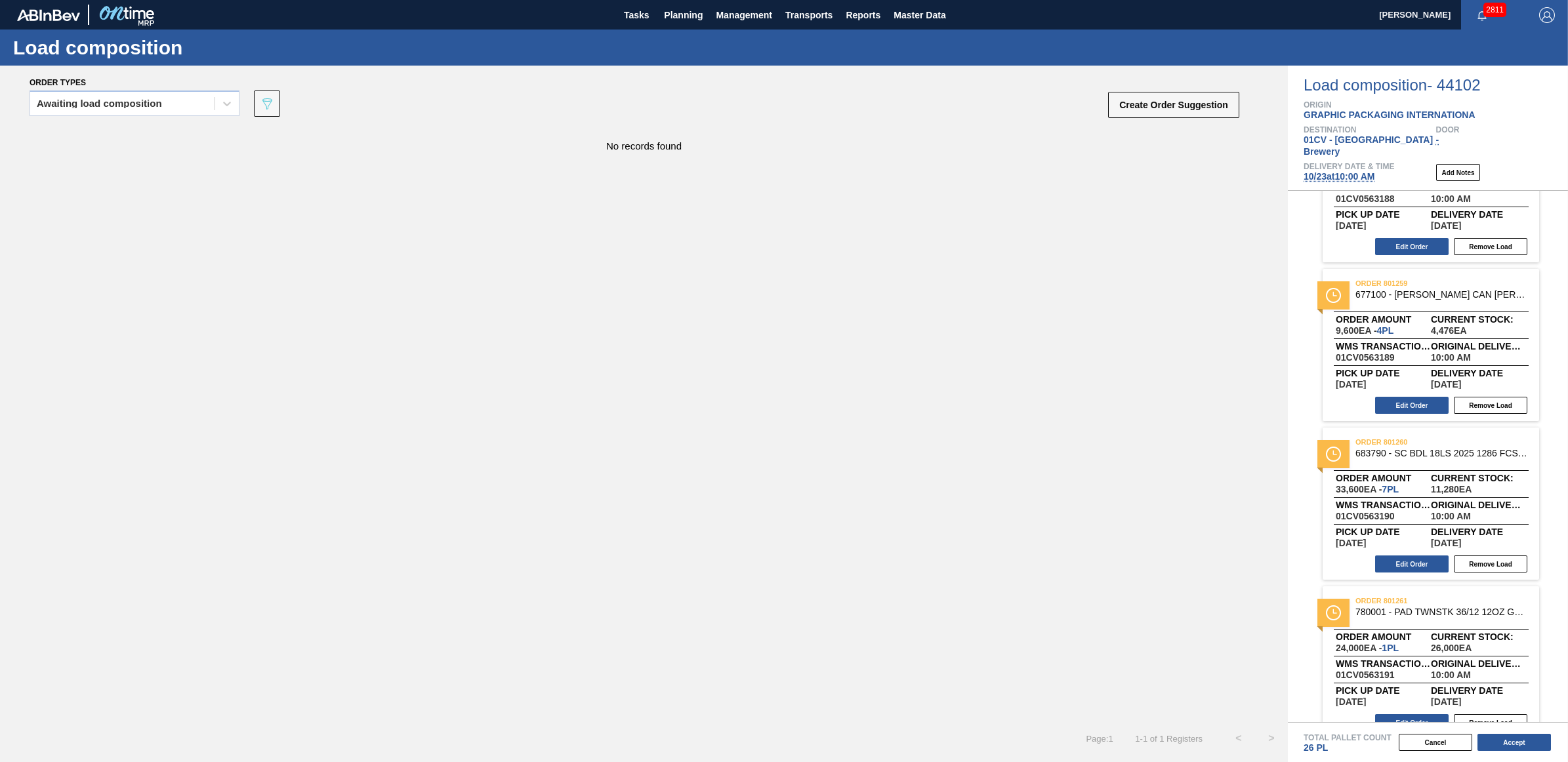
scroll to position [417, 0]
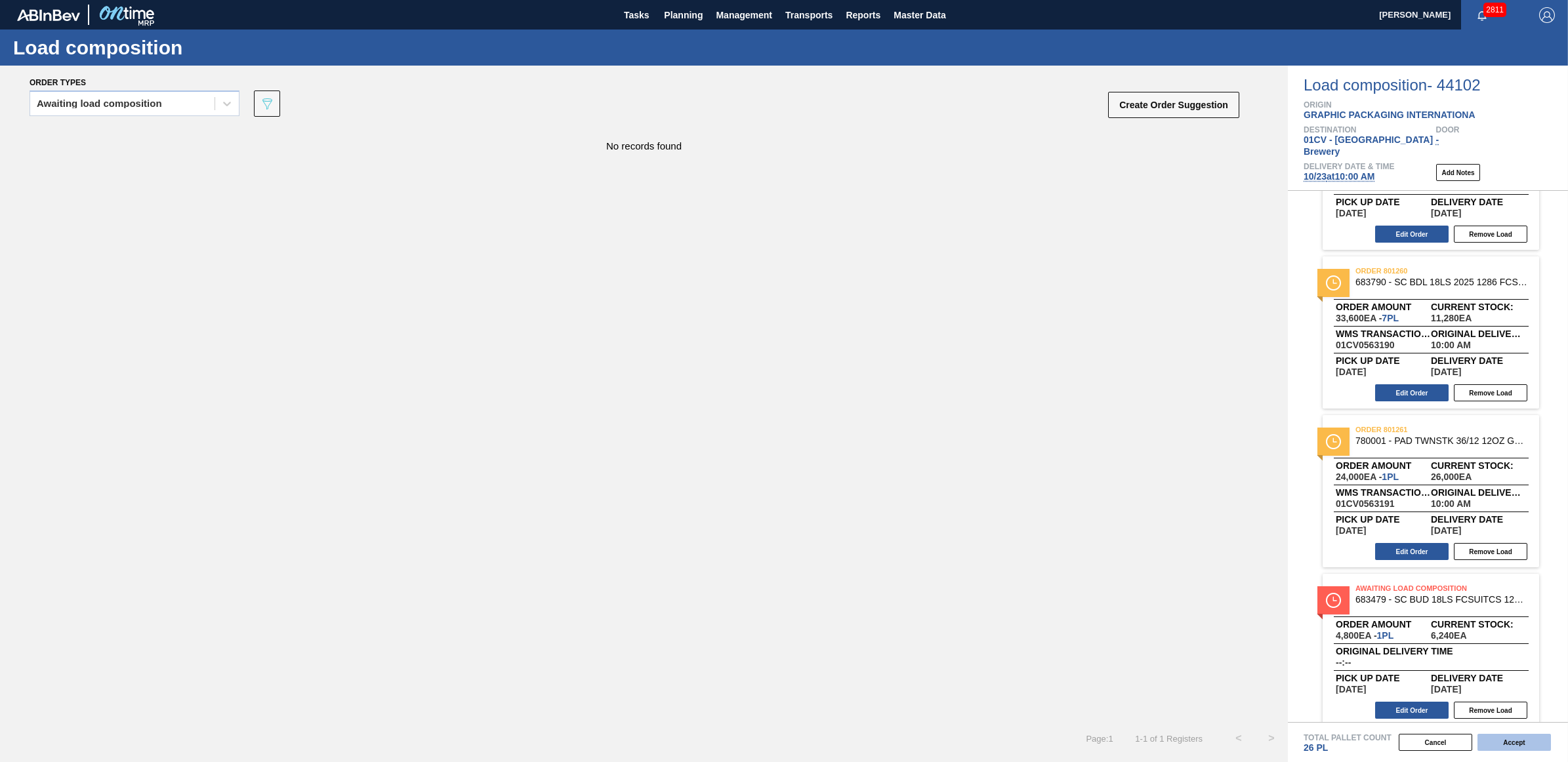
click at [1515, 739] on button "Accept" at bounding box center [1514, 743] width 74 height 17
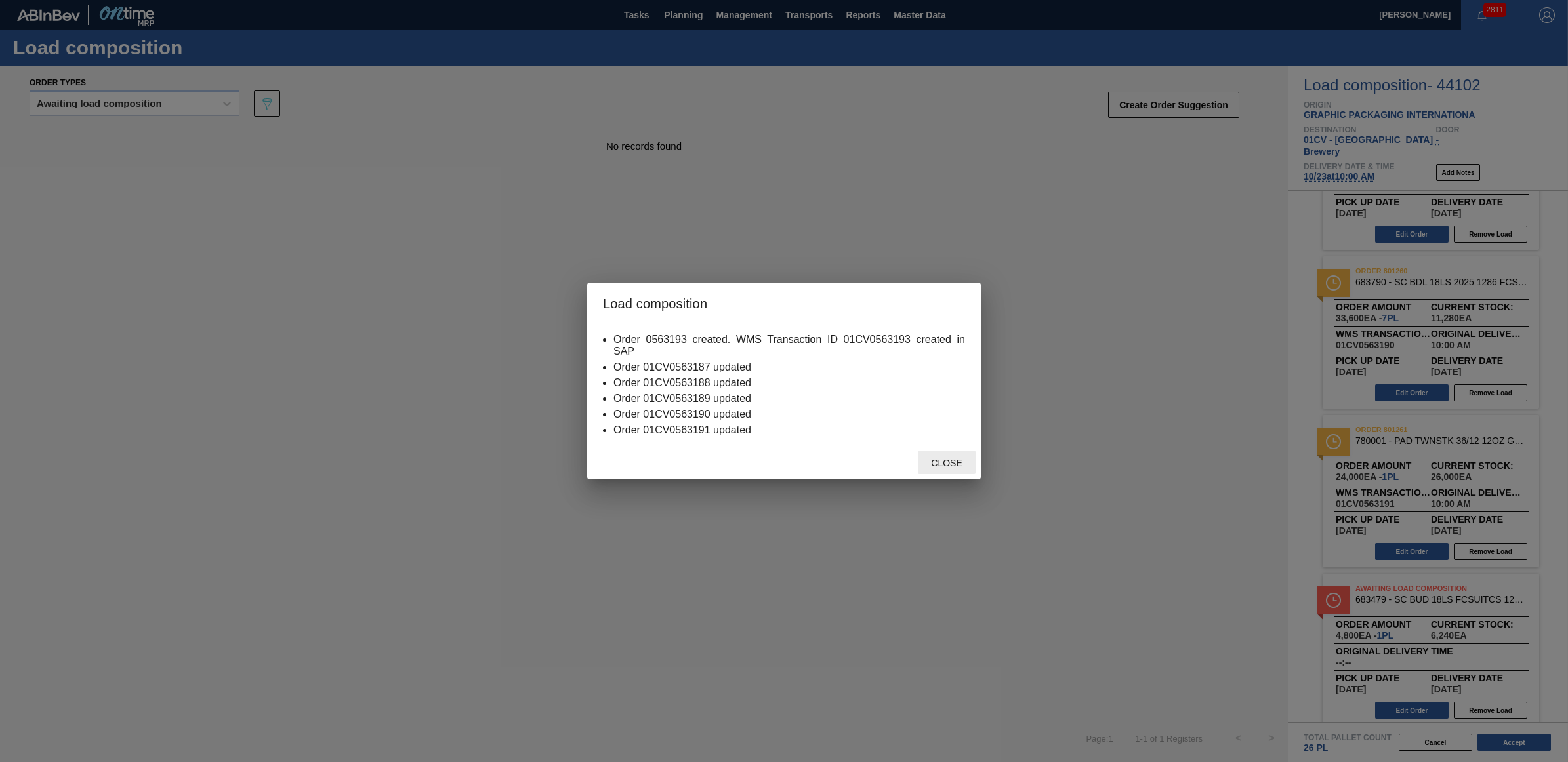
click at [921, 461] on span "Close" at bounding box center [946, 463] width 52 height 11
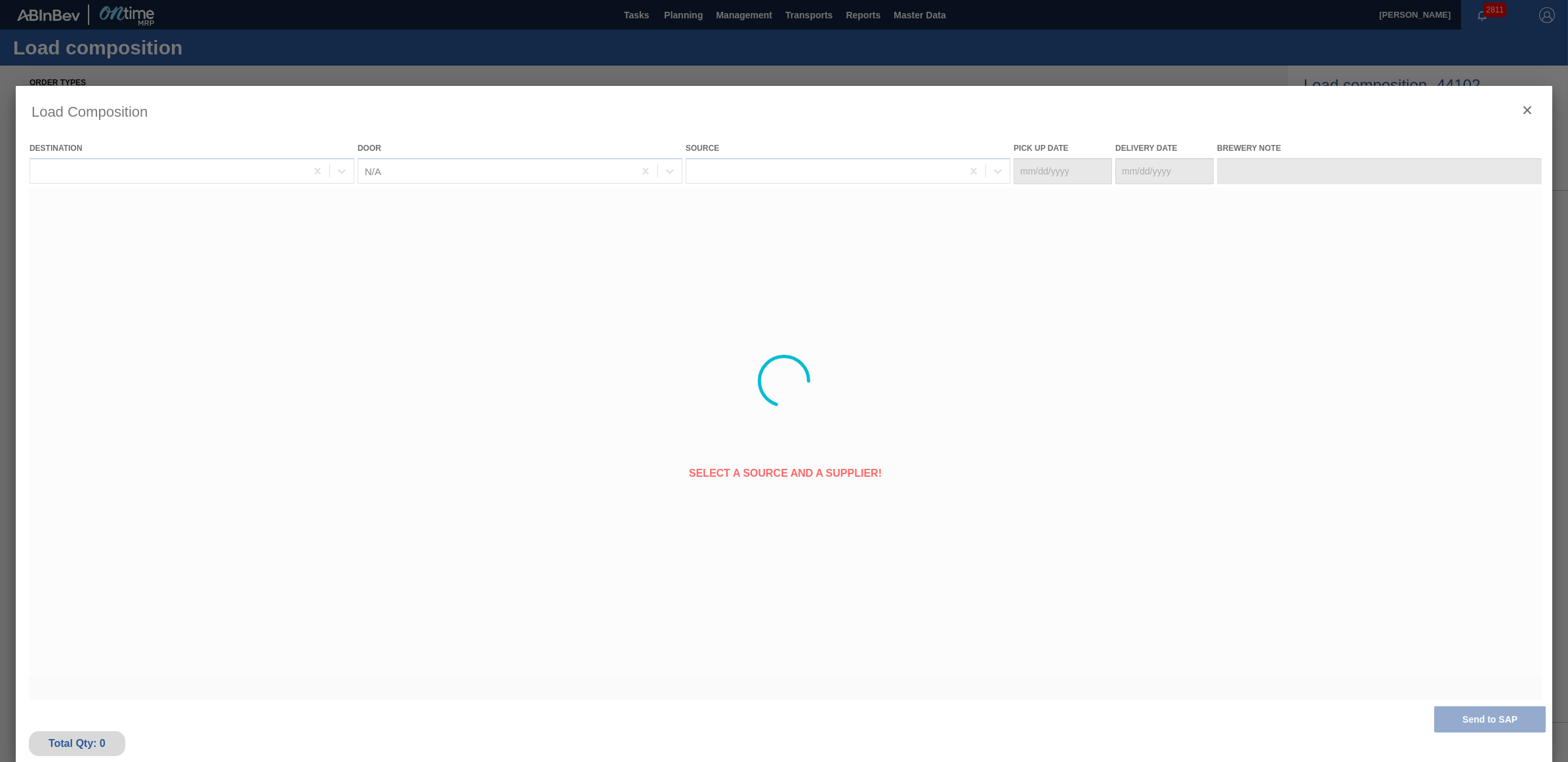
type Date "[DATE]"
